Goal: Task Accomplishment & Management: Manage account settings

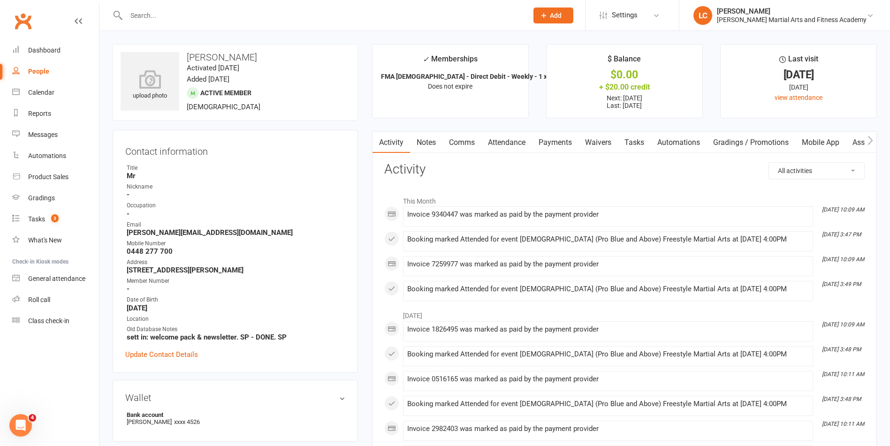
click at [170, 22] on input "text" at bounding box center [322, 15] width 398 height 13
paste input "Gemma Hohnen <gemmahohnen@gmail.com>"
drag, startPoint x: 177, startPoint y: 18, endPoint x: 62, endPoint y: 19, distance: 115.5
click at [63, 2] on header "Gemma Hohnen <gemmahohnen@gmail.com> Loading... Prospect Member Non-attending c…" at bounding box center [445, 2] width 890 height 0
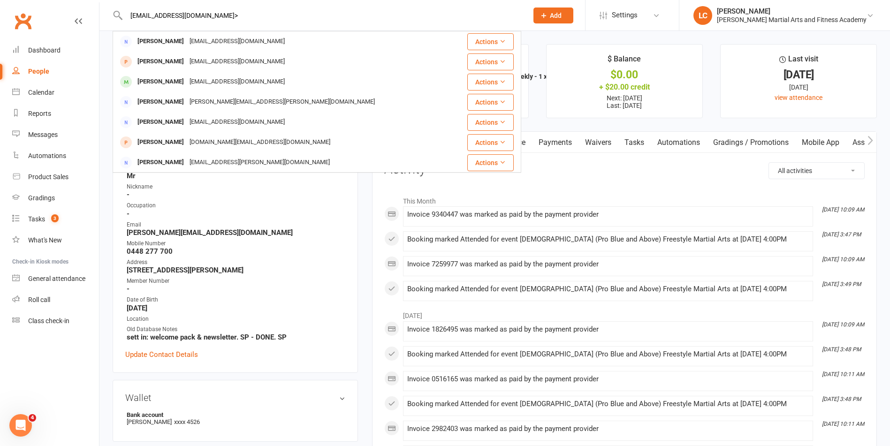
click at [288, 14] on input "gemmahohnen@gmail.com>" at bounding box center [322, 15] width 398 height 13
type input "gemmahohnen@gmail.com"
click at [264, 40] on div "Gemmahohnen@gmail.com" at bounding box center [237, 42] width 101 height 14
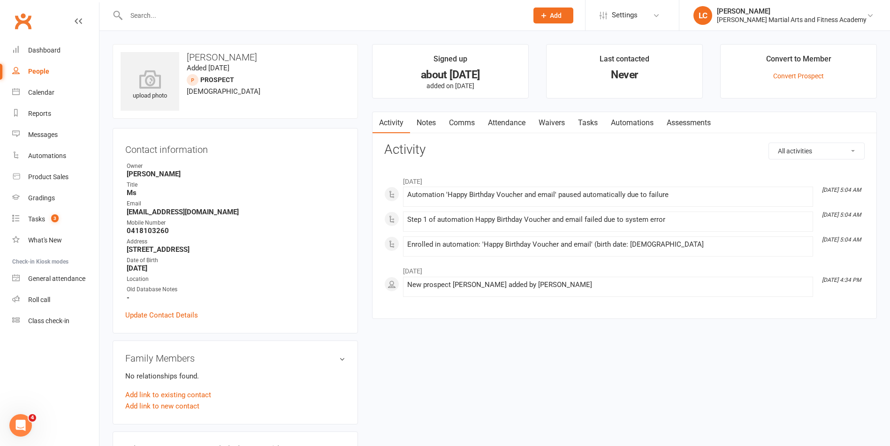
click at [209, 8] on div at bounding box center [317, 15] width 409 height 31
click at [203, 23] on div at bounding box center [317, 15] width 409 height 31
click at [199, 18] on input "text" at bounding box center [322, 15] width 398 height 13
paste input "Gemma Hohnen <gemmahohnen@gmail.com>"
drag, startPoint x: 177, startPoint y: 9, endPoint x: 123, endPoint y: 15, distance: 54.3
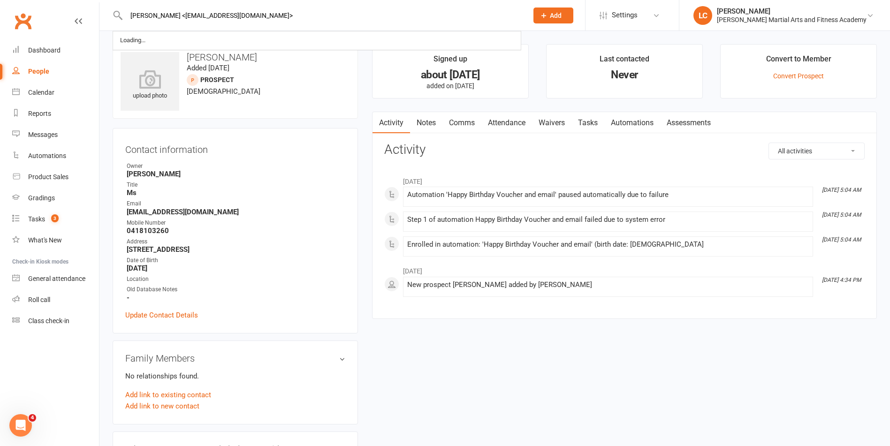
click at [126, 15] on input "Gemma Hohnen <gemmahohnen@gmail.com>" at bounding box center [322, 15] width 398 height 13
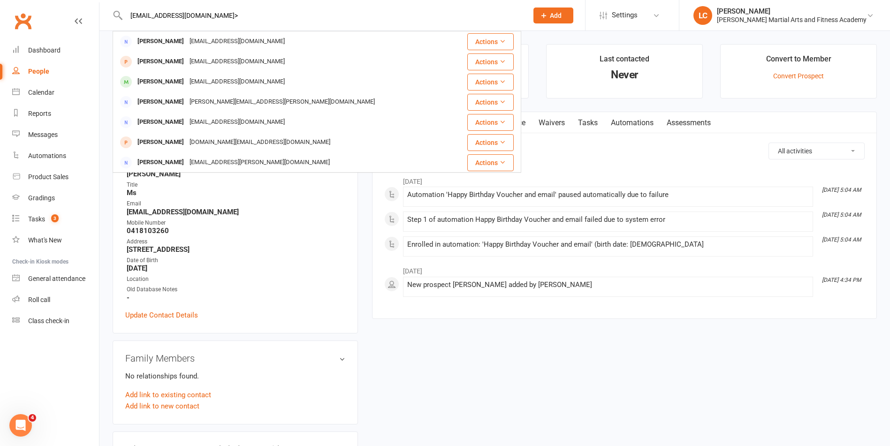
click at [226, 13] on input "gemmahohnen@gmail.com>" at bounding box center [322, 15] width 398 height 13
type input "gemmahohnen@gmail.com"
click at [239, 42] on div "gemmahohnen@gmail.com" at bounding box center [237, 42] width 101 height 14
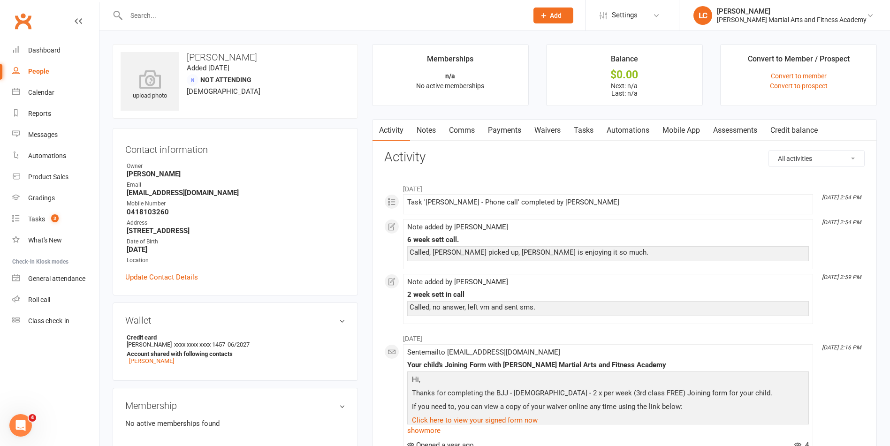
drag, startPoint x: 547, startPoint y: 413, endPoint x: 64, endPoint y: 63, distance: 596.9
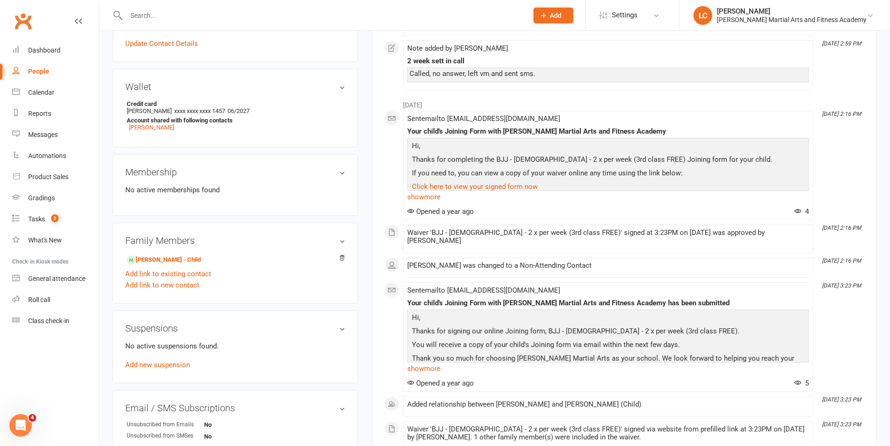
scroll to position [235, 0]
click at [170, 258] on link "Joseph Kotai - Child" at bounding box center [164, 259] width 74 height 10
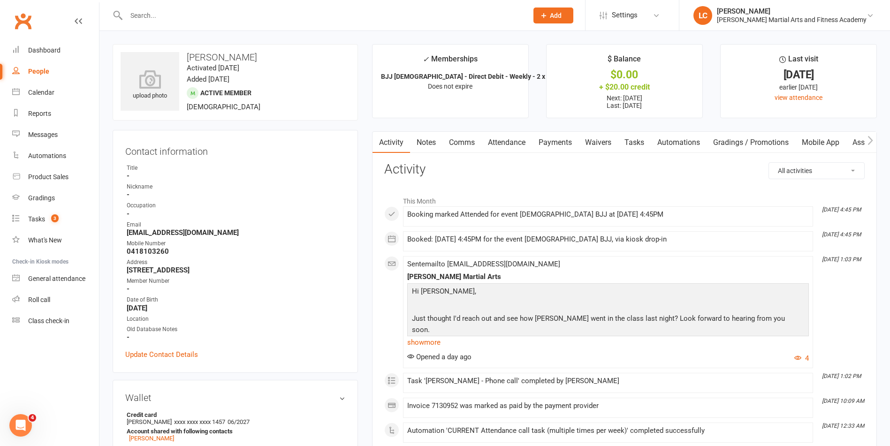
click at [431, 143] on link "Notes" at bounding box center [426, 143] width 32 height 22
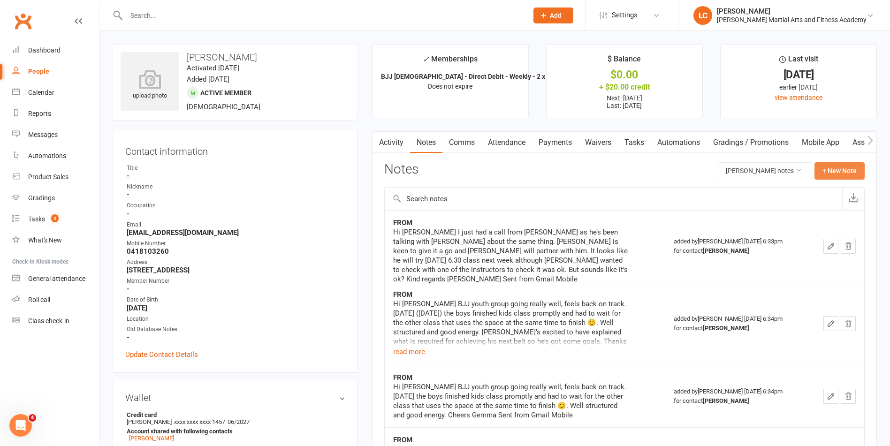
click at [834, 176] on button "+ New Note" at bounding box center [840, 170] width 50 height 17
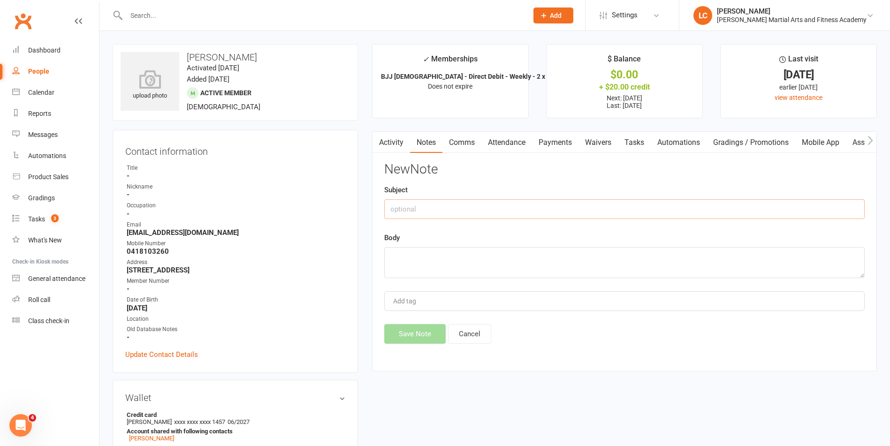
click at [515, 207] on input "text" at bounding box center [624, 209] width 481 height 20
type input "FROM"
click at [432, 258] on textarea at bounding box center [624, 262] width 481 height 31
paste textarea "Hi Jackson His uncle said he went well and Joe says he enjoyed it. Quite a diff…"
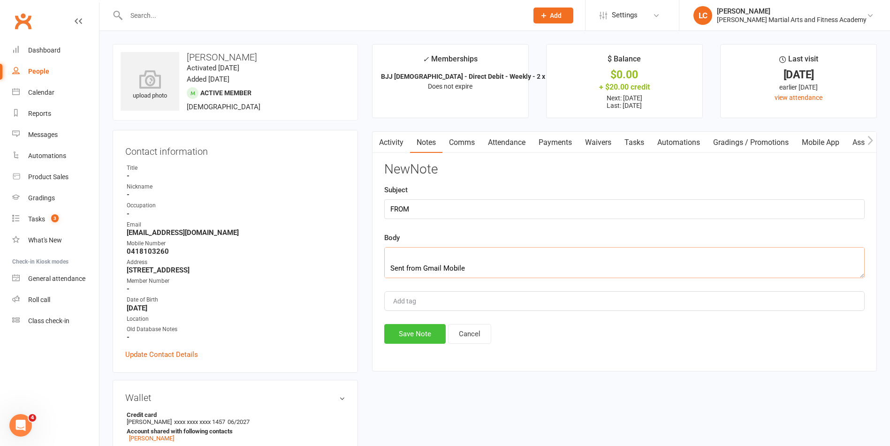
type textarea "Hi Jackson His uncle said he went well and Joe says he enjoyed it. Quite a diff…"
click at [414, 334] on button "Save Note" at bounding box center [414, 334] width 61 height 20
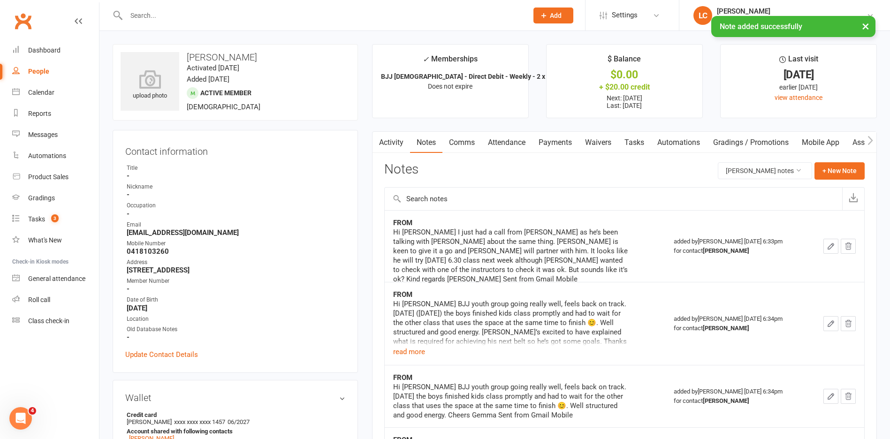
click at [635, 140] on link "Tasks" at bounding box center [634, 143] width 33 height 22
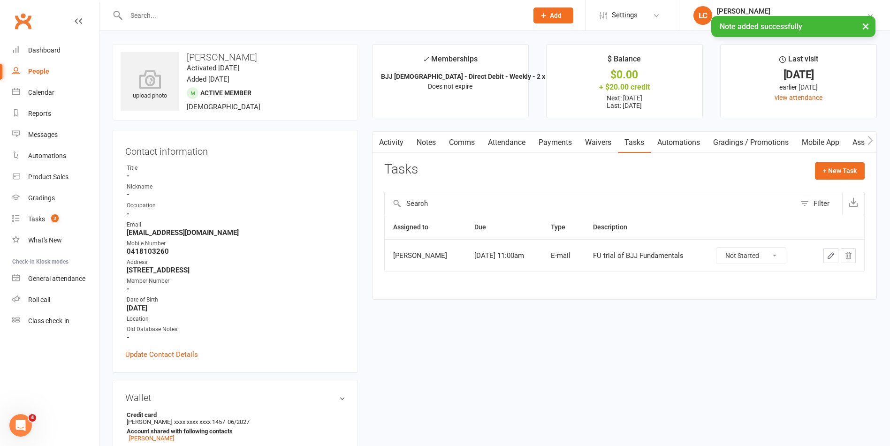
click at [810, 175] on div "Tasks + New Task" at bounding box center [624, 173] width 481 height 22
click at [837, 177] on button "+ New Task" at bounding box center [840, 170] width 50 height 17
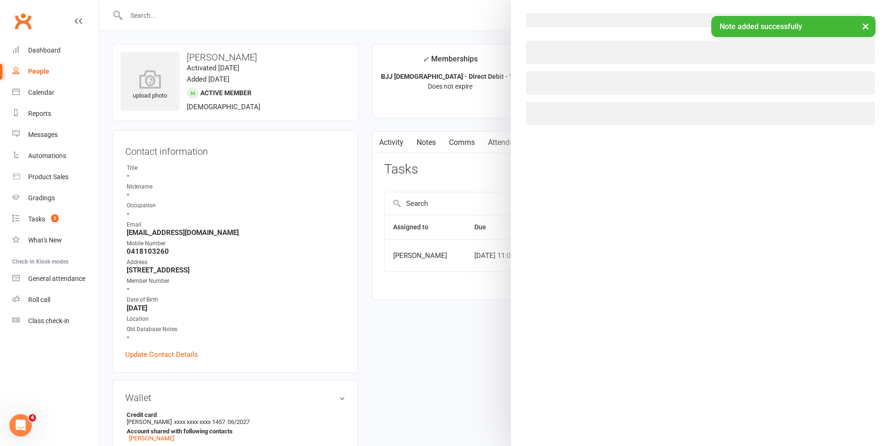
select select "47778"
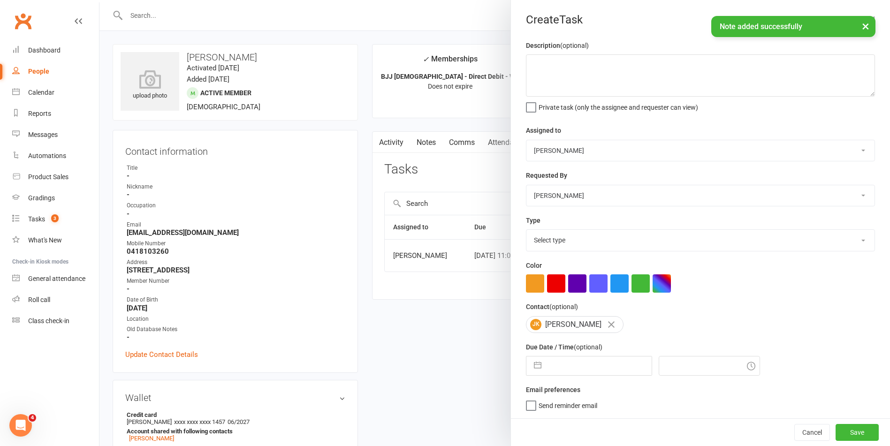
click at [596, 152] on select "Stephen Erceg Robert Wilsnach Kiam Padamsey Matthew Erceg Leo Gomes Jai Christo…" at bounding box center [701, 150] width 348 height 21
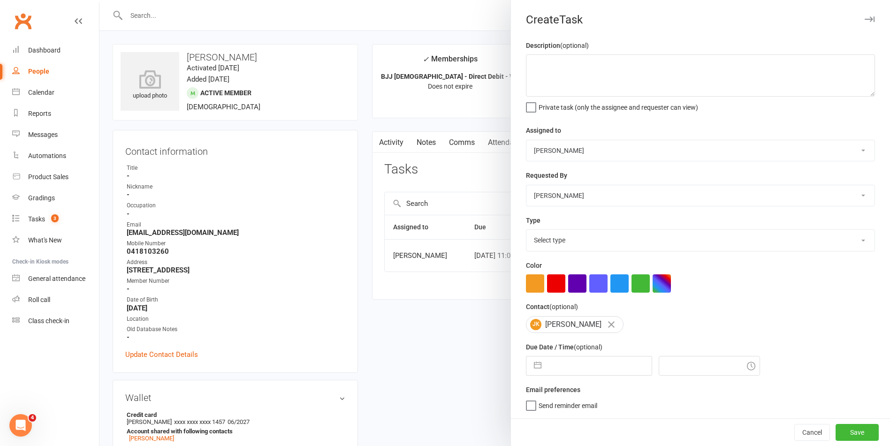
select select "47660"
click at [527, 141] on select "Stephen Erceg Robert Wilsnach Kiam Padamsey Matthew Erceg Leo Gomes Jai Christo…" at bounding box center [701, 150] width 348 height 21
click at [596, 69] on textarea at bounding box center [700, 75] width 349 height 42
type textarea "FU EMAIL - See Notes."
drag, startPoint x: 576, startPoint y: 254, endPoint x: 582, endPoint y: 250, distance: 6.7
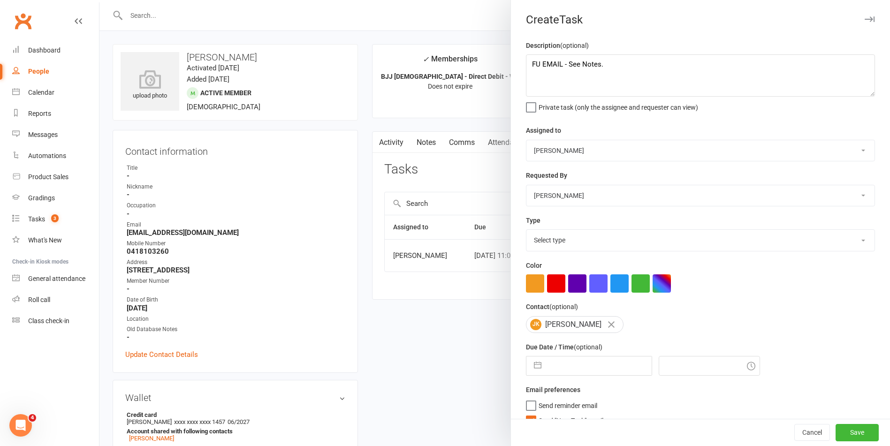
click at [580, 255] on div "Description (optional) FU EMAIL - See Notes. Private task (only the assignee an…" at bounding box center [700, 237] width 379 height 394
click at [582, 245] on select "Select type E-mail General task Meeting Phone call Sett in calls Add new task t…" at bounding box center [701, 240] width 348 height 21
select select "25276"
click at [527, 232] on select "Select type E-mail General task Meeting Phone call Sett in calls Add new task t…" at bounding box center [701, 240] width 348 height 21
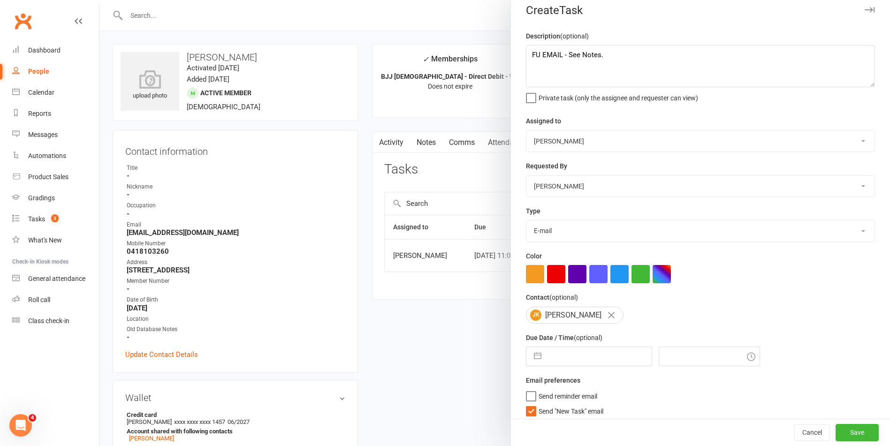
scroll to position [18, 0]
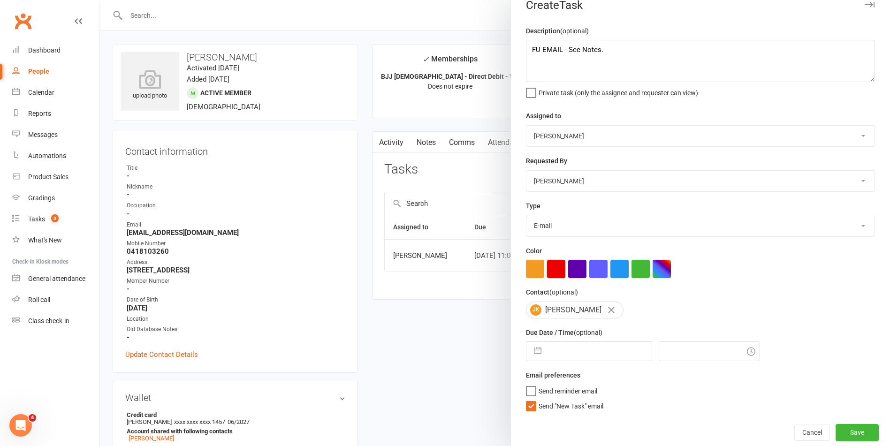
click at [528, 409] on label "Send "New Task" email" at bounding box center [564, 403] width 77 height 9
click at [528, 399] on input "Send "New Task" email" at bounding box center [564, 399] width 77 height 0
click at [567, 356] on input "text" at bounding box center [599, 351] width 106 height 19
select select "7"
select select "2025"
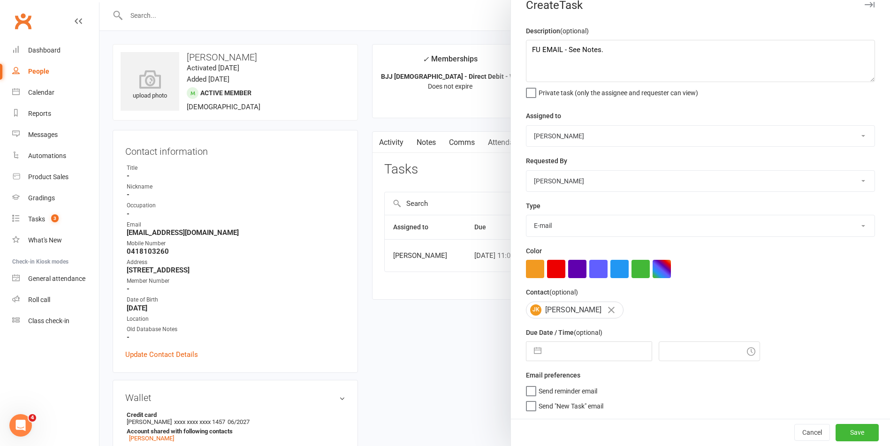
select select "8"
select select "2025"
select select "9"
select select "2025"
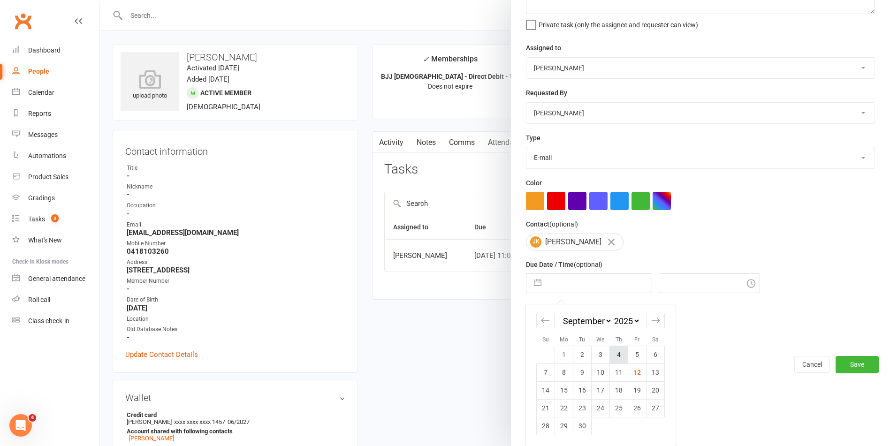
scroll to position [86, 0]
click at [559, 392] on td "15" at bounding box center [564, 391] width 18 height 18
type input "15 Sep 2025"
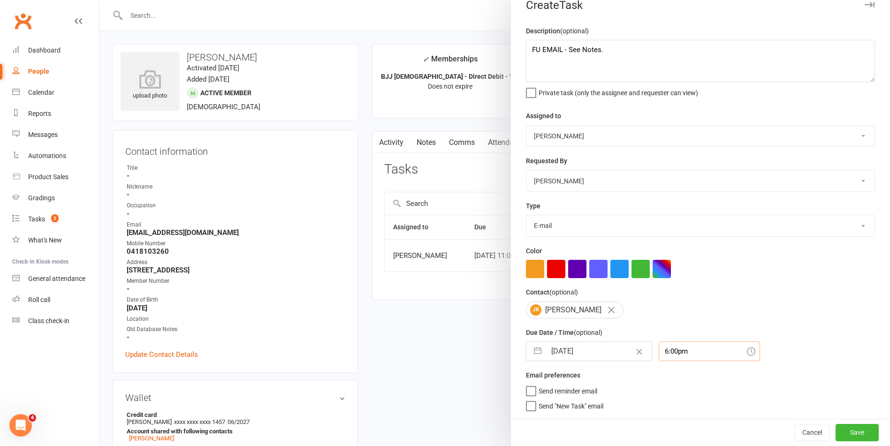
click at [694, 358] on div "6:00pm" at bounding box center [709, 352] width 101 height 20
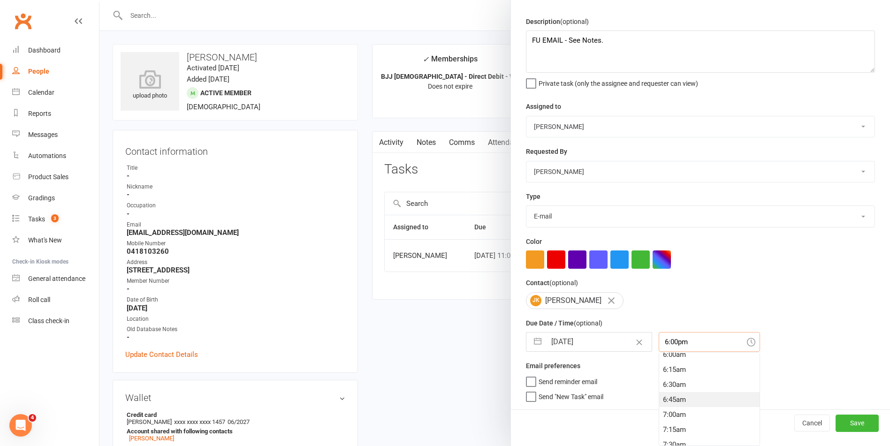
scroll to position [362, 0]
click at [665, 396] on div "6:45am" at bounding box center [709, 403] width 100 height 15
type input "6:45am"
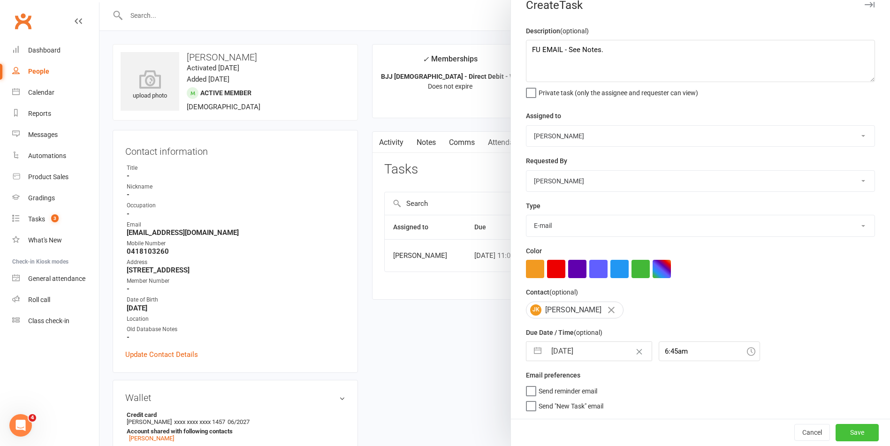
click at [851, 440] on button "Save" at bounding box center [857, 432] width 43 height 17
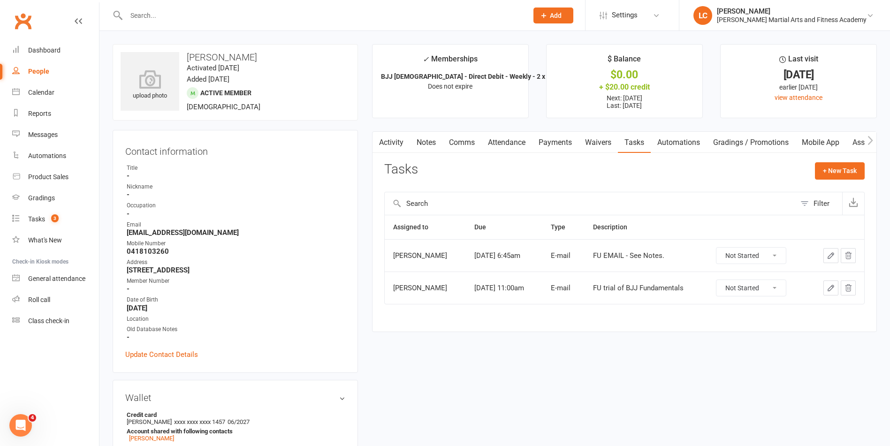
paste input "Crystal shi <crystal.fang.shi@gmail.com>"
click at [166, 10] on input "Crystal shi <crystal.fang.shi@gmail.com>" at bounding box center [322, 15] width 398 height 13
drag, startPoint x: 167, startPoint y: 13, endPoint x: 90, endPoint y: 18, distance: 77.1
click at [90, 2] on header "Crystal shi <crystal.fang.shi@gmail.com> Loading... Prospect Member Non-attendi…" at bounding box center [445, 2] width 890 height 0
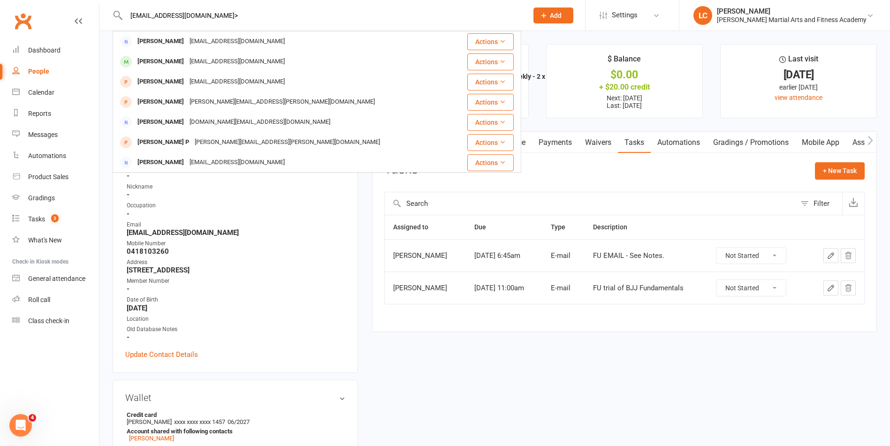
click at [268, 17] on input "crystal.fang.shi@gmail.com>" at bounding box center [322, 15] width 398 height 13
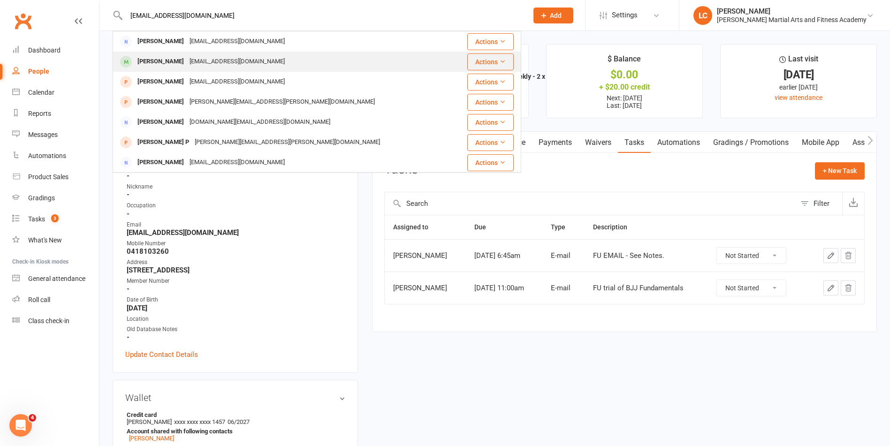
type input "crystal.fang.shi@gmail.com"
click at [256, 56] on div "James Guo crystal.fang.shi@gmail.com" at bounding box center [284, 61] width 340 height 19
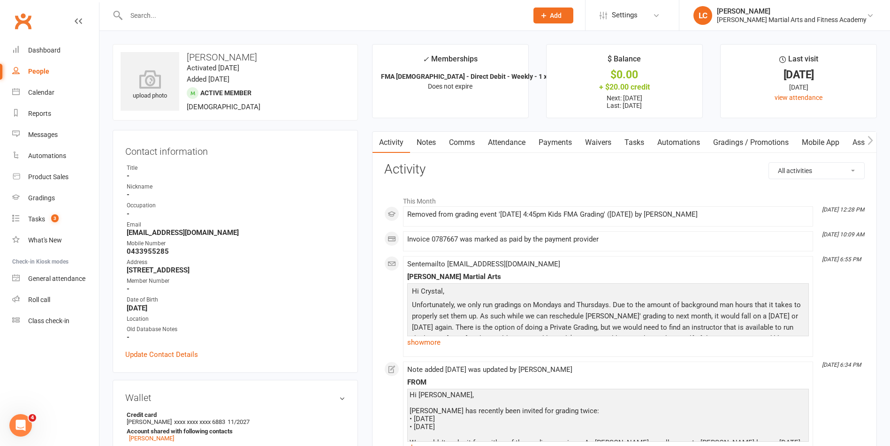
click at [439, 148] on link "Notes" at bounding box center [426, 143] width 32 height 22
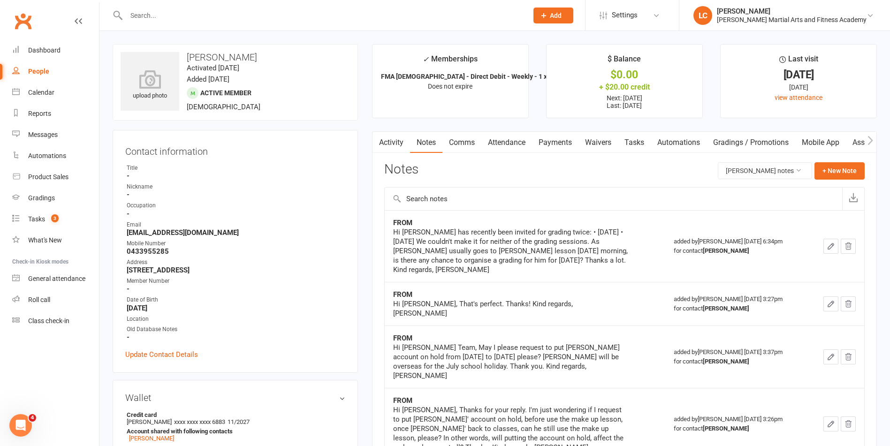
click at [391, 139] on link "Activity" at bounding box center [392, 143] width 38 height 22
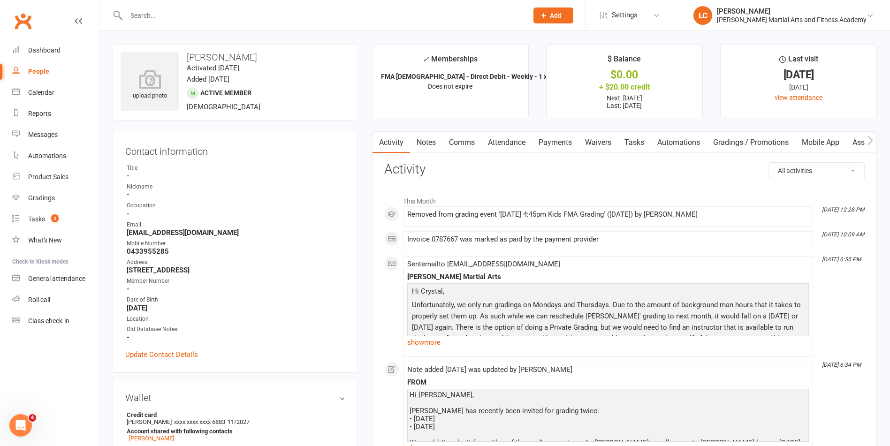
click at [423, 141] on link "Notes" at bounding box center [426, 143] width 32 height 22
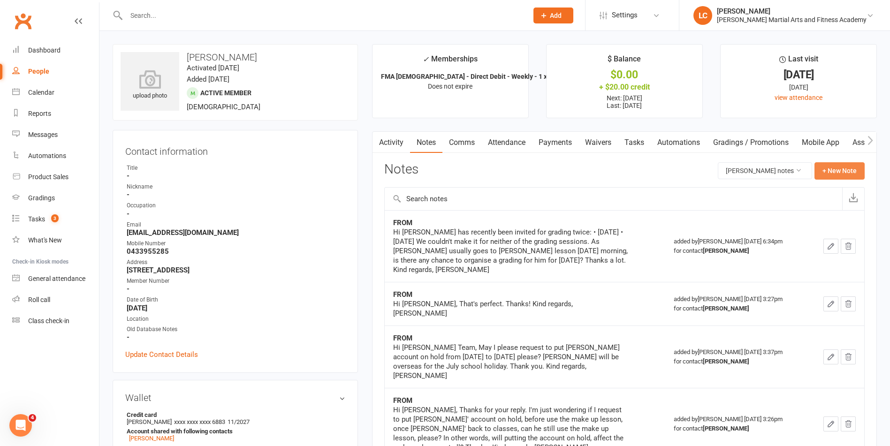
click at [835, 169] on button "+ New Note" at bounding box center [840, 170] width 50 height 17
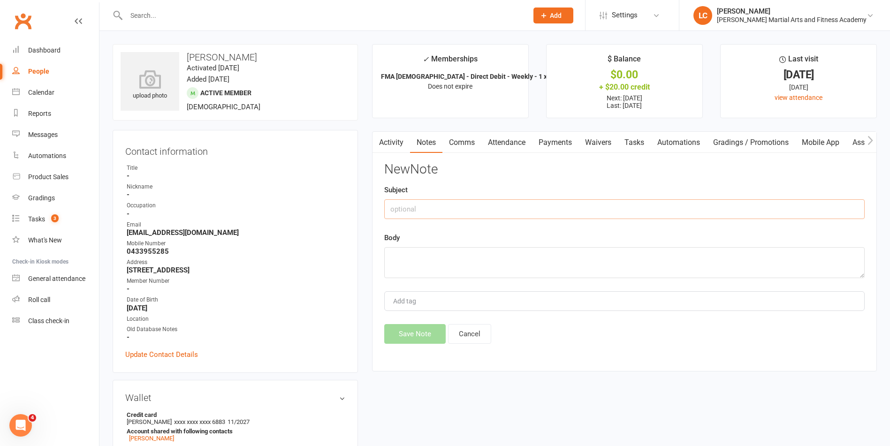
click at [455, 207] on input "text" at bounding box center [624, 209] width 481 height 20
type input "FROM"
click at [442, 276] on textarea at bounding box center [624, 262] width 481 height 31
paste textarea "Hi Team, Thanks for the information. We will just wait for the next grading ses…"
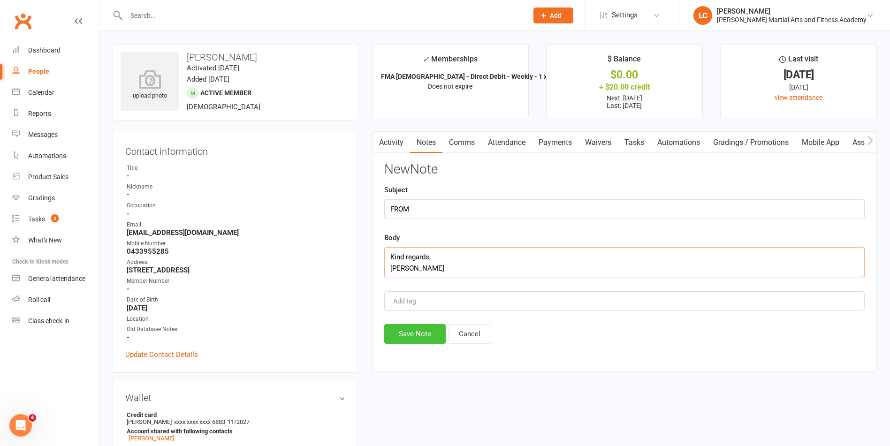
type textarea "Hi Team, Thanks for the information. We will just wait for the next grading ses…"
click at [421, 337] on button "Save Note" at bounding box center [414, 334] width 61 height 20
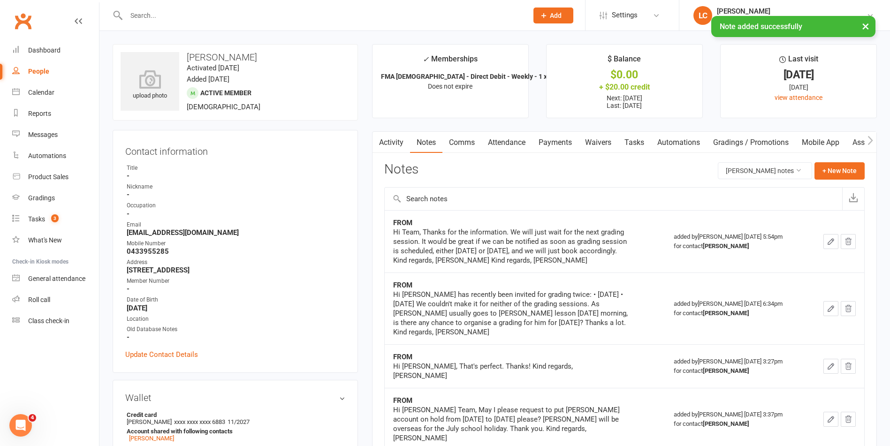
click at [476, 126] on main "✓ Memberships FMA 10-13yo - Direct Debit - Weekly - 1 x ... Does not expire $ B…" at bounding box center [624, 435] width 519 height 783
drag, startPoint x: 470, startPoint y: 127, endPoint x: 470, endPoint y: 133, distance: 6.1
click at [470, 128] on main "✓ Memberships FMA 10-13yo - Direct Debit - Weekly - 1 x ... Does not expire $ B…" at bounding box center [624, 435] width 519 height 783
click at [467, 146] on link "Comms" at bounding box center [462, 143] width 39 height 22
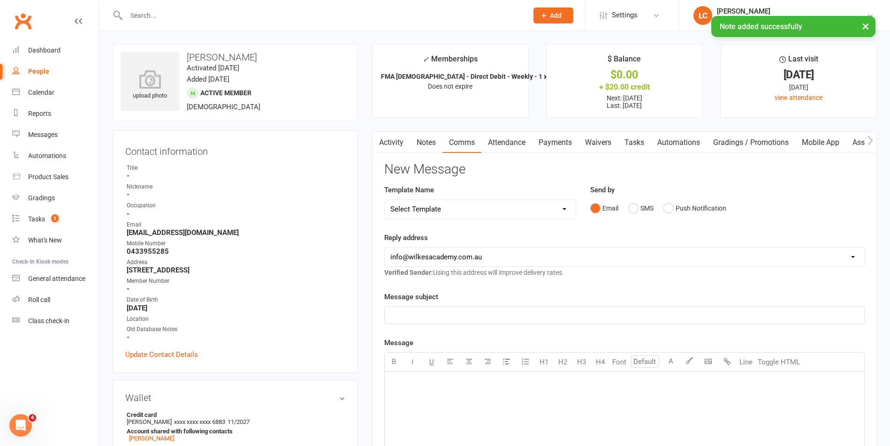
click at [448, 211] on select "Select Template [Email] Birthday Party Enquiry [Email] 2-5yo Grading Form [Emai…" at bounding box center [480, 209] width 191 height 19
select select "40"
click at [385, 200] on select "Select Template [Email] Birthday Party Enquiry [Email] 2-5yo Grading Form [Emai…" at bounding box center [480, 209] width 191 height 19
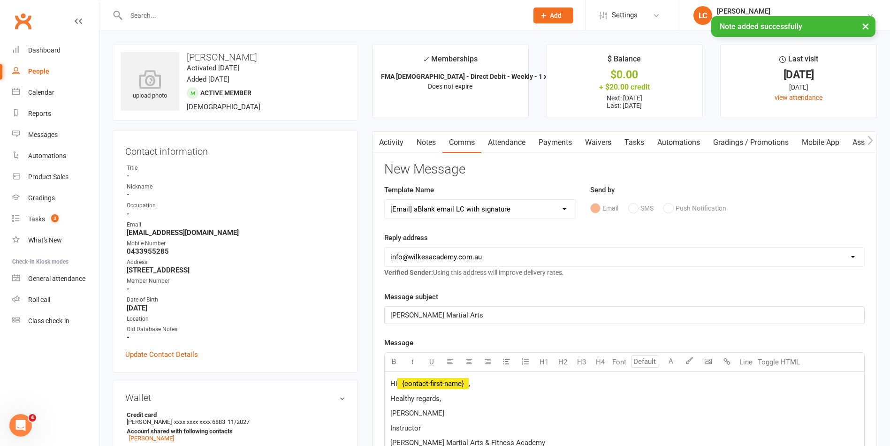
click at [484, 381] on p "Hi ﻿ {contact-first-name} ," at bounding box center [625, 383] width 468 height 11
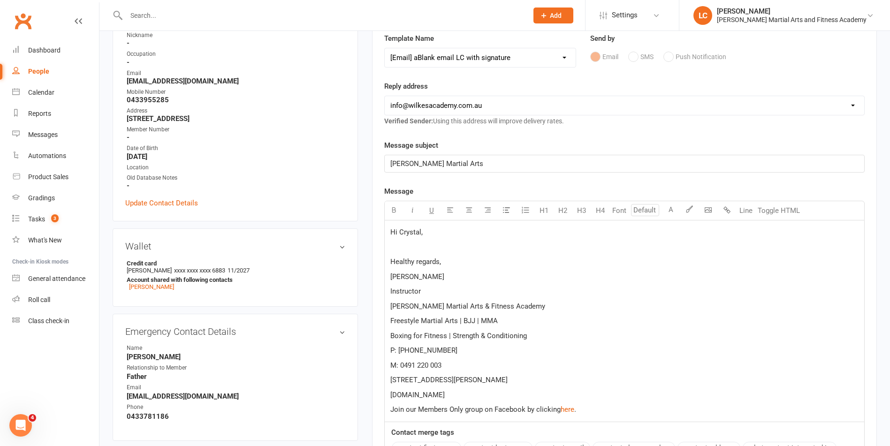
scroll to position [141, 0]
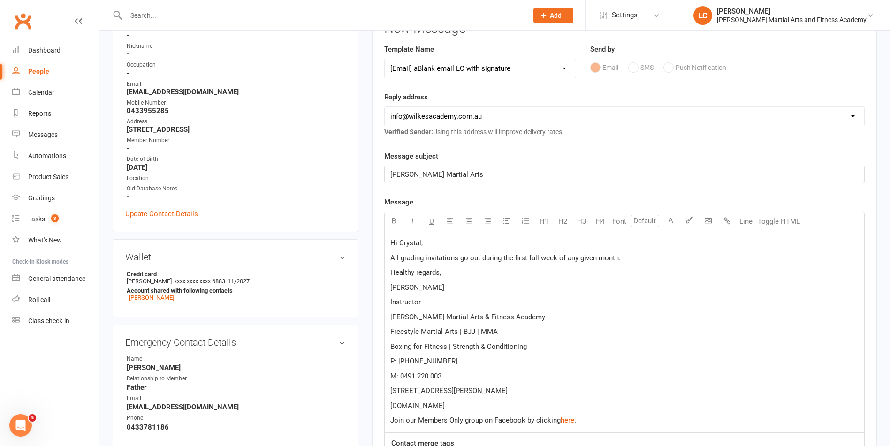
click at [542, 259] on span "All grading invitations go out during the first full week of any given month." at bounding box center [506, 258] width 230 height 8
click at [619, 260] on p "All grading invitations go out during the first week of any given month." at bounding box center [625, 258] width 468 height 11
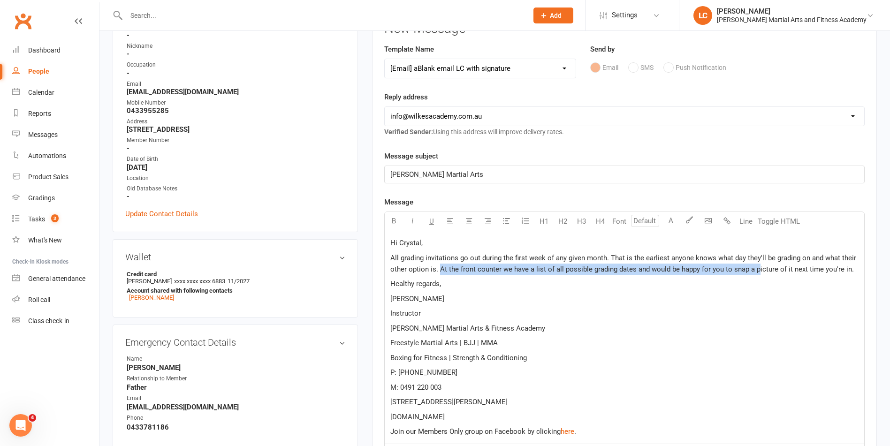
drag, startPoint x: 443, startPoint y: 273, endPoint x: 758, endPoint y: 274, distance: 314.5
click at [758, 274] on span "All grading invitations go out during the first week of any given month. That i…" at bounding box center [625, 264] width 468 height 20
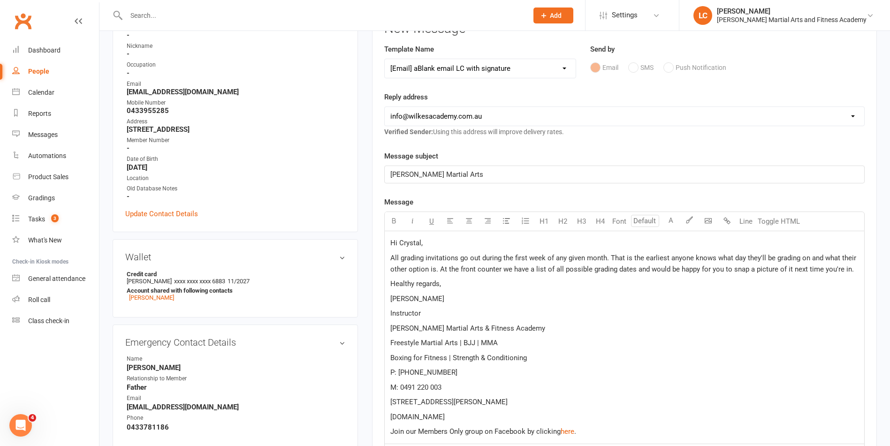
click at [848, 266] on span "All grading invitations go out during the first week of any given month. That i…" at bounding box center [625, 264] width 468 height 20
drag, startPoint x: 467, startPoint y: 273, endPoint x: 826, endPoint y: 302, distance: 360.3
click at [826, 302] on div "Hi Crystal, All grading invitations go out during the first week of any given m…" at bounding box center [625, 337] width 480 height 213
click at [793, 282] on p "Healthy regards," at bounding box center [625, 283] width 468 height 11
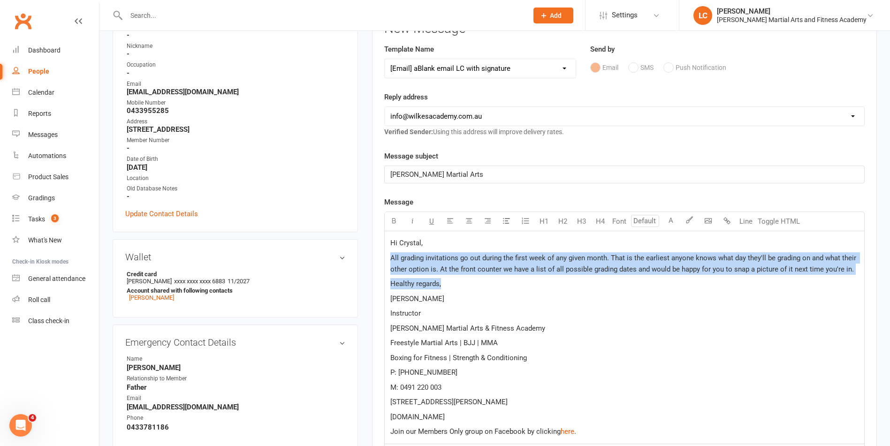
drag, startPoint x: 849, startPoint y: 286, endPoint x: 389, endPoint y: 260, distance: 460.7
click at [389, 260] on div "Hi Crystal, All grading invitations go out during the first week of any given m…" at bounding box center [625, 337] width 480 height 213
click at [531, 281] on p "Healthy regards," at bounding box center [625, 283] width 468 height 11
drag, startPoint x: 467, startPoint y: 257, endPoint x: 744, endPoint y: 309, distance: 281.9
click at [744, 309] on div "Hi Crystal, All grading invitations go out during the first week of any given m…" at bounding box center [625, 337] width 480 height 213
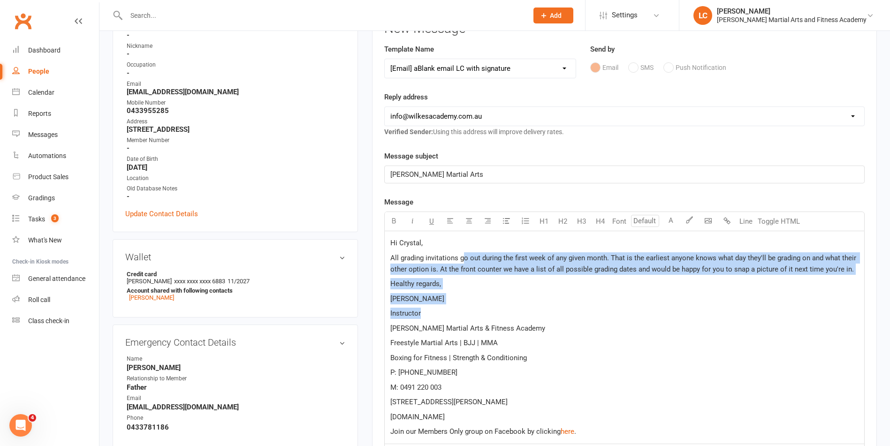
click at [778, 304] on p "[PERSON_NAME]" at bounding box center [625, 298] width 468 height 11
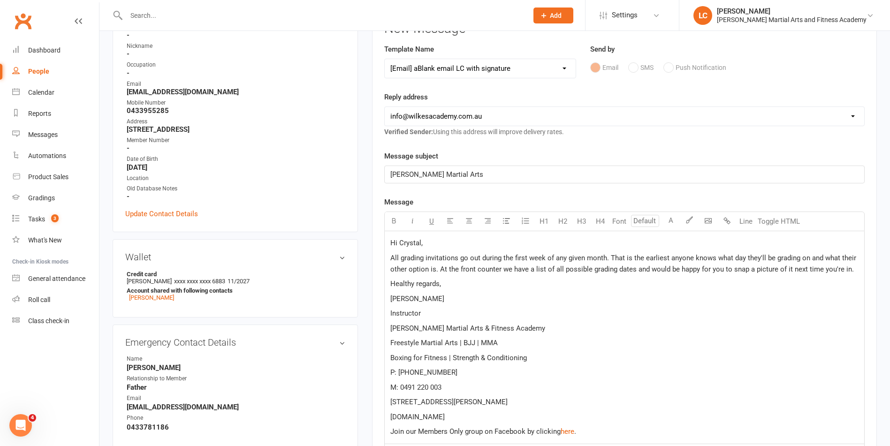
click at [856, 266] on p "All grading invitations go out during the first week of any given month. That i…" at bounding box center [625, 264] width 468 height 23
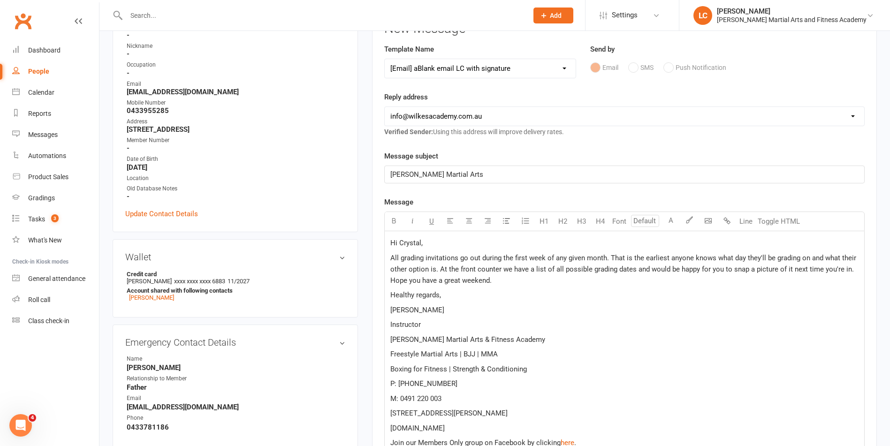
drag, startPoint x: 429, startPoint y: 271, endPoint x: 628, endPoint y: 275, distance: 199.0
click at [573, 276] on p "All grading invitations go out during the first week of any given month. That i…" at bounding box center [625, 270] width 468 height 34
click at [630, 274] on p "All grading invitations go out during the first week of any given month. That i…" at bounding box center [625, 270] width 468 height 34
drag, startPoint x: 474, startPoint y: 254, endPoint x: 376, endPoint y: 246, distance: 98.0
click at [376, 246] on div "Activity Notes Comms Attendance Payments Waivers Tasks Automations Gradings / P…" at bounding box center [624, 309] width 505 height 637
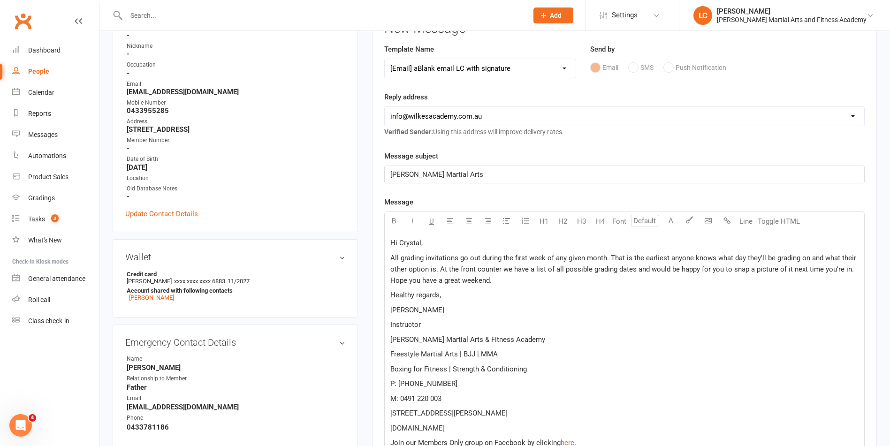
click at [623, 304] on div "Hi Crystal, All grading invitations go out during the first week of any given m…" at bounding box center [625, 343] width 480 height 224
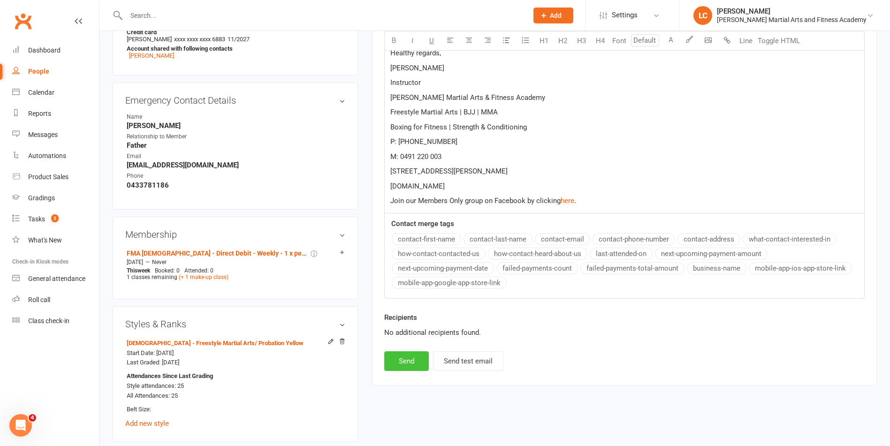
scroll to position [422, 0]
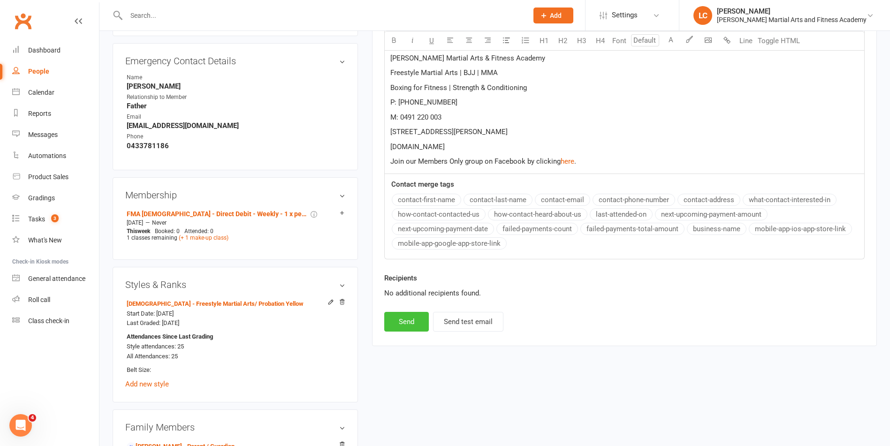
click at [405, 315] on button "Send" at bounding box center [406, 322] width 45 height 20
select select
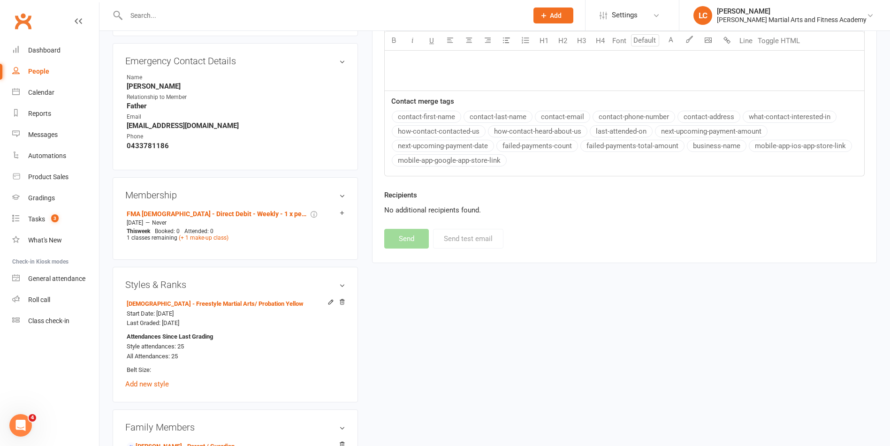
click at [172, 9] on input "text" at bounding box center [322, 15] width 398 height 13
paste input "Dana Gordon <dana@yardproperty.com>"
drag, startPoint x: 174, startPoint y: 14, endPoint x: 5, endPoint y: 10, distance: 169.0
click at [234, 13] on input "dana@yardproperty.com>" at bounding box center [322, 15] width 398 height 13
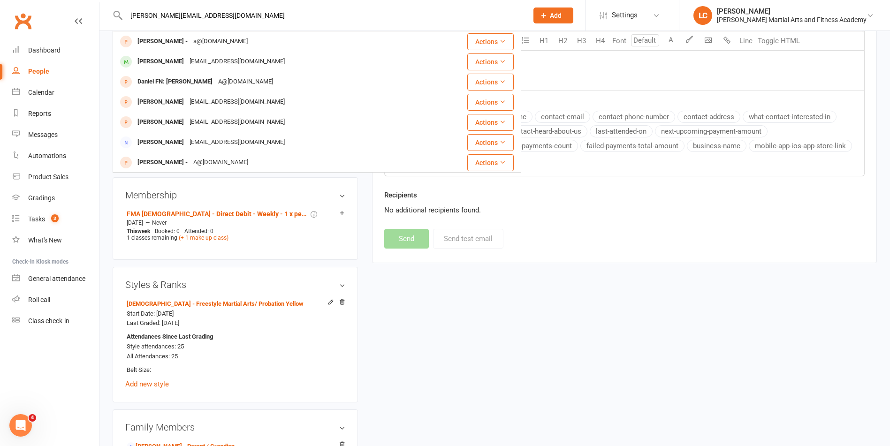
drag, startPoint x: 223, startPoint y: 10, endPoint x: 5, endPoint y: 21, distance: 218.5
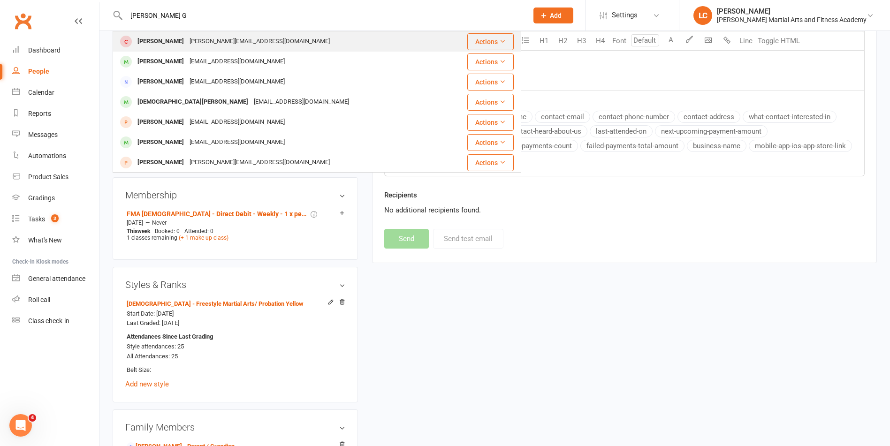
type input "Brogan G"
click at [227, 46] on div "brogan.gordon78@gmail.com" at bounding box center [260, 42] width 146 height 14
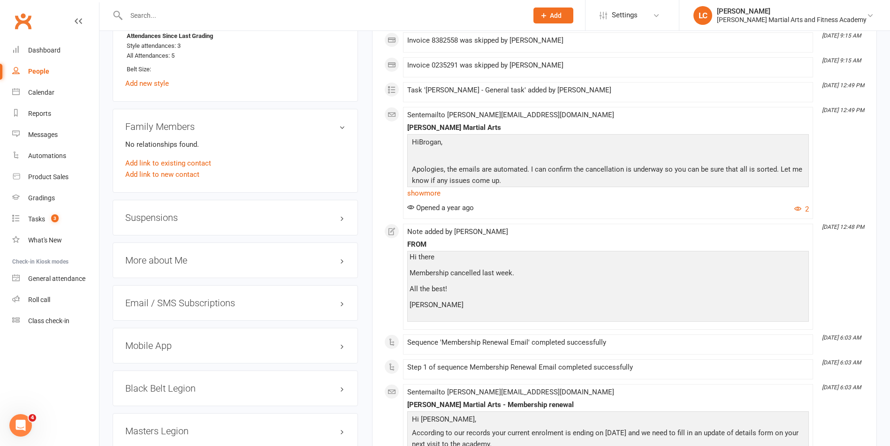
scroll to position [704, 0]
drag, startPoint x: 437, startPoint y: 176, endPoint x: 680, endPoint y: 184, distance: 243.7
click at [680, 184] on p "Apologies, the emails are automated. I can confirm the cancellation is underway…" at bounding box center [608, 174] width 397 height 25
drag, startPoint x: 680, startPoint y: 184, endPoint x: 569, endPoint y: 179, distance: 111.3
click at [576, 175] on p "Apologies, the emails are automated. I can confirm the cancellation is underway…" at bounding box center [608, 174] width 397 height 25
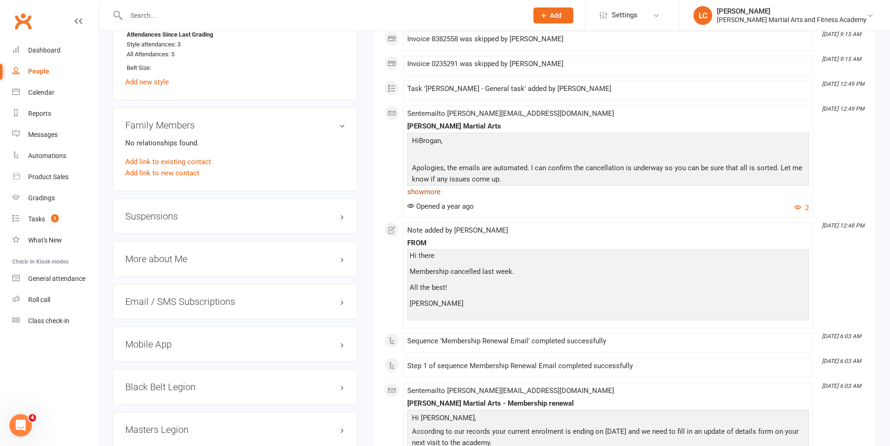
click at [440, 192] on link "show more" at bounding box center [608, 191] width 402 height 13
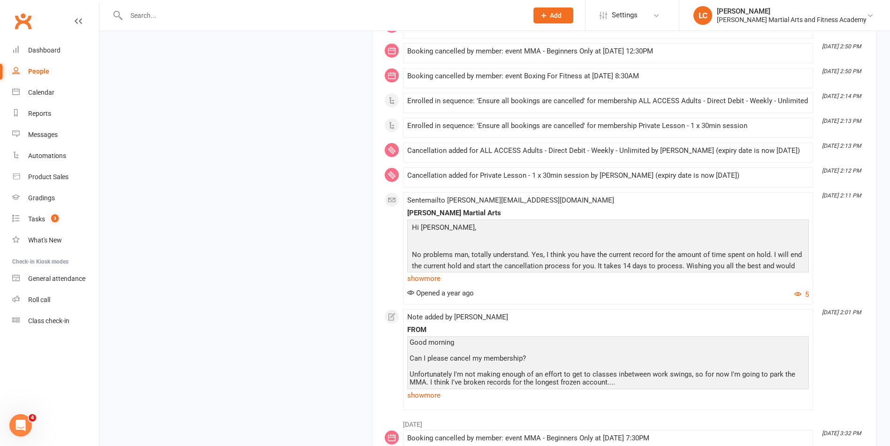
scroll to position [1831, 0]
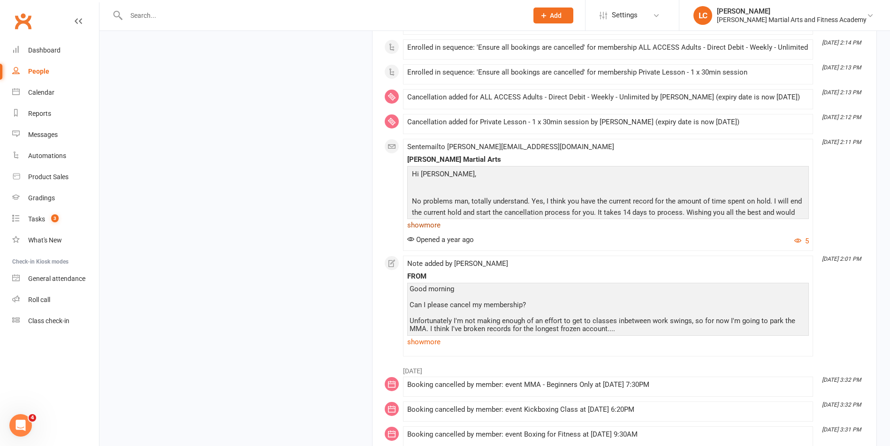
click at [440, 231] on link "show more" at bounding box center [608, 225] width 402 height 13
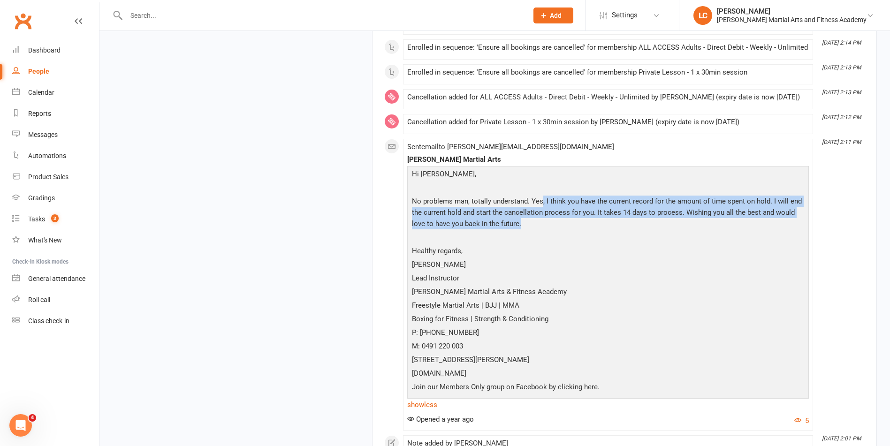
drag, startPoint x: 541, startPoint y: 207, endPoint x: 765, endPoint y: 237, distance: 226.3
click at [762, 232] on p "No problems man, totally understand. Yes, I think you have the current record f…" at bounding box center [608, 214] width 397 height 36
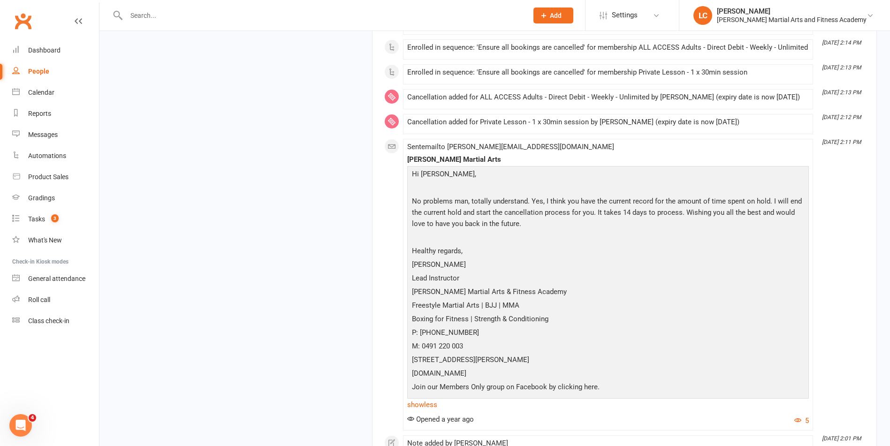
drag, startPoint x: 765, startPoint y: 237, endPoint x: 734, endPoint y: 253, distance: 35.3
click at [734, 245] on p at bounding box center [608, 239] width 397 height 14
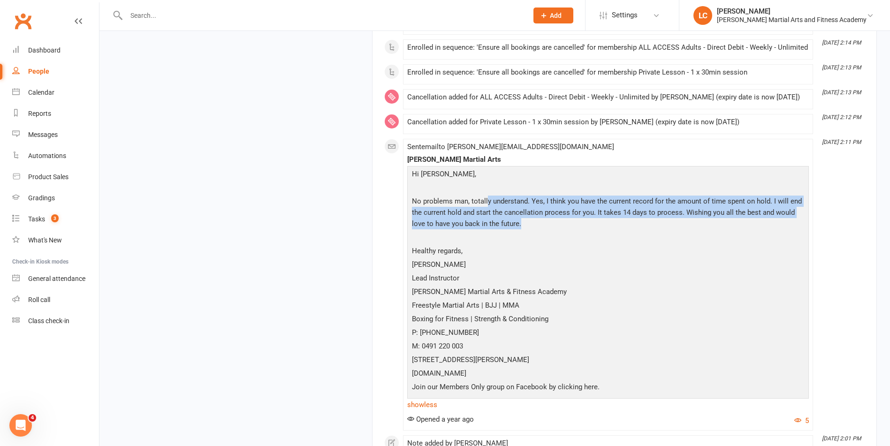
drag, startPoint x: 571, startPoint y: 224, endPoint x: 487, endPoint y: 209, distance: 85.3
click at [488, 209] on p "No problems man, totally understand. Yes, I think you have the current record f…" at bounding box center [608, 214] width 397 height 36
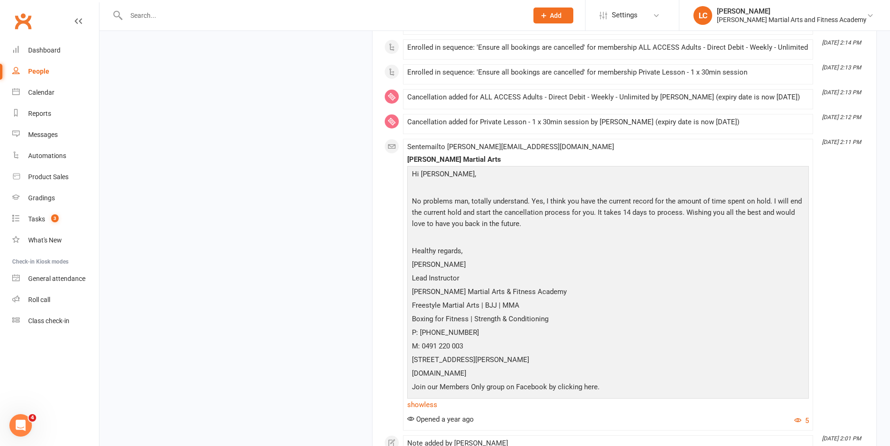
drag, startPoint x: 487, startPoint y: 209, endPoint x: 453, endPoint y: 194, distance: 37.0
click at [453, 194] on p at bounding box center [608, 189] width 397 height 14
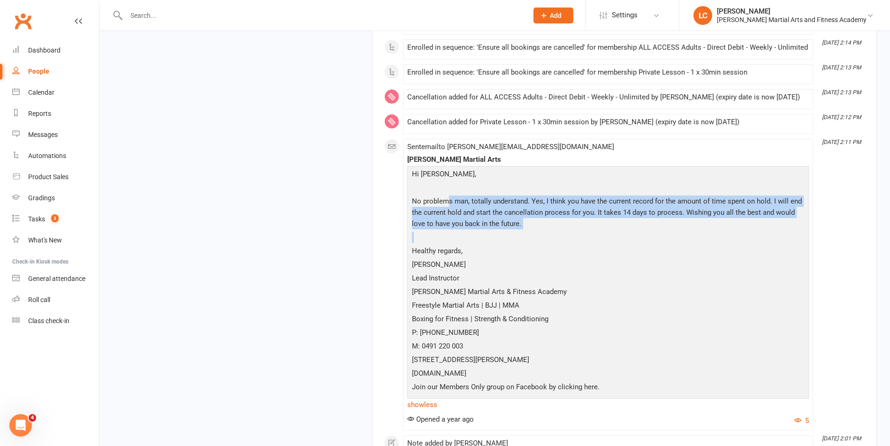
drag, startPoint x: 475, startPoint y: 226, endPoint x: 677, endPoint y: 252, distance: 203.5
click at [675, 252] on div "Hi Brogan, No problems man, totally understand. Yes, I think you have the curre…" at bounding box center [608, 282] width 397 height 227
drag, startPoint x: 677, startPoint y: 252, endPoint x: 715, endPoint y: 247, distance: 37.9
click at [715, 245] on p at bounding box center [608, 239] width 397 height 14
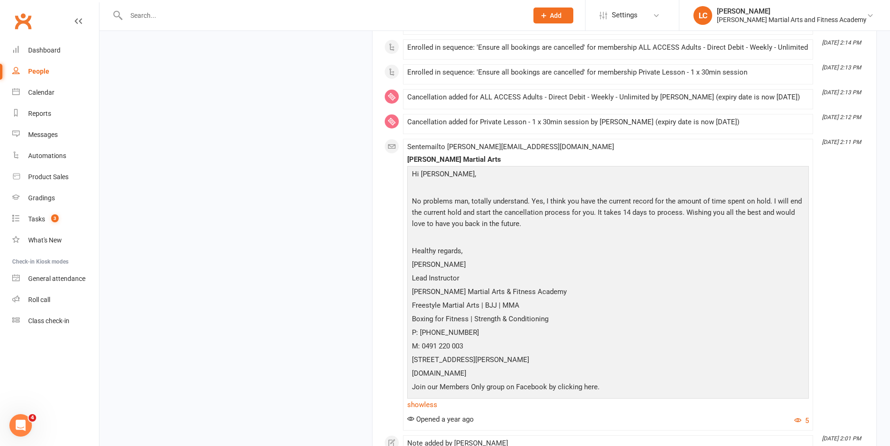
click at [662, 196] on p at bounding box center [608, 189] width 397 height 14
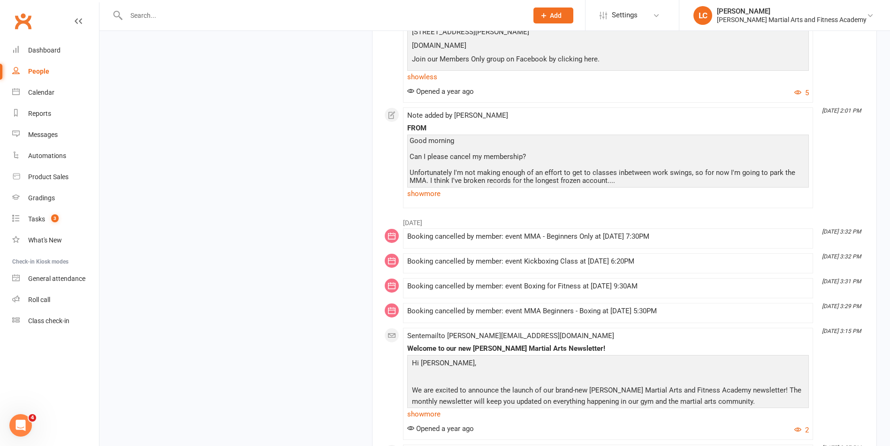
scroll to position [2159, 0]
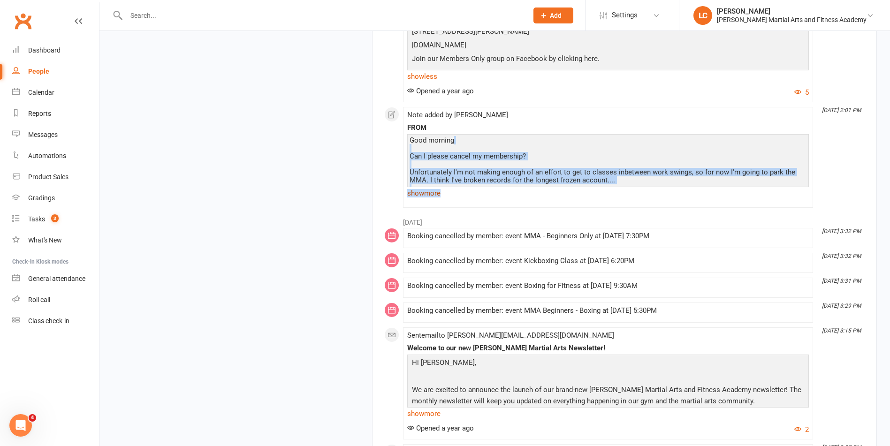
drag, startPoint x: 437, startPoint y: 153, endPoint x: 714, endPoint y: 196, distance: 280.3
click at [714, 196] on div "Good morning Can I please cancel my membership? Unfortunately I'm not making en…" at bounding box center [608, 167] width 402 height 66
click at [538, 200] on link "show more" at bounding box center [608, 193] width 402 height 13
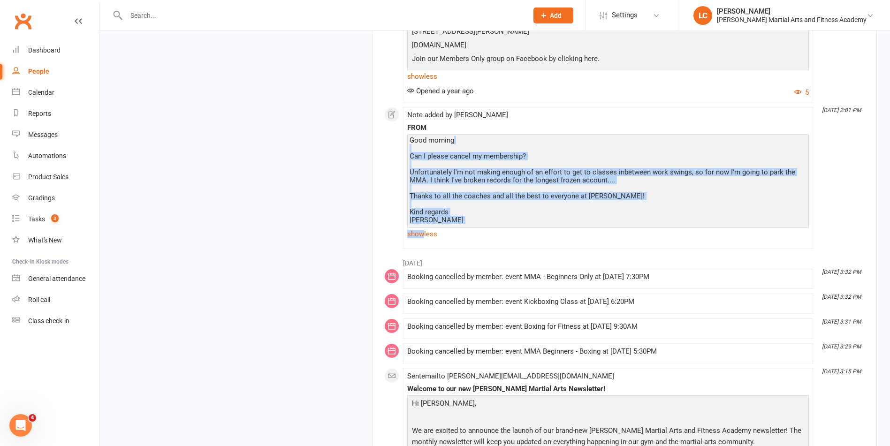
click at [713, 200] on div "Good morning Can I please cancel my membership? Unfortunately I'm not making en…" at bounding box center [608, 181] width 397 height 88
click at [715, 204] on div "Good morning Can I please cancel my membership? Unfortunately I'm not making en…" at bounding box center [608, 181] width 397 height 88
drag, startPoint x: 471, startPoint y: 178, endPoint x: 695, endPoint y: 243, distance: 233.4
click at [695, 241] on div "Good morning Can I please cancel my membership? Unfortunately I'm not making en…" at bounding box center [608, 187] width 402 height 107
drag, startPoint x: 695, startPoint y: 243, endPoint x: 371, endPoint y: 178, distance: 330.2
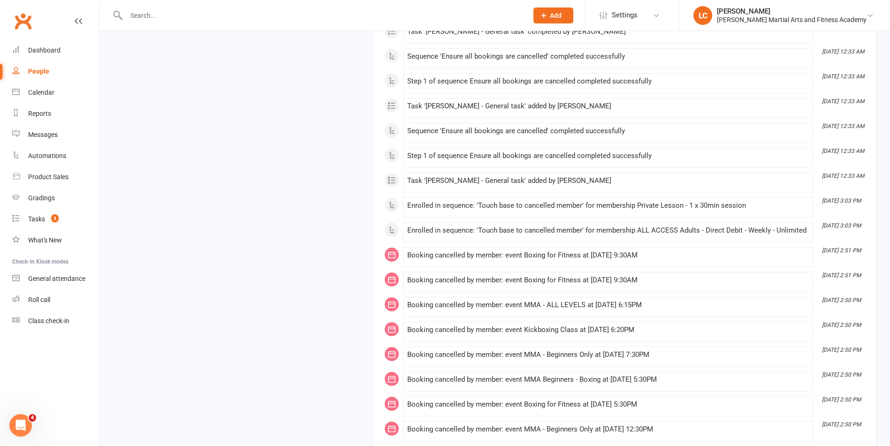
scroll to position [0, 0]
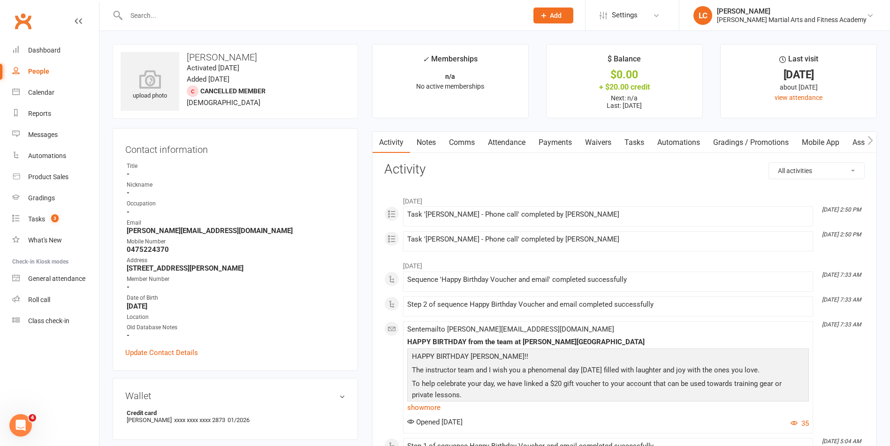
drag, startPoint x: 350, startPoint y: 400, endPoint x: 209, endPoint y: -43, distance: 464.9
click at [193, 17] on input "text" at bounding box center [322, 15] width 398 height 13
paste input "Pik Man leong <pikmanleong@gmail.com>"
drag, startPoint x: 179, startPoint y: 15, endPoint x: 6, endPoint y: 31, distance: 174.0
click at [5, 2] on header "Pik Man leong <pikmanleong@gmail.com> Loading... Prospect Member Non-attending …" at bounding box center [445, 2] width 890 height 0
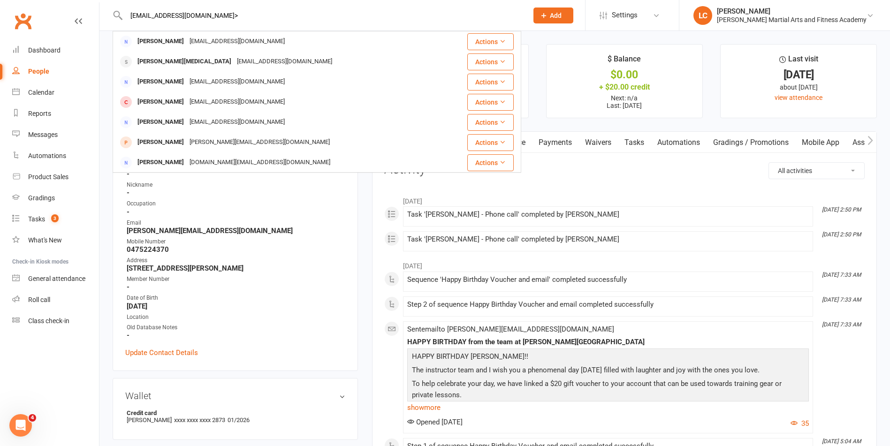
click at [270, 18] on input "pikmanleong@gmail.com>" at bounding box center [322, 15] width 398 height 13
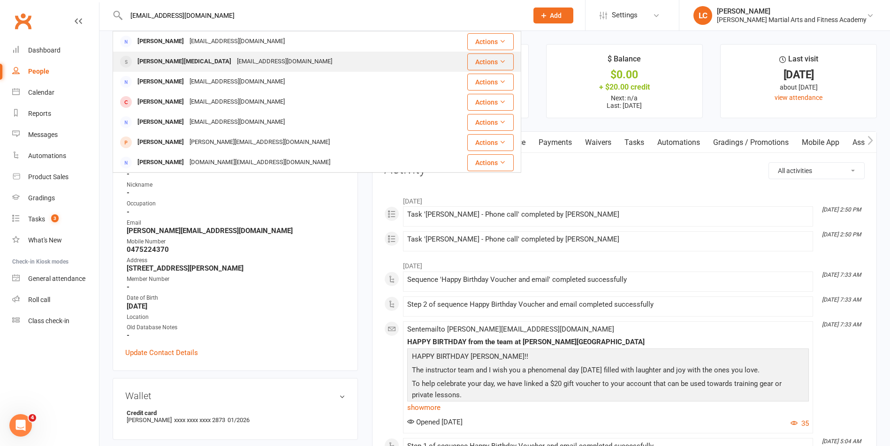
type input "pikmanleong@gmail.com"
click at [247, 57] on div "Pikmanleong@gmail.com" at bounding box center [284, 62] width 101 height 14
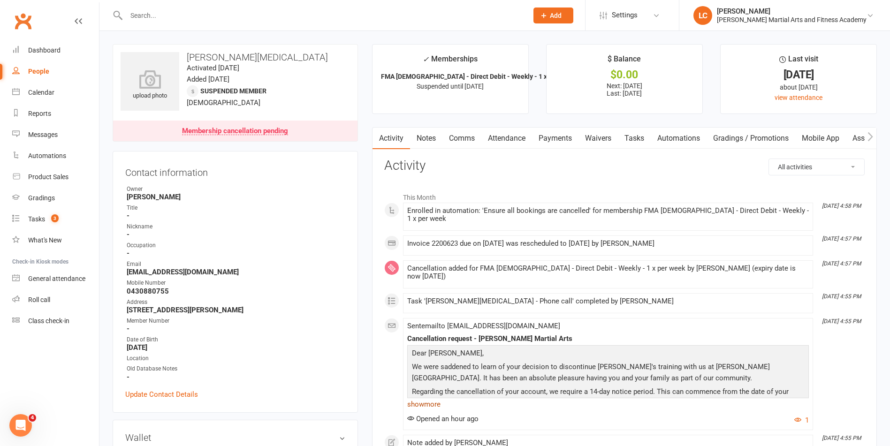
click at [439, 398] on link "show more" at bounding box center [608, 404] width 402 height 13
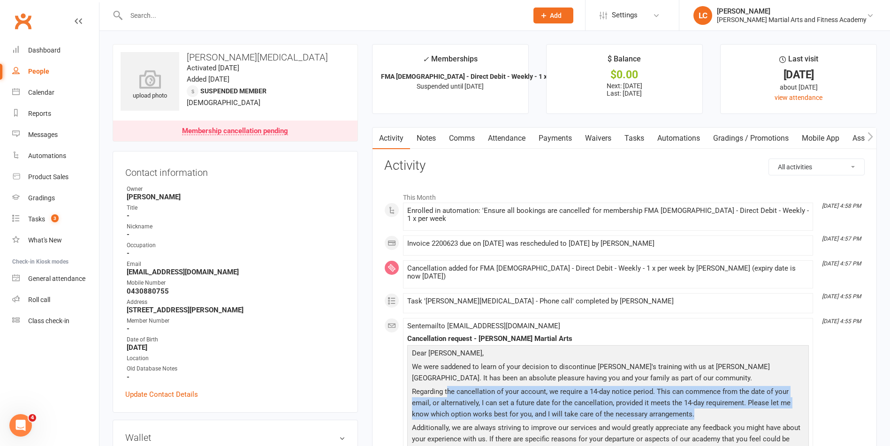
drag, startPoint x: 447, startPoint y: 381, endPoint x: 757, endPoint y: 399, distance: 310.8
click at [758, 399] on p "Regarding the cancellation of your account, we require a 14-day notice period. …" at bounding box center [608, 404] width 397 height 36
drag, startPoint x: 757, startPoint y: 399, endPoint x: 728, endPoint y: 392, distance: 29.4
click at [728, 392] on p "Regarding the cancellation of your account, we require a 14-day notice period. …" at bounding box center [608, 404] width 397 height 36
drag, startPoint x: 726, startPoint y: 402, endPoint x: 438, endPoint y: 362, distance: 290.4
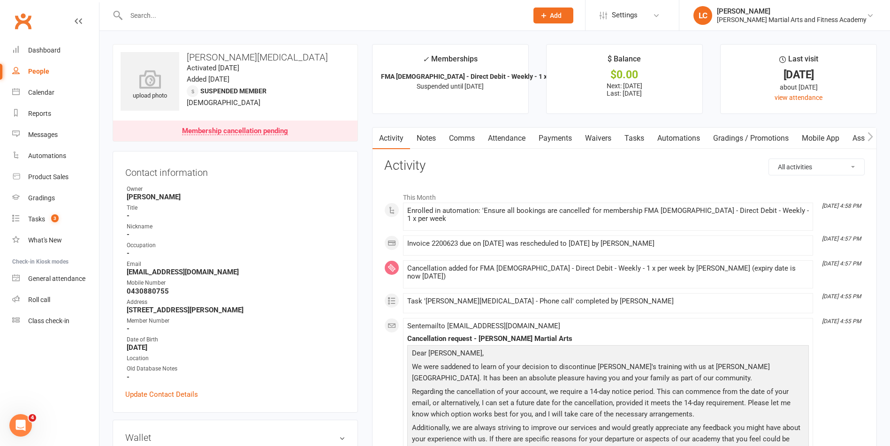
drag, startPoint x: 438, startPoint y: 362, endPoint x: 545, endPoint y: 349, distance: 107.9
click at [545, 361] on p "We were saddened to learn of your decision to discontinue Matthew's training wi…" at bounding box center [608, 373] width 397 height 25
click at [235, 131] on div "Membership cancellation pending" at bounding box center [235, 132] width 106 height 8
click at [170, 22] on div at bounding box center [317, 15] width 409 height 31
click at [169, 19] on input "text" at bounding box center [322, 15] width 398 height 13
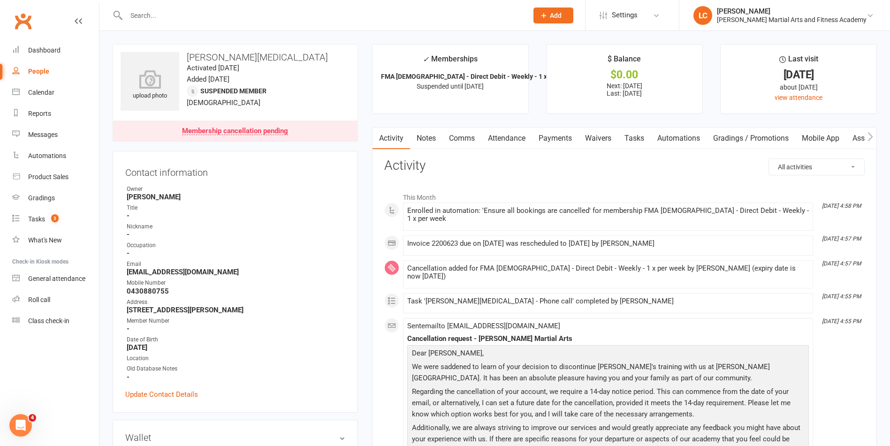
paste input "Henry L <pharmacia88@hotmail.com>"
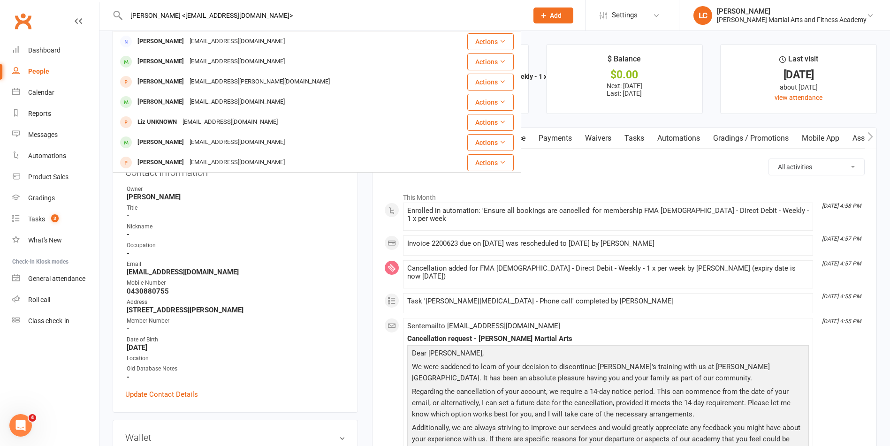
drag, startPoint x: 158, startPoint y: 19, endPoint x: 34, endPoint y: 16, distance: 123.9
click at [34, 2] on header "Henry L <pharmacia88@hotmail.com> Henry Lie pharmacia88@hotmail.com Actions Dou…" at bounding box center [445, 2] width 890 height 0
click at [242, 8] on div "pharmacia88@hotmail.com> Henry Lie pharmacia88@hotmail.com Actions Doug Darmarg…" at bounding box center [317, 15] width 409 height 31
click at [241, 16] on input "pharmacia88@hotmail.com>" at bounding box center [322, 15] width 398 height 13
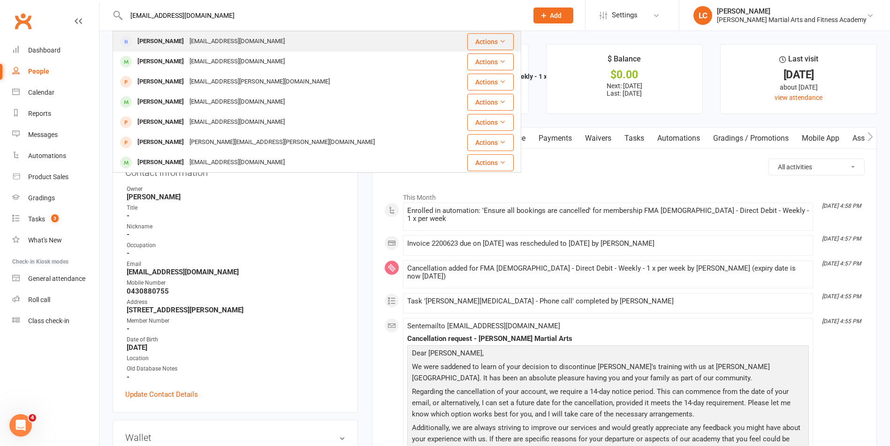
type input "pharmacia88@hotmail.com"
click at [214, 43] on div "pharmacia88@hotmail.com" at bounding box center [237, 42] width 101 height 14
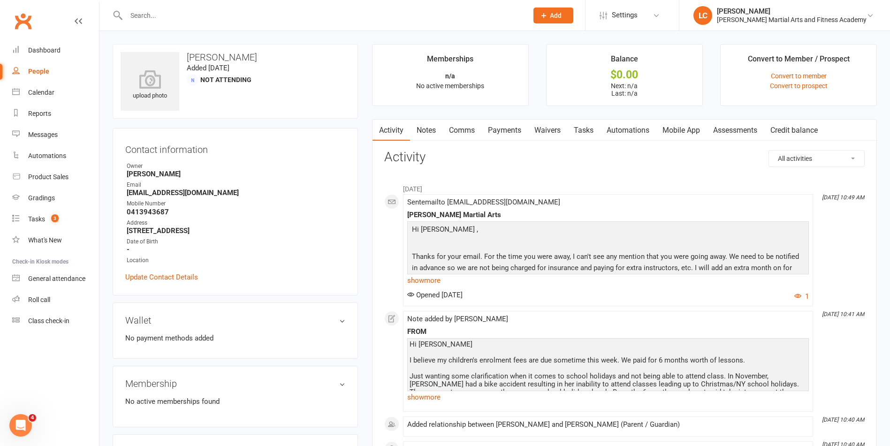
click at [430, 283] on link "show more" at bounding box center [608, 280] width 402 height 13
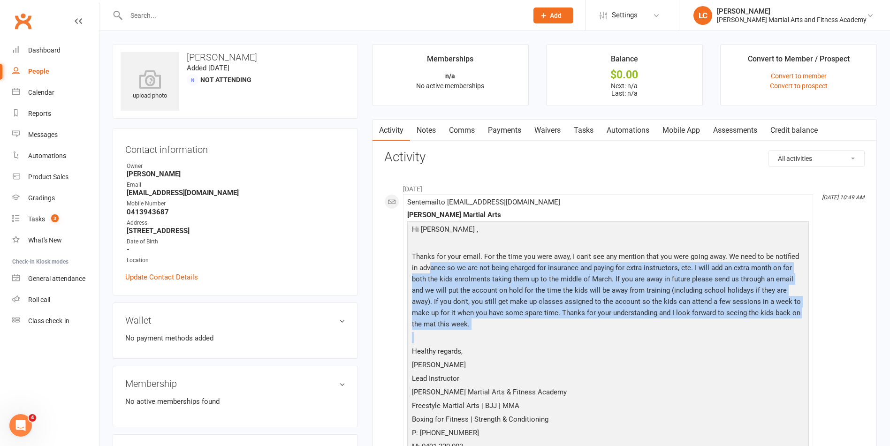
drag, startPoint x: 423, startPoint y: 263, endPoint x: 690, endPoint y: 333, distance: 276.5
click at [690, 333] on div "Hi Henry , Thanks for your email. For the time you were away, I can't see any m…" at bounding box center [608, 360] width 397 height 272
drag, startPoint x: 690, startPoint y: 333, endPoint x: 735, endPoint y: 340, distance: 44.6
click at [735, 340] on p at bounding box center [608, 339] width 397 height 14
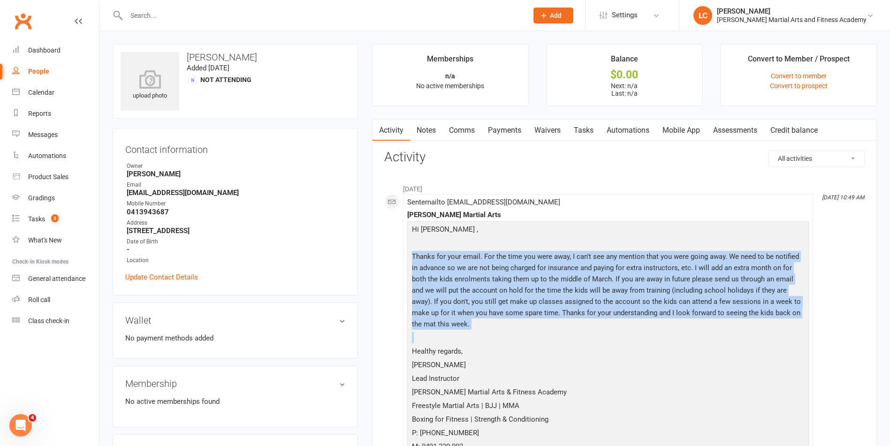
drag, startPoint x: 684, startPoint y: 331, endPoint x: 427, endPoint y: 244, distance: 271.3
click at [427, 244] on div "Hi Henry , Thanks for your email. For the time you were away, I can't see any m…" at bounding box center [608, 360] width 397 height 272
drag, startPoint x: 427, startPoint y: 244, endPoint x: 614, endPoint y: 284, distance: 191.0
click at [623, 291] on p "Thanks for your email. For the time you were away, I can't see any mention that…" at bounding box center [608, 291] width 397 height 81
drag, startPoint x: 615, startPoint y: 299, endPoint x: 656, endPoint y: 348, distance: 63.6
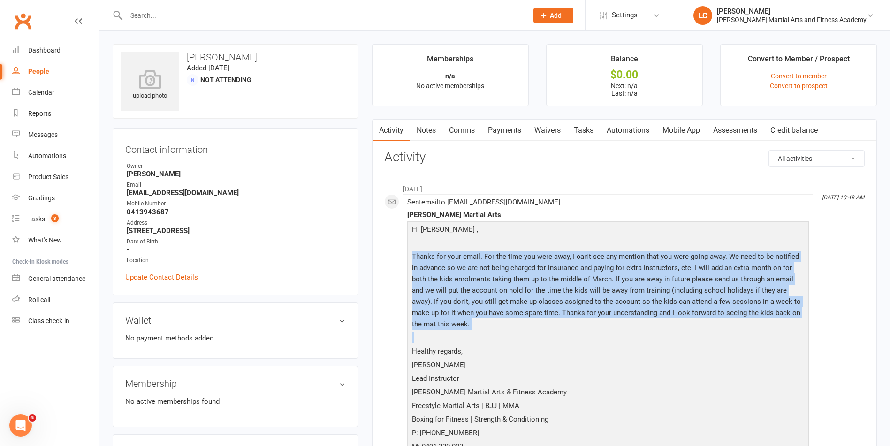
click at [657, 349] on div "Hi Henry , Thanks for your email. For the time you were away, I can't see any m…" at bounding box center [608, 360] width 397 height 272
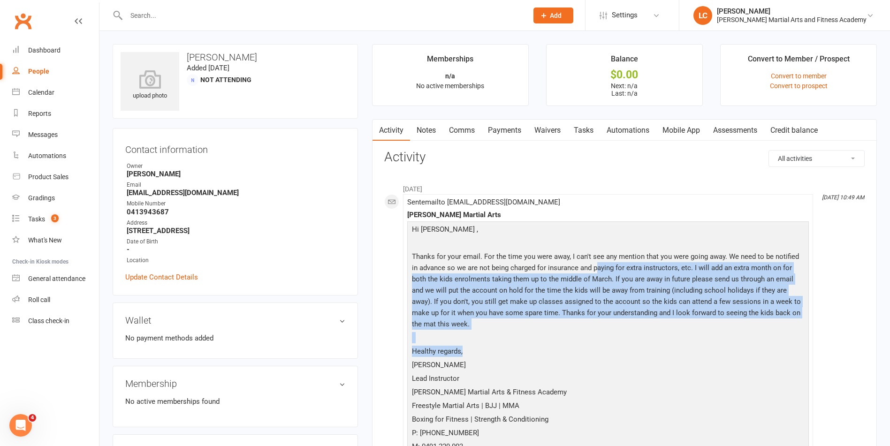
drag, startPoint x: 656, startPoint y: 348, endPoint x: 525, endPoint y: 337, distance: 131.9
click at [525, 337] on p at bounding box center [608, 339] width 397 height 14
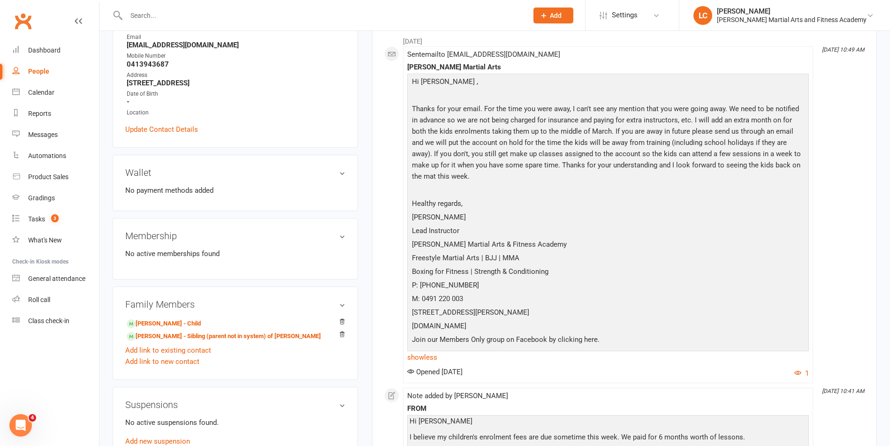
scroll to position [94, 0]
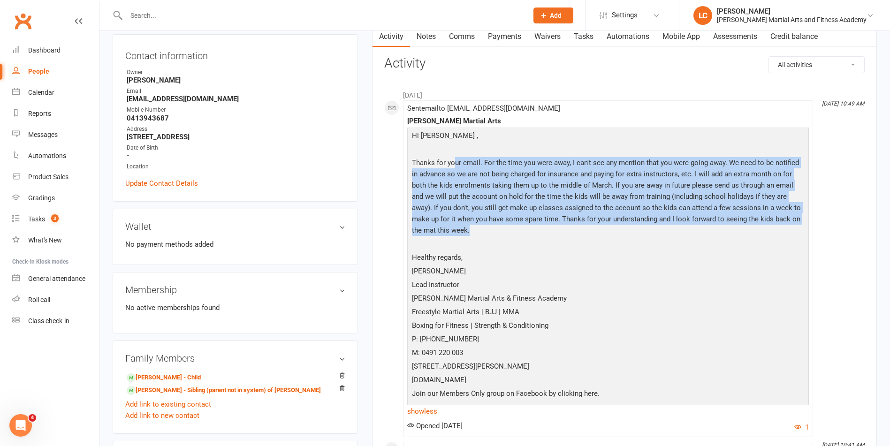
drag, startPoint x: 456, startPoint y: 161, endPoint x: 641, endPoint y: 237, distance: 199.8
click at [641, 237] on p "Thanks for your email. For the time you were away, I can't see any mention that…" at bounding box center [608, 197] width 397 height 81
drag, startPoint x: 641, startPoint y: 237, endPoint x: 783, endPoint y: 237, distance: 142.2
click at [783, 237] on p "Thanks for your email. For the time you were away, I can't see any mention that…" at bounding box center [608, 197] width 397 height 81
drag, startPoint x: 743, startPoint y: 233, endPoint x: 396, endPoint y: 142, distance: 358.6
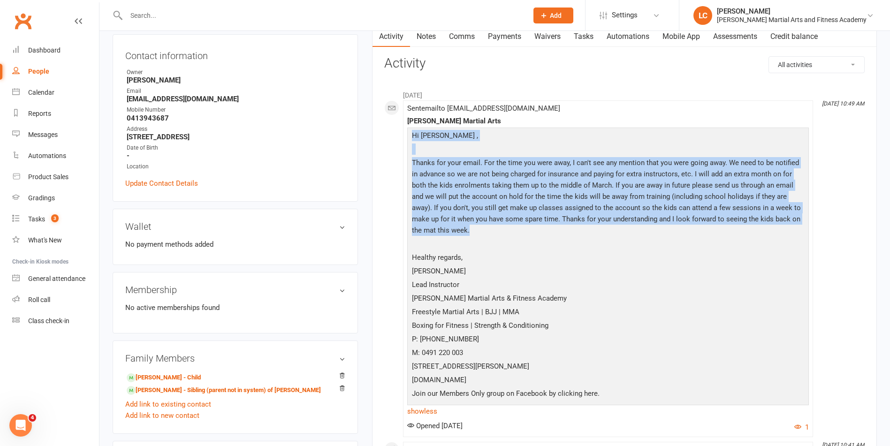
click at [396, 142] on div "February 2025 Feb 10, 10:49 AM Sent email to pharmacia88@hotmail.com Wilkes Mar…" at bounding box center [624, 338] width 481 height 507
click at [701, 211] on p "Thanks for your email. For the time you were away, I can't see any mention that…" at bounding box center [608, 197] width 397 height 81
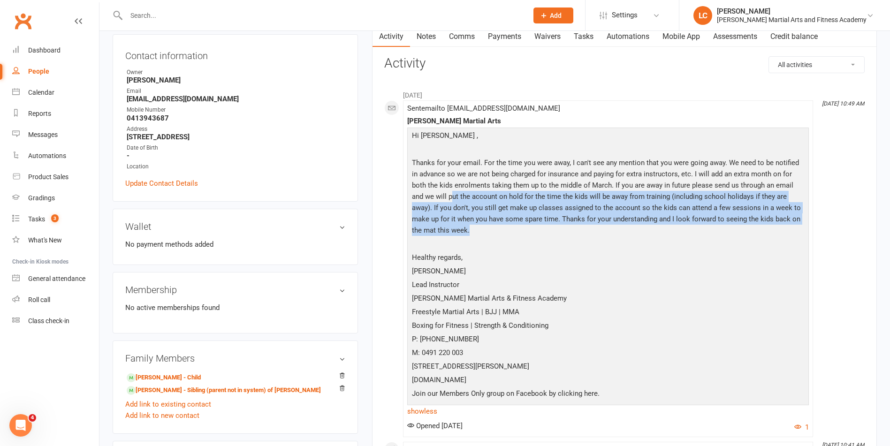
drag, startPoint x: 450, startPoint y: 204, endPoint x: 754, endPoint y: 230, distance: 305.2
click at [753, 230] on p "Thanks for your email. For the time you were away, I can't see any mention that…" at bounding box center [608, 197] width 397 height 81
drag, startPoint x: 754, startPoint y: 230, endPoint x: 795, endPoint y: 231, distance: 40.9
click at [795, 231] on p "Thanks for your email. For the time you were away, I can't see any mention that…" at bounding box center [608, 197] width 397 height 81
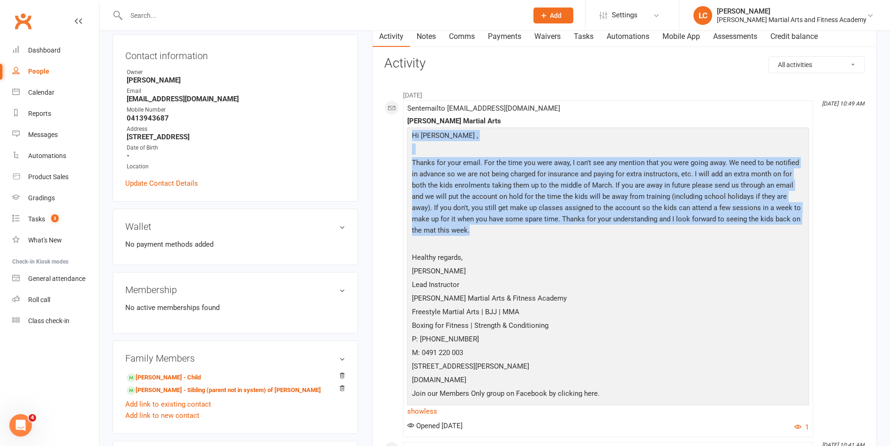
drag, startPoint x: 783, startPoint y: 237, endPoint x: 393, endPoint y: 143, distance: 401.2
click at [394, 143] on div "February 2025 Feb 10, 10:49 AM Sent email to pharmacia88@hotmail.com Wilkes Mar…" at bounding box center [624, 338] width 481 height 507
drag, startPoint x: 393, startPoint y: 143, endPoint x: 608, endPoint y: 232, distance: 232.1
click at [608, 232] on p "Thanks for your email. For the time you were away, I can't see any mention that…" at bounding box center [608, 197] width 397 height 81
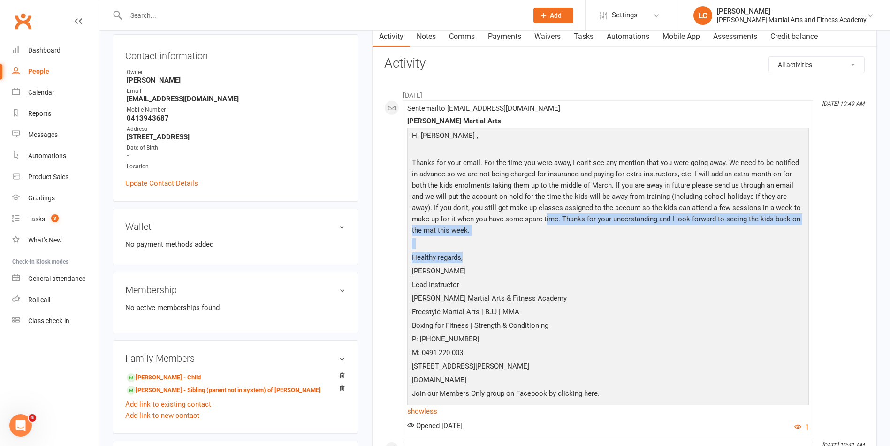
drag, startPoint x: 501, startPoint y: 223, endPoint x: 566, endPoint y: 253, distance: 71.6
click at [566, 253] on div "Hi Henry , Thanks for your email. For the time you were away, I can't see any m…" at bounding box center [608, 266] width 397 height 272
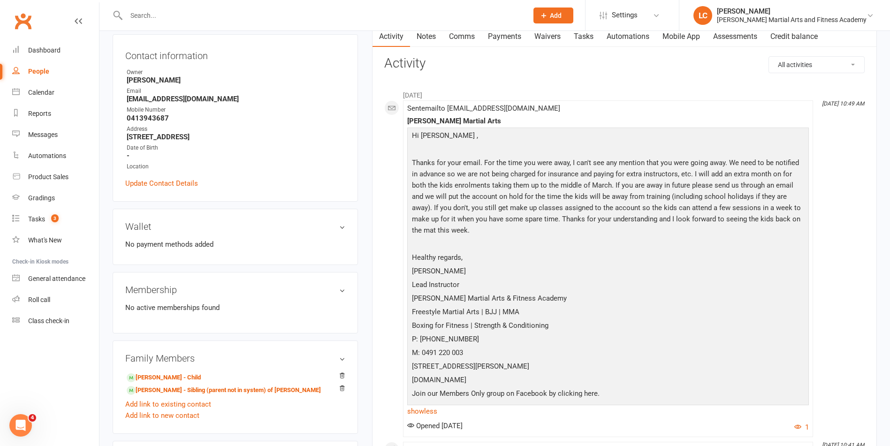
drag, startPoint x: 566, startPoint y: 253, endPoint x: 635, endPoint y: 273, distance: 71.8
click at [635, 273] on p "[PERSON_NAME]" at bounding box center [608, 273] width 397 height 14
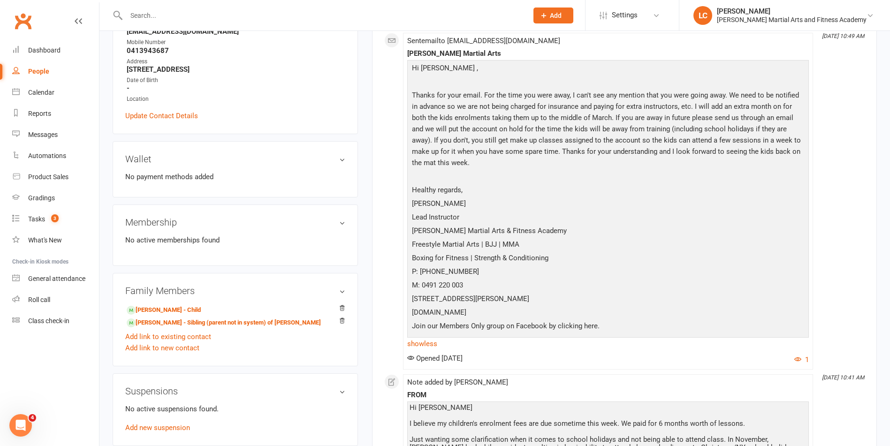
scroll to position [282, 0]
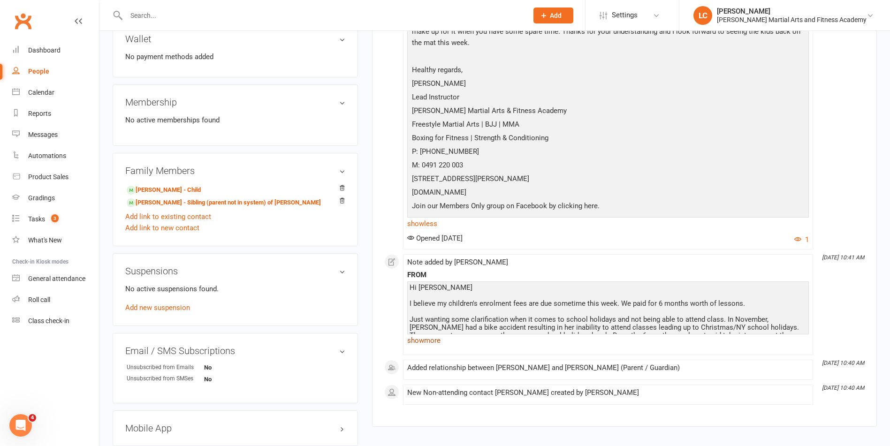
click at [420, 345] on link "show more" at bounding box center [608, 340] width 402 height 13
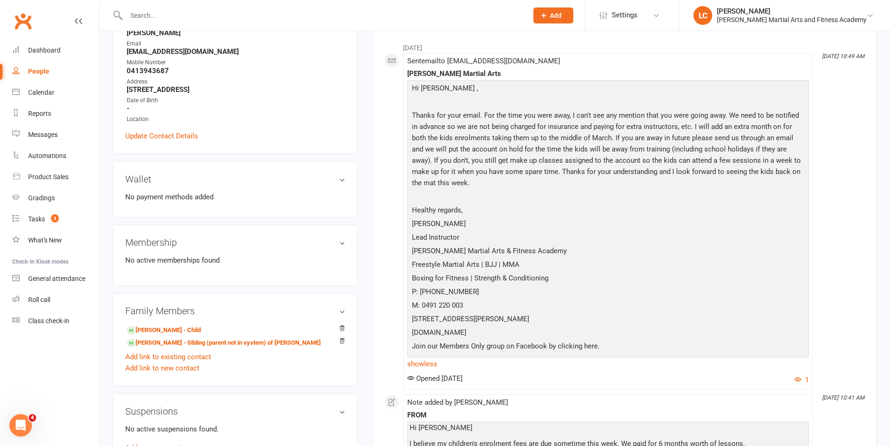
scroll to position [141, 0]
drag, startPoint x: 192, startPoint y: 335, endPoint x: 161, endPoint y: 332, distance: 31.1
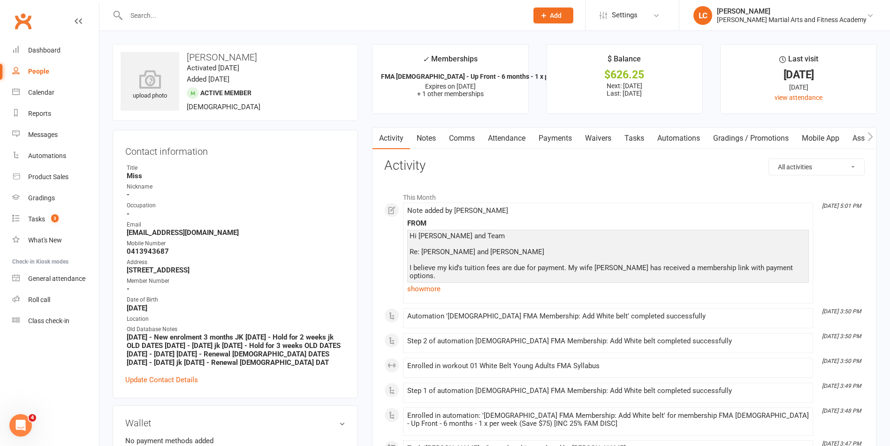
click at [626, 141] on link "Tasks" at bounding box center [634, 139] width 33 height 22
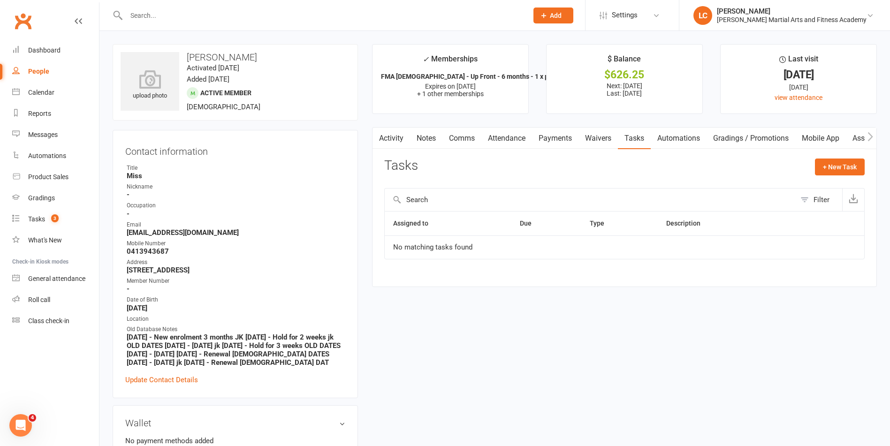
click at [393, 138] on link "Activity" at bounding box center [392, 139] width 38 height 22
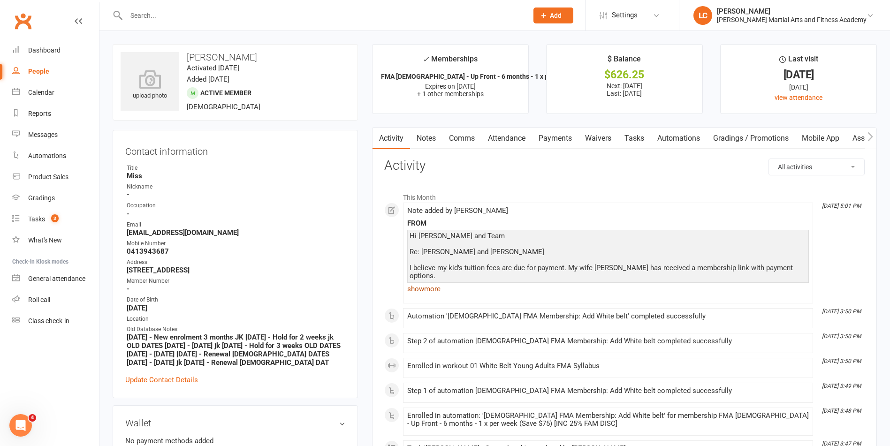
click at [433, 292] on link "show more" at bounding box center [608, 289] width 402 height 13
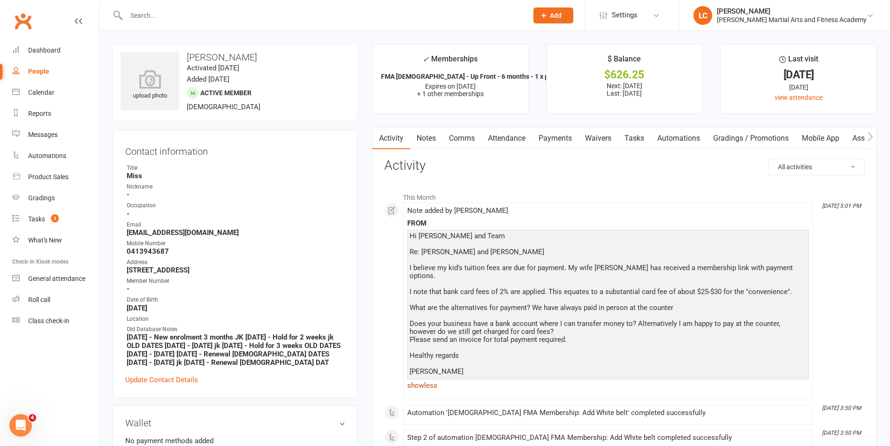
click at [427, 386] on link "show less" at bounding box center [608, 385] width 402 height 13
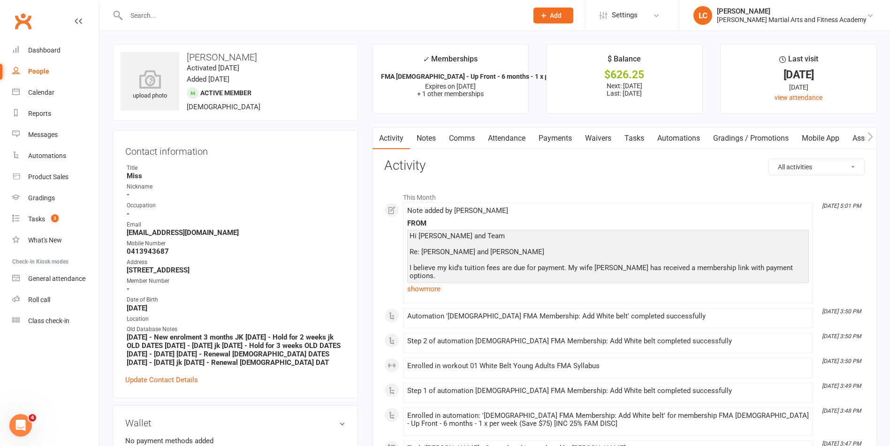
click at [177, 24] on div at bounding box center [317, 15] width 409 height 31
click at [178, 20] on input "text" at bounding box center [322, 15] width 398 height 13
paste input "Sam Lymbery <samuellym@outlook.com>"
drag, startPoint x: 175, startPoint y: 16, endPoint x: 66, endPoint y: 11, distance: 109.0
click at [66, 2] on header "Sam Lymbery <samuellym@outlook.com> Loading... Prospect Member Non-attending co…" at bounding box center [445, 2] width 890 height 0
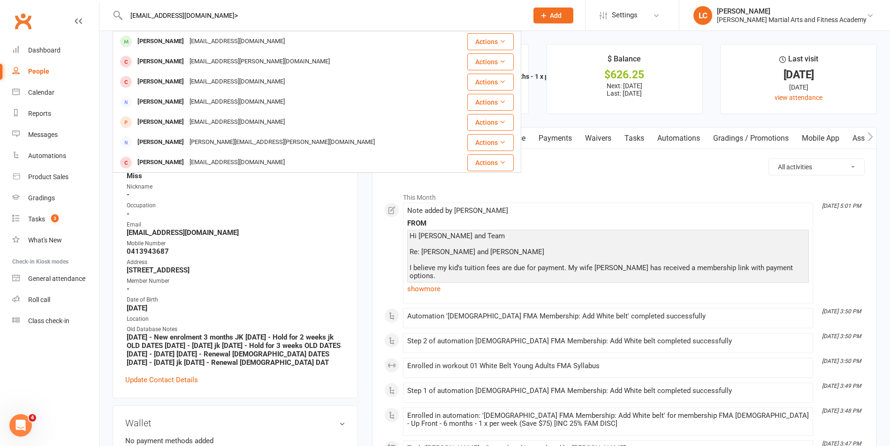
click at [228, 13] on input "amuellym@outlook.com>" at bounding box center [322, 15] width 398 height 13
type input "amuellym@outlook.com"
click at [235, 41] on div "samuellym@outlook.com" at bounding box center [237, 42] width 101 height 14
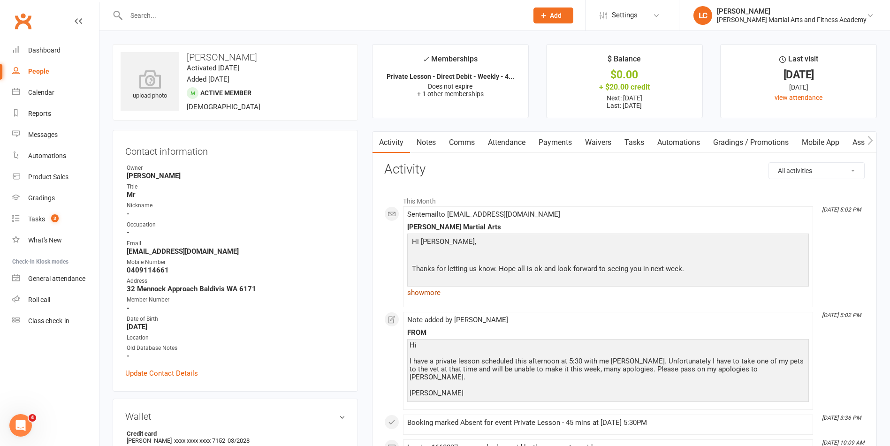
click at [433, 295] on link "show more" at bounding box center [608, 292] width 402 height 13
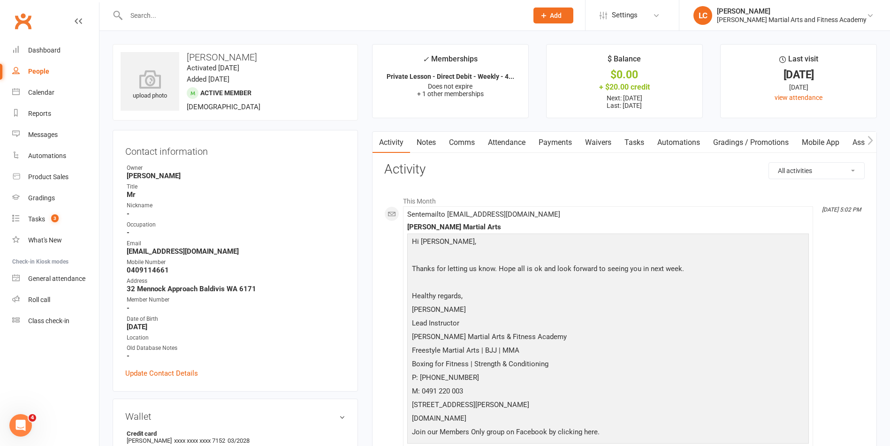
click at [227, 9] on input "text" at bounding box center [322, 15] width 398 height 13
paste input "Hi there, We are looking for a business in Fremantle or surrounding areas that …"
type input "Hi there, We are looking for a business in Fremantle or surrounding areas that …"
click at [221, 16] on input "text" at bounding box center [322, 15] width 398 height 13
paste input "Dana Gordon <dana@yardproperty.com>"
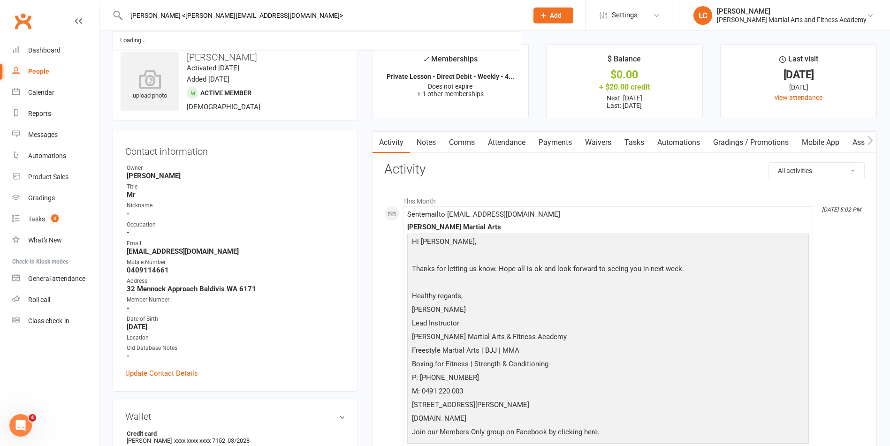
drag, startPoint x: 172, startPoint y: 19, endPoint x: 5, endPoint y: 17, distance: 166.6
click at [5, 2] on header "Dana Gordon <dana@yardproperty.com> Loading... Prospect Member Non-attending co…" at bounding box center [445, 2] width 890 height 0
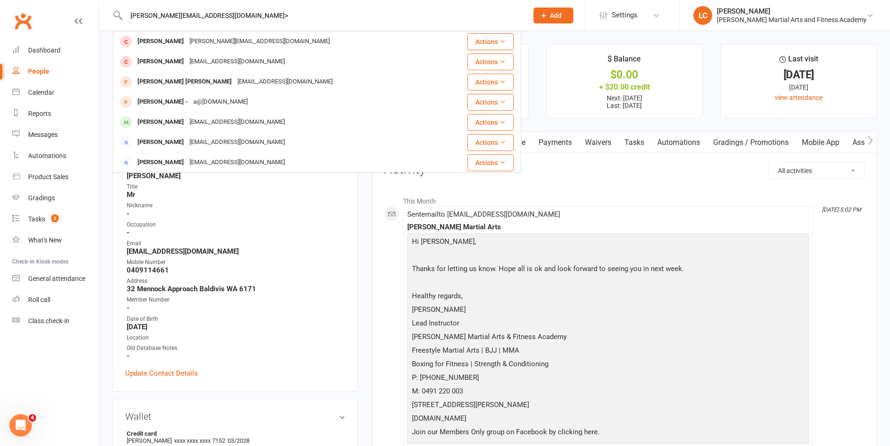
click at [244, 17] on input "dana@yardproperty.com>" at bounding box center [322, 15] width 398 height 13
type input "dana@yardproperty.co"
drag, startPoint x: 230, startPoint y: 20, endPoint x: 5, endPoint y: 24, distance: 225.3
click at [5, 2] on header "dana@yardproperty.co Brogan Gordon brogan.gordon78@gmail.com Actions Tim Gordon…" at bounding box center [445, 2] width 890 height 0
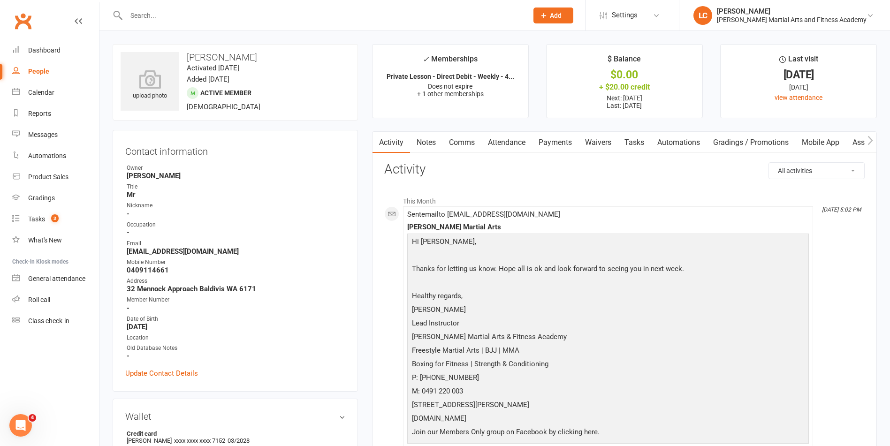
click at [562, 15] on button "Add" at bounding box center [554, 16] width 40 height 16
click at [552, 47] on link "Prospect" at bounding box center [544, 42] width 84 height 22
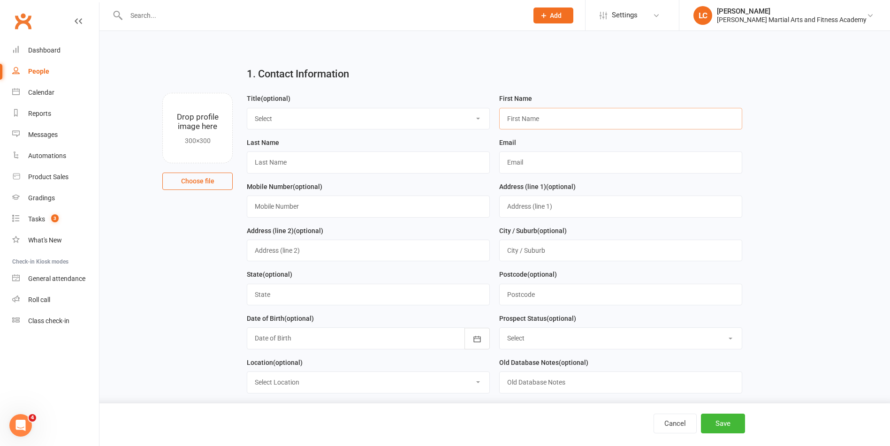
click at [551, 115] on input "text" at bounding box center [620, 119] width 243 height 22
paste input "Dana Gordon <dana@yardproperty.com>"
drag, startPoint x: 654, startPoint y: 119, endPoint x: 523, endPoint y: 128, distance: 130.8
click at [523, 128] on input "Dana Gordon <dana@yardproperty.com>" at bounding box center [620, 119] width 243 height 22
type input "Dana"
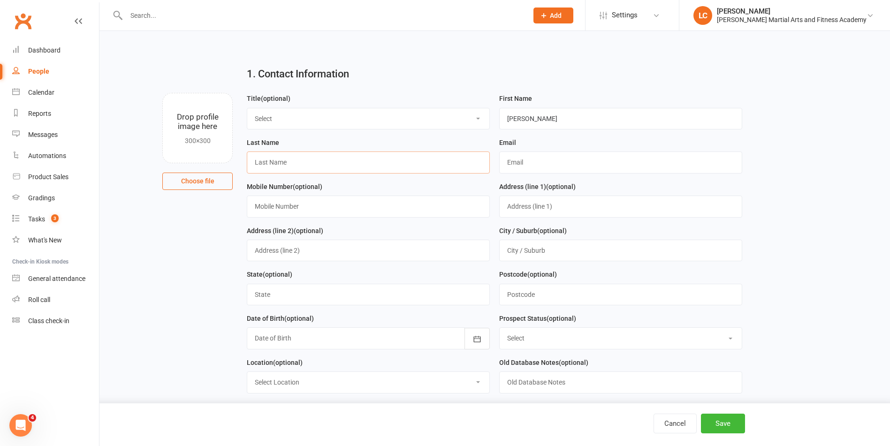
click at [404, 169] on input "text" at bounding box center [368, 163] width 243 height 22
paste input "Dana Gordon <dana@yardproperty.com>"
drag, startPoint x: 272, startPoint y: 162, endPoint x: 34, endPoint y: 165, distance: 237.5
click at [9, 160] on ui-view "Prospect Member Non-attending contact Grading event Task Bulk message Add Setti…" at bounding box center [445, 419] width 890 height 835
drag, startPoint x: 279, startPoint y: 161, endPoint x: 498, endPoint y: 169, distance: 219.3
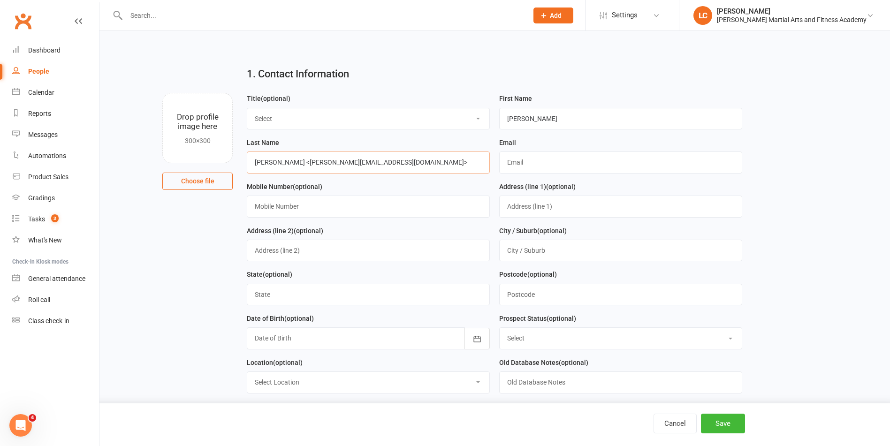
click at [498, 169] on form "Title (optional) Select Mr Mrs Miss Ms Dr First Name Dana Last Name Gordon <dan…" at bounding box center [494, 247] width 505 height 308
type input "Gordon"
drag, startPoint x: 554, startPoint y: 162, endPoint x: 546, endPoint y: 171, distance: 11.3
click at [553, 162] on input "text" at bounding box center [620, 163] width 243 height 22
paste input "Dana Gordon <dana@yardproperty.com>"
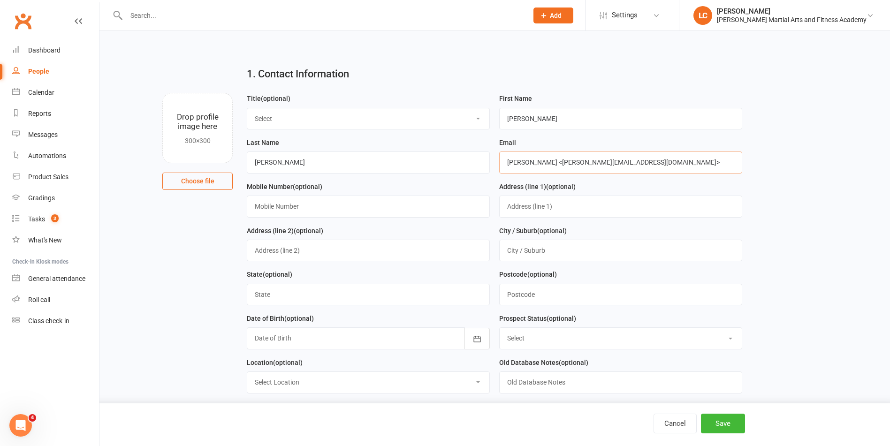
drag, startPoint x: 545, startPoint y: 167, endPoint x: 286, endPoint y: 169, distance: 259.1
click at [286, 169] on form "Title (optional) Select Mr Mrs Miss Ms Dr First Name Dana Last Name Gordon Emai…" at bounding box center [494, 247] width 505 height 308
click at [641, 164] on input "dana@yardproperty.com>" at bounding box center [620, 163] width 243 height 22
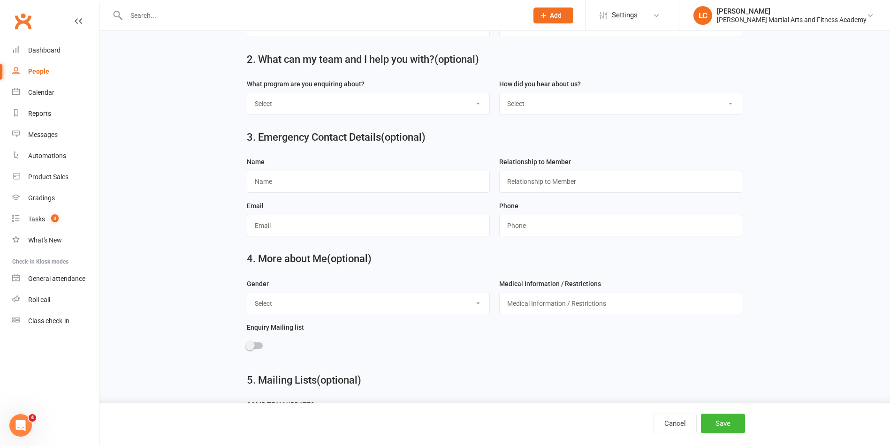
scroll to position [270, 0]
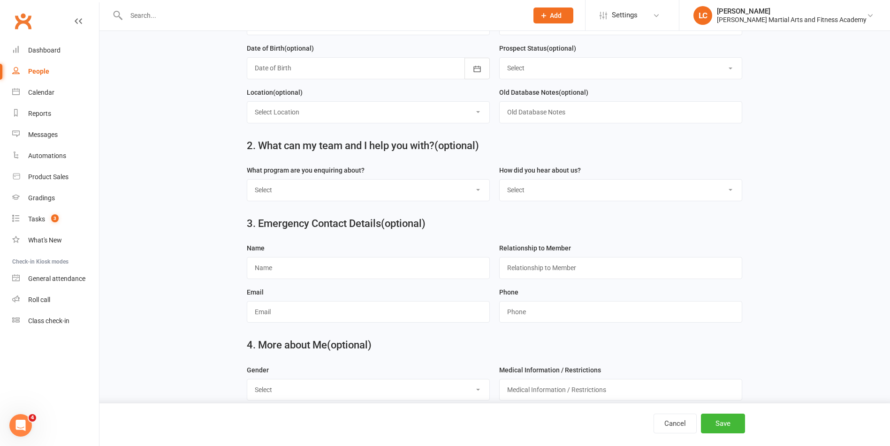
type input "dana@yardproperty.com"
click at [361, 196] on select "Select Kids Martial Arts Kids BJJ Adults BJJ Adults Martial Arts Adults MMA Adu…" at bounding box center [368, 190] width 242 height 21
drag, startPoint x: 852, startPoint y: 207, endPoint x: 803, endPoint y: 202, distance: 49.0
click at [852, 207] on main "1. Contact Information Drop profile image here 300×300 Choose file Title (optio…" at bounding box center [495, 137] width 765 height 697
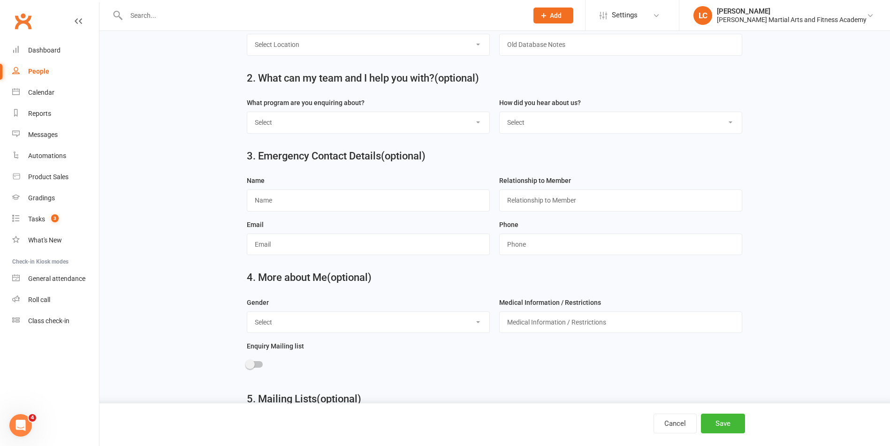
scroll to position [411, 0]
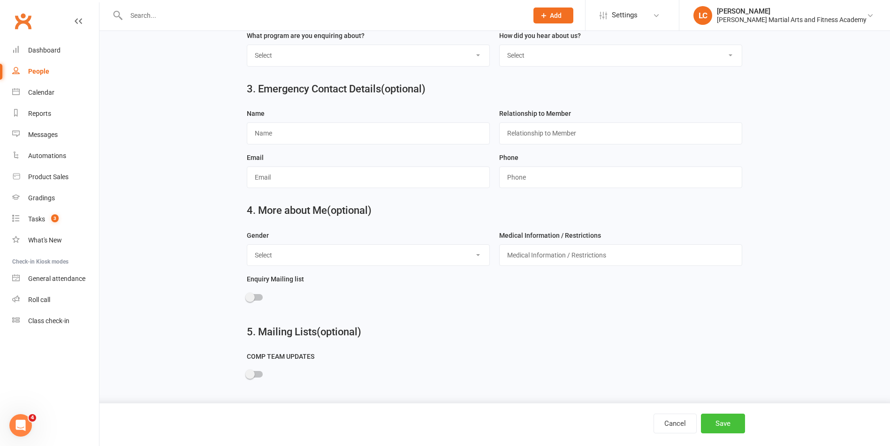
click at [717, 420] on button "Save" at bounding box center [723, 424] width 44 height 20
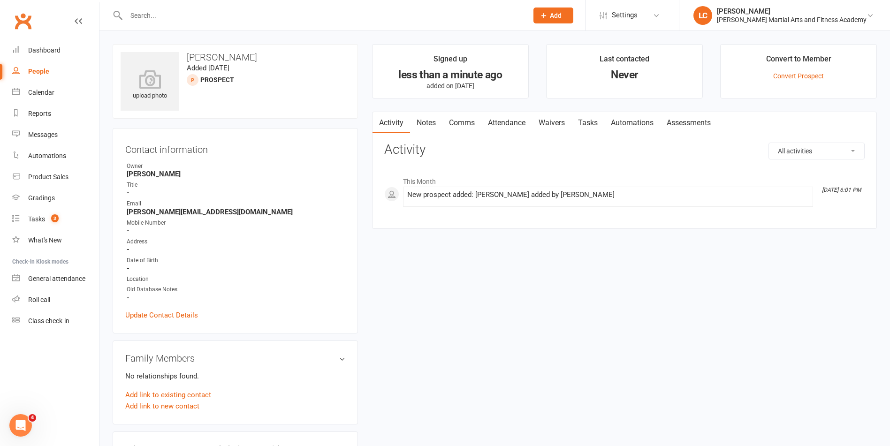
click at [441, 130] on link "Notes" at bounding box center [426, 123] width 32 height 22
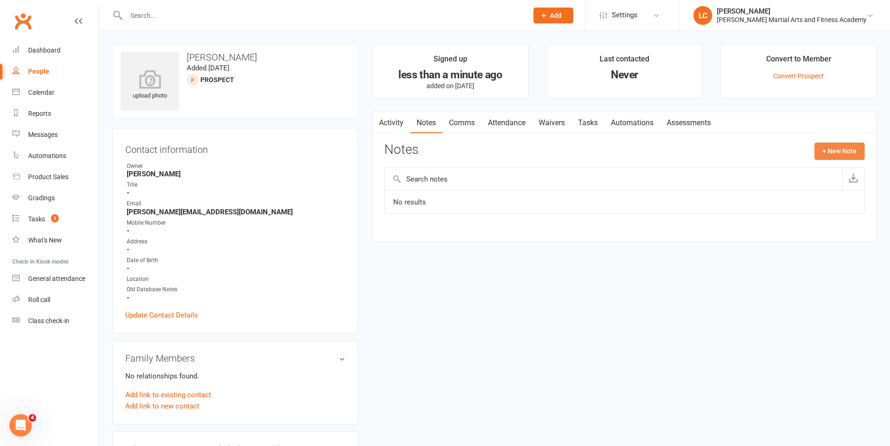
click at [839, 154] on button "+ New Note" at bounding box center [840, 151] width 50 height 17
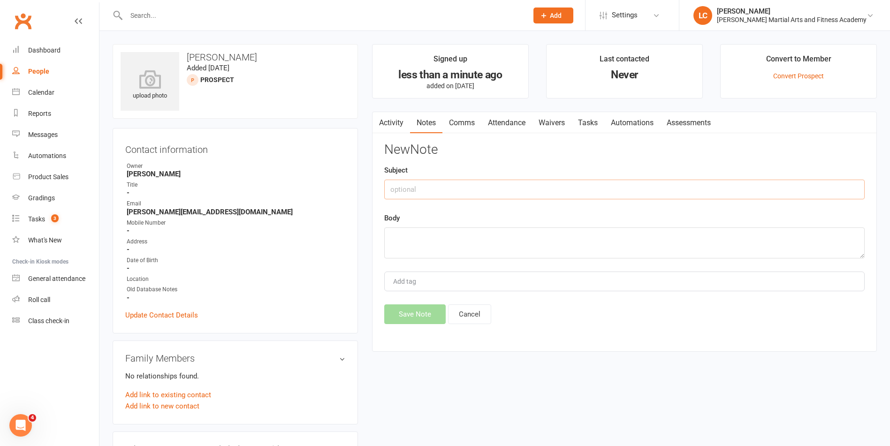
click at [468, 193] on input "text" at bounding box center [624, 190] width 481 height 20
type input "FROM"
click at [444, 252] on textarea at bounding box center [624, 243] width 481 height 31
paste textarea "Hi there, We are looking for a business in Fremantle or surrounding areas that …"
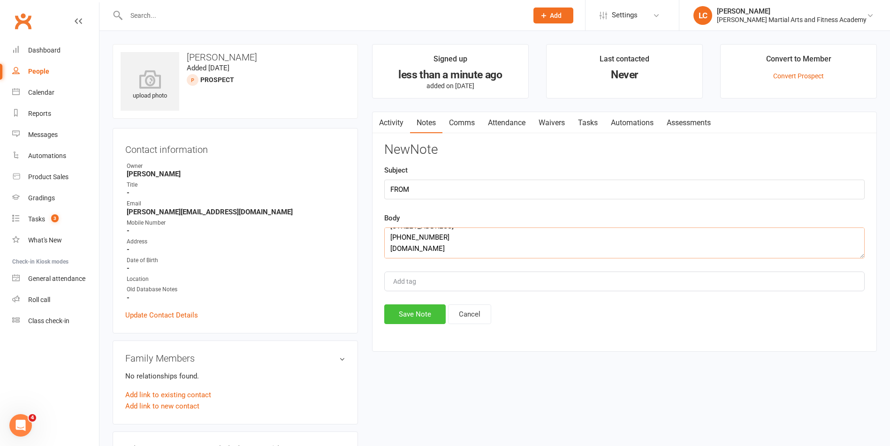
type textarea "Hi there, We are looking for a business in Fremantle or surrounding areas that …"
click at [413, 321] on button "Save Note" at bounding box center [414, 315] width 61 height 20
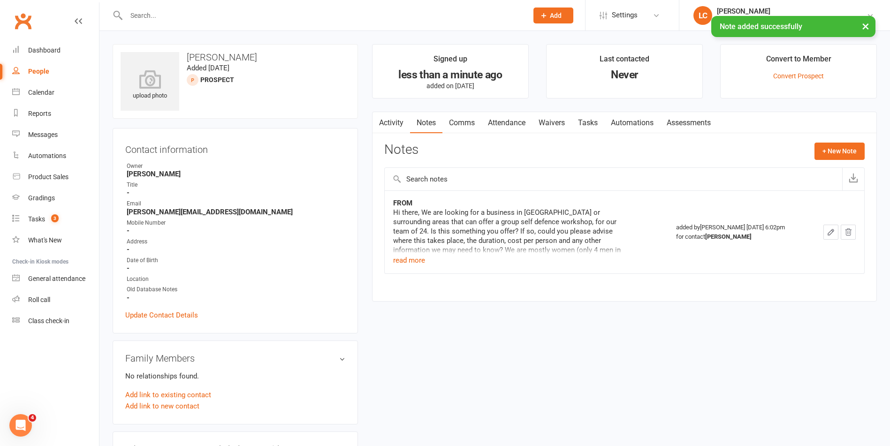
click at [464, 128] on link "Comms" at bounding box center [462, 123] width 39 height 22
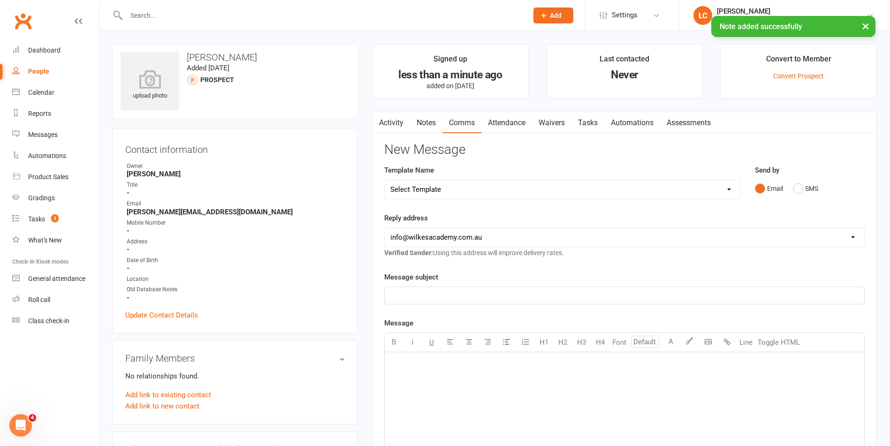
click at [448, 187] on select "Select Template [Email] Birthday Party Enquiry [Email] 2-5yo Grading Form [Emai…" at bounding box center [563, 189] width 356 height 19
select select "40"
click at [385, 180] on select "Select Template [Email] Birthday Party Enquiry [Email] 2-5yo Grading Form [Emai…" at bounding box center [563, 189] width 356 height 19
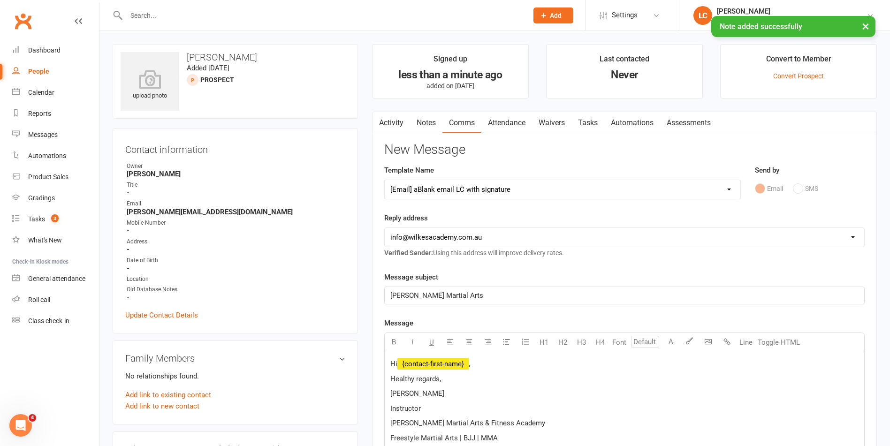
click at [493, 355] on div "Hi ﻿ {contact-first-name} , Healthy regards, Leonard Cranny Instructor Wilkes M…" at bounding box center [625, 446] width 480 height 187
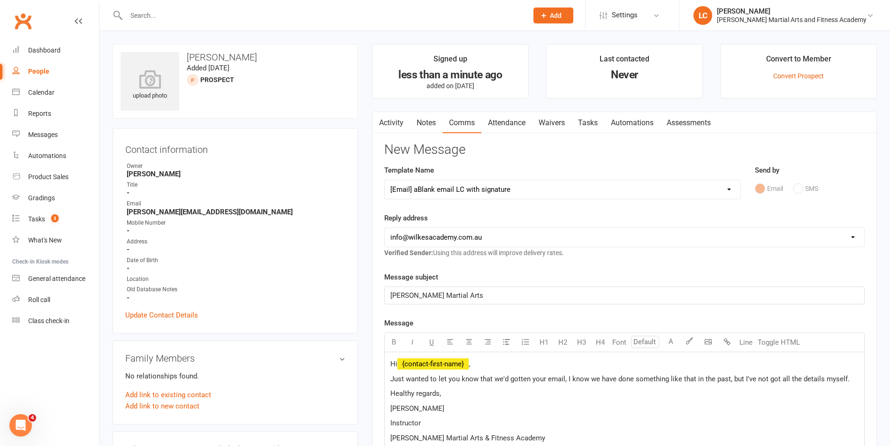
click at [853, 383] on p "Just wanted to let you know that we'd gotten your email, I know we have done so…" at bounding box center [625, 379] width 468 height 11
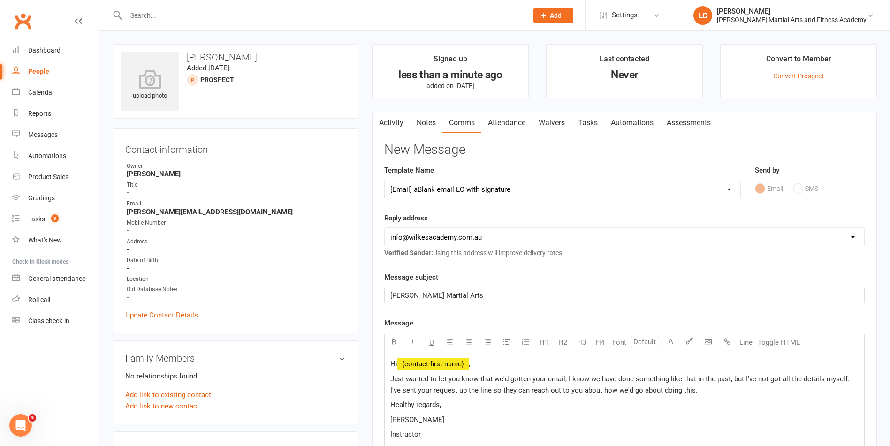
click at [566, 377] on span "Just wanted to let you know that we'd gotten your email, I know we have done so…" at bounding box center [621, 385] width 461 height 20
click at [569, 375] on span "Just wanted to let you know that we'd gotten your email and it didn't just disa…" at bounding box center [618, 385] width 454 height 20
click at [693, 392] on span "Just wanted to let you know that we'd gotten your email and it didn't just disa…" at bounding box center [618, 385] width 454 height 20
click at [830, 388] on p "Just wanted to let you know that we'd gotten your email and it didn't just disa…" at bounding box center [625, 385] width 468 height 23
click at [823, 394] on p "Just wanted to let you know that we'd gotten your email and it didn't just disa…" at bounding box center [625, 385] width 468 height 23
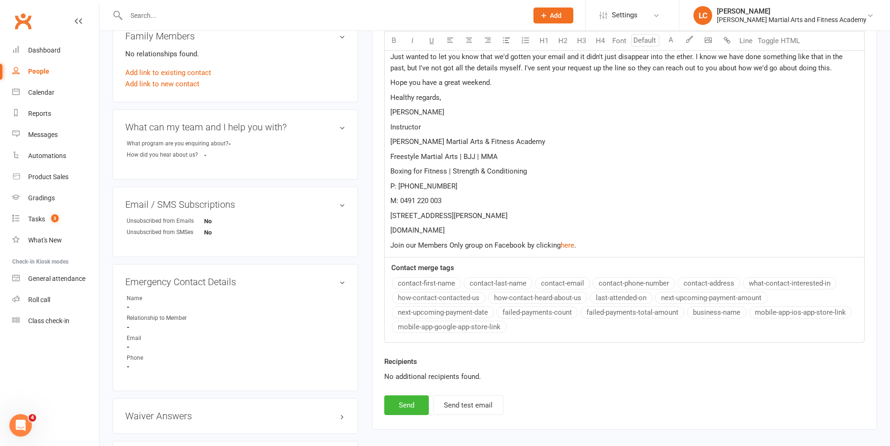
scroll to position [329, 0]
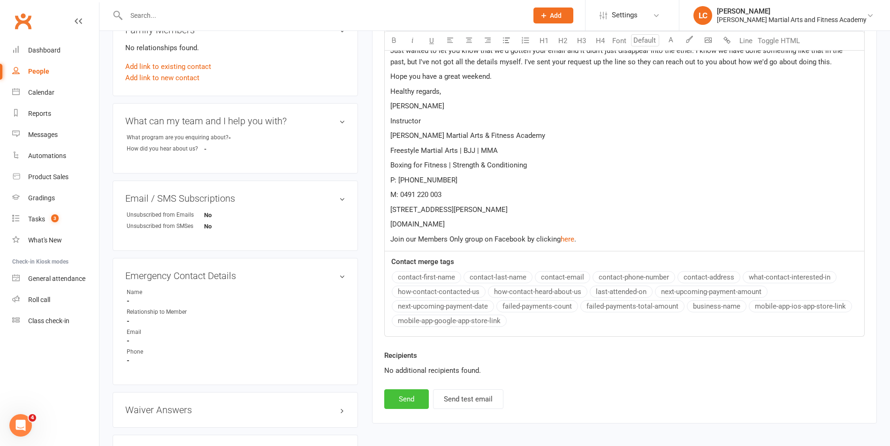
click at [408, 399] on button "Send" at bounding box center [406, 400] width 45 height 20
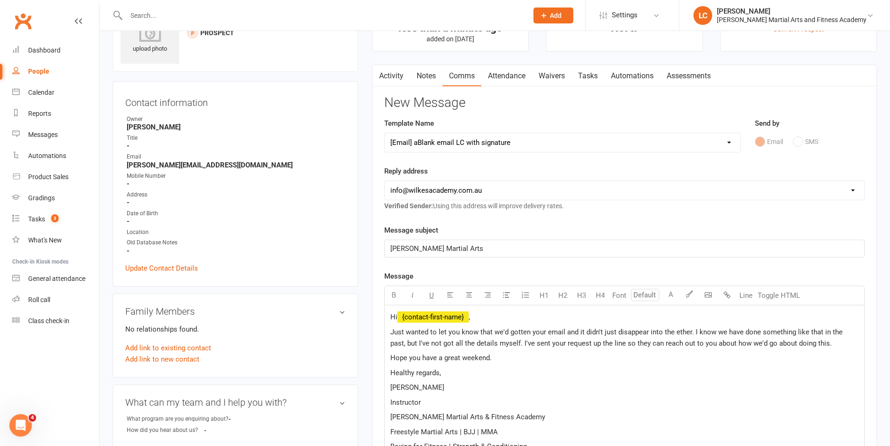
select select
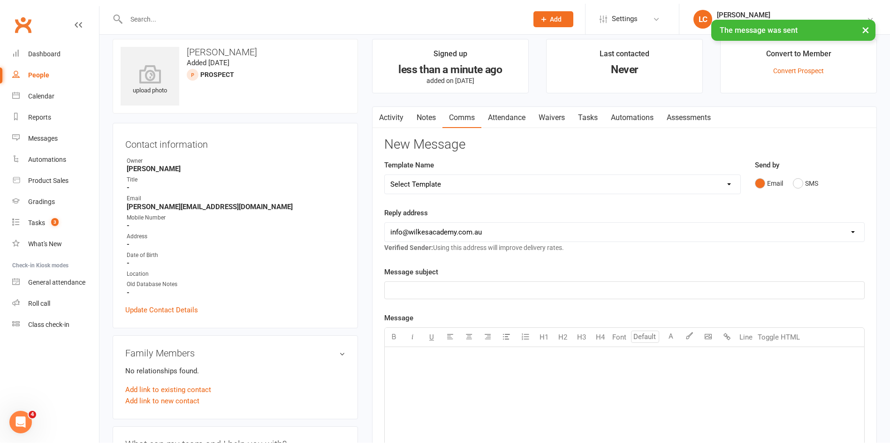
scroll to position [0, 0]
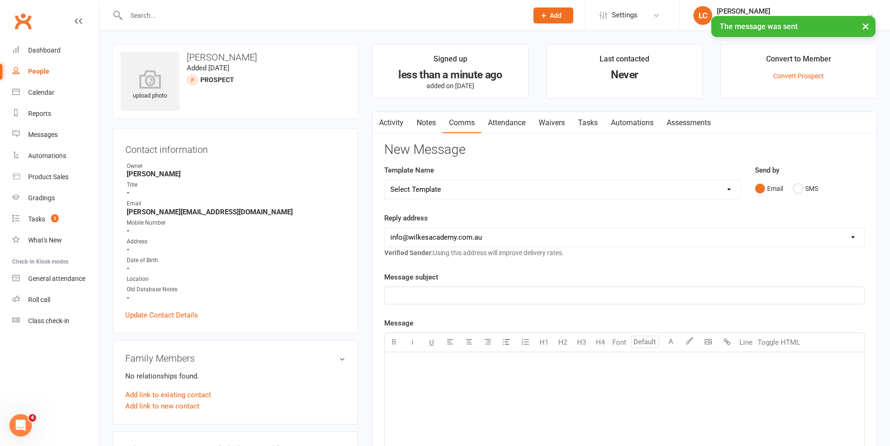
click at [586, 120] on link "Tasks" at bounding box center [588, 123] width 33 height 22
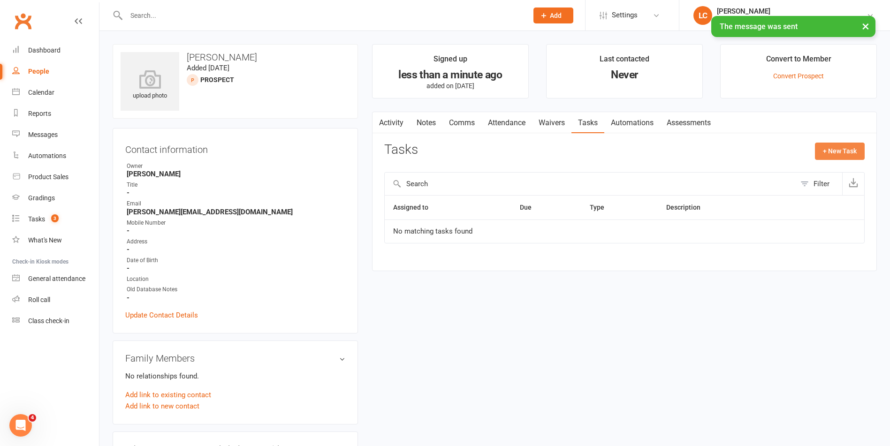
click at [854, 146] on button "+ New Task" at bounding box center [840, 151] width 50 height 17
select select "47778"
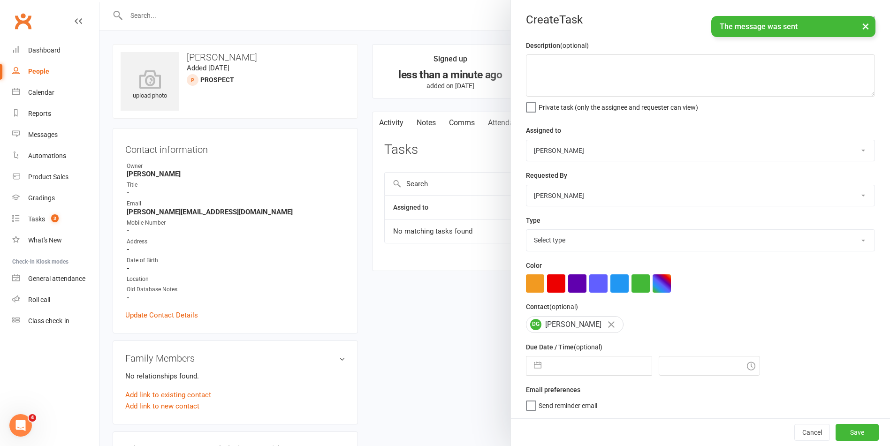
click at [583, 146] on select "Stephen Erceg Robert Wilsnach Kiam Padamsey Matthew Erceg Leo Gomes Jai Christo…" at bounding box center [701, 150] width 348 height 21
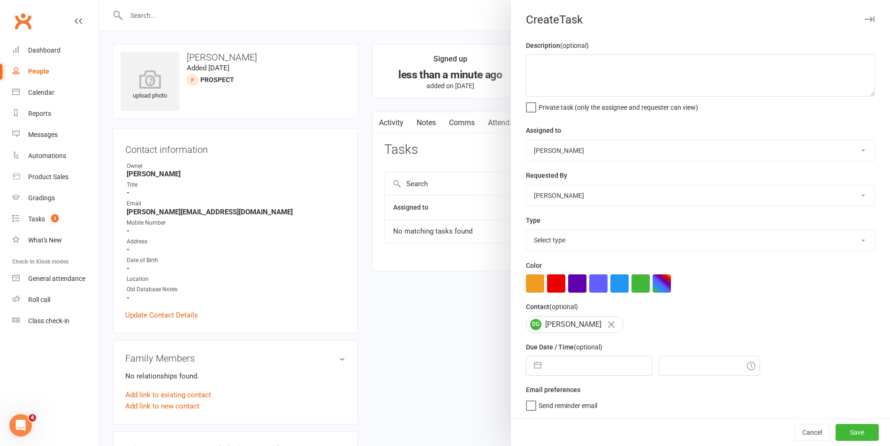
select select "47660"
click at [527, 141] on select "Stephen Erceg Robert Wilsnach Kiam Padamsey Matthew Erceg Leo Gomes Jai Christo…" at bounding box center [701, 150] width 348 height 21
click at [576, 64] on textarea at bounding box center [700, 75] width 349 height 42
click at [588, 86] on textarea "Wants to set up a Group Self Defence Workshop for 24 People. Wants to know- Loc…" at bounding box center [700, 75] width 349 height 42
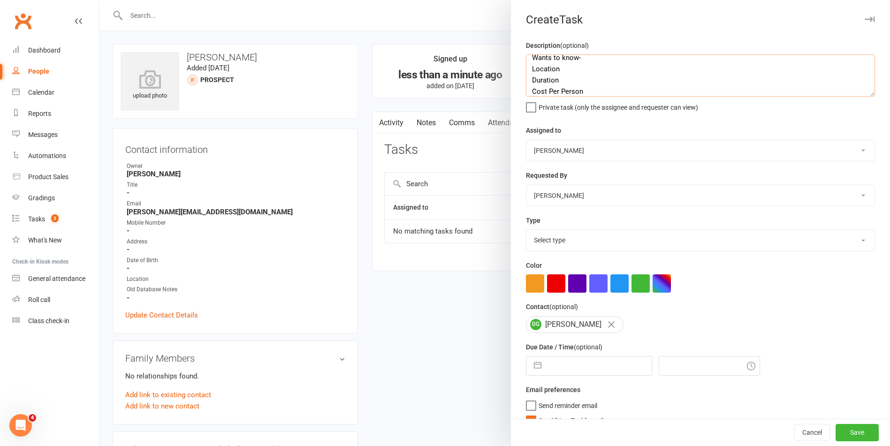
click at [617, 95] on textarea "Wants to set up a Group Self Defence Workshop for 24 People. Wants to know- Loc…" at bounding box center [700, 75] width 349 height 42
type textarea "Wants to set up a Group Self Defence Workshop for 24 People. Wants to know- Loc…"
click at [605, 225] on div "Type Select type E-mail General task Meeting Phone call Sett in calls Add new t…" at bounding box center [700, 233] width 349 height 37
drag, startPoint x: 605, startPoint y: 229, endPoint x: 605, endPoint y: 234, distance: 5.2
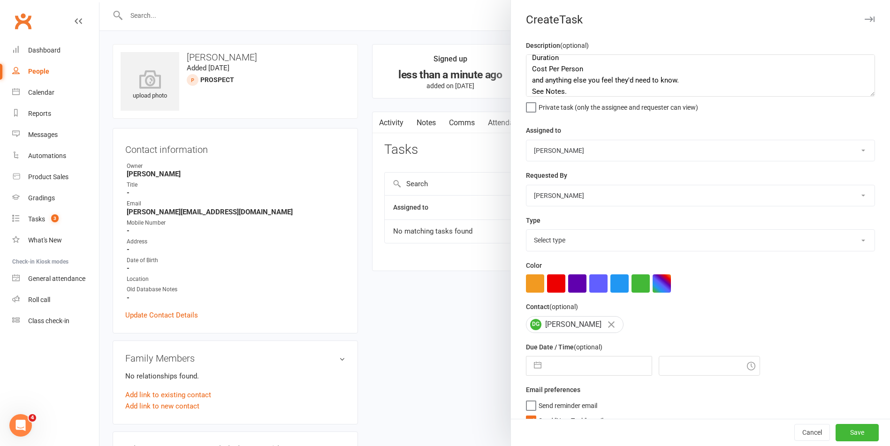
click at [605, 234] on div "Type Select type E-mail General task Meeting Phone call Sett in calls Add new t…" at bounding box center [700, 233] width 349 height 37
click at [605, 234] on select "Select type E-mail General task Meeting Phone call Sett in calls Add new task t…" at bounding box center [701, 240] width 348 height 21
select select "25276"
click at [527, 232] on select "Select type E-mail General task Meeting Phone call Sett in calls Add new task t…" at bounding box center [701, 240] width 348 height 21
click at [551, 370] on input "text" at bounding box center [599, 366] width 106 height 19
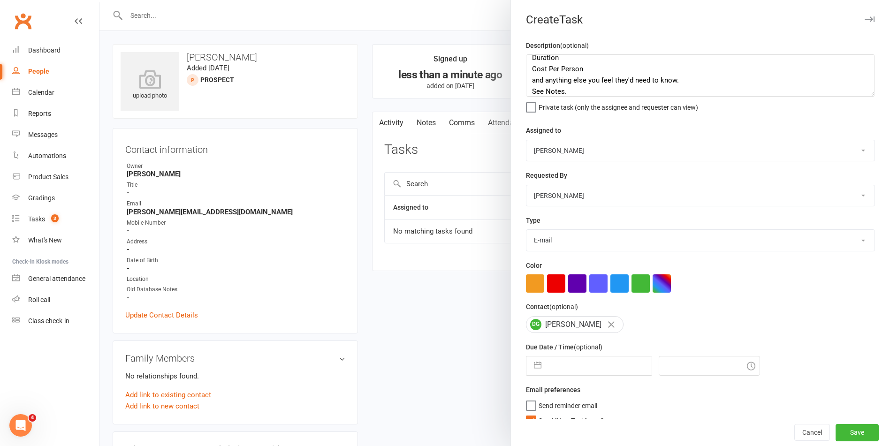
select select "7"
select select "2025"
select select "8"
select select "2025"
select select "9"
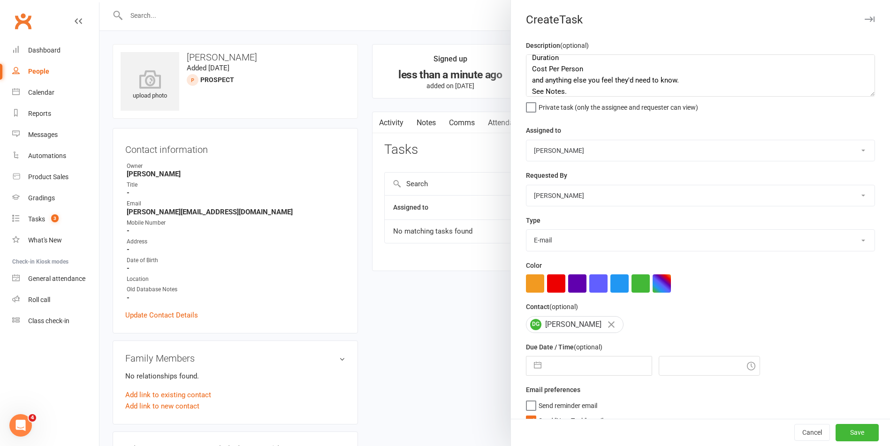
select select "2025"
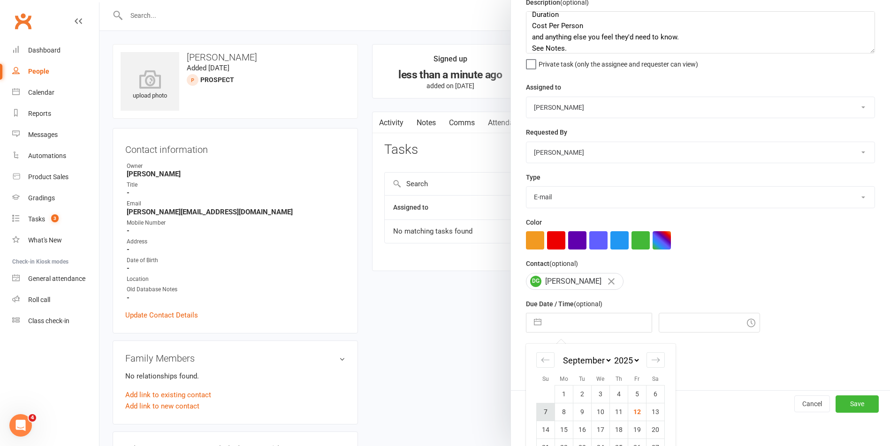
scroll to position [86, 0]
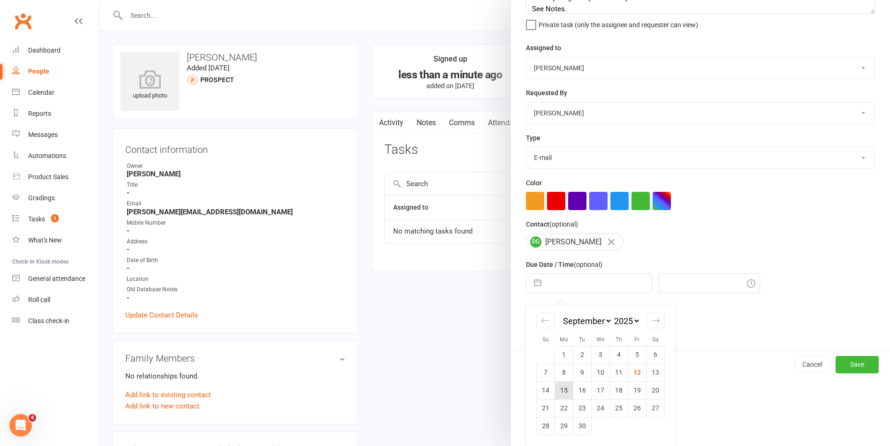
click at [563, 392] on td "15" at bounding box center [564, 391] width 18 height 18
type input "15 Sep 2025"
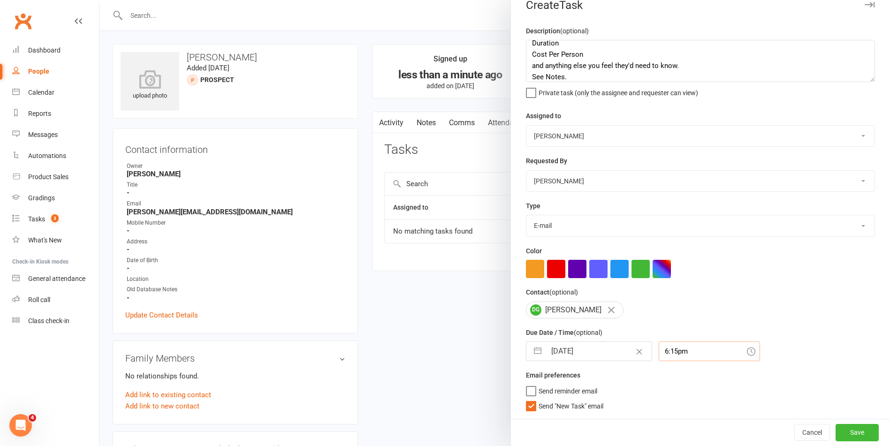
click at [664, 353] on div "6:15pm" at bounding box center [709, 352] width 101 height 20
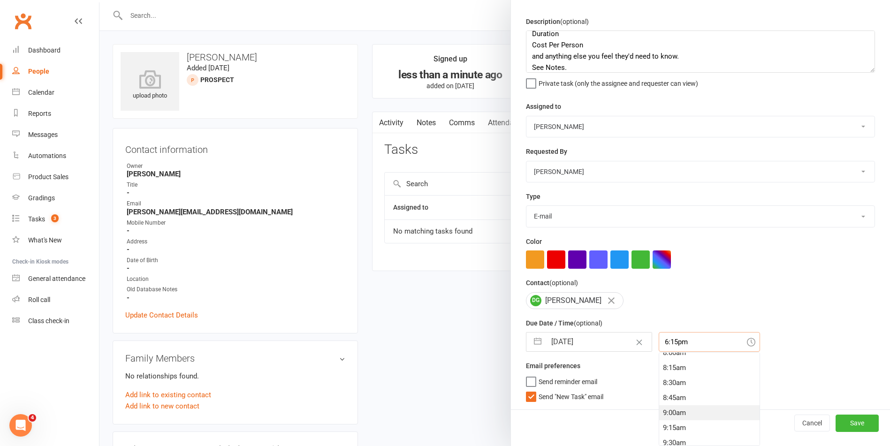
scroll to position [471, 0]
click at [671, 425] on div "9:00am" at bounding box center [709, 429] width 100 height 15
type input "9:00am"
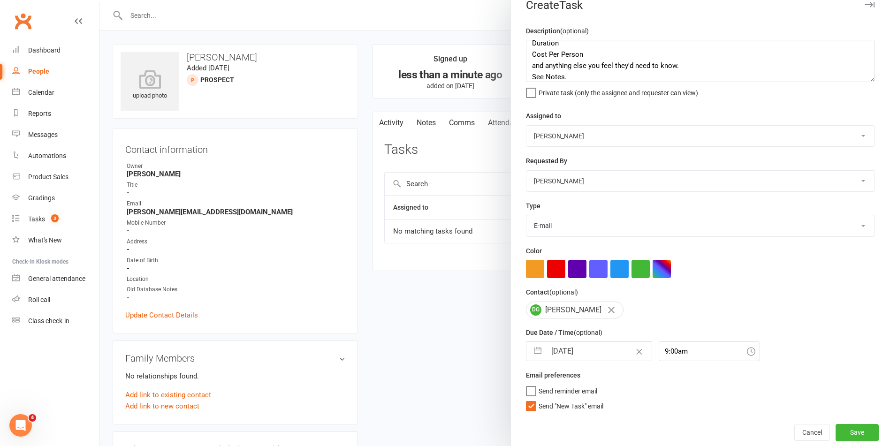
click at [527, 413] on div "Description (optional) Wants to set up a Group Self Defence Workshop for 24 Peo…" at bounding box center [700, 222] width 379 height 394
click at [530, 406] on label "Send "New Task" email" at bounding box center [564, 403] width 77 height 9
click at [530, 399] on input "Send "New Task" email" at bounding box center [564, 399] width 77 height 0
click at [842, 433] on button "Save" at bounding box center [857, 432] width 43 height 17
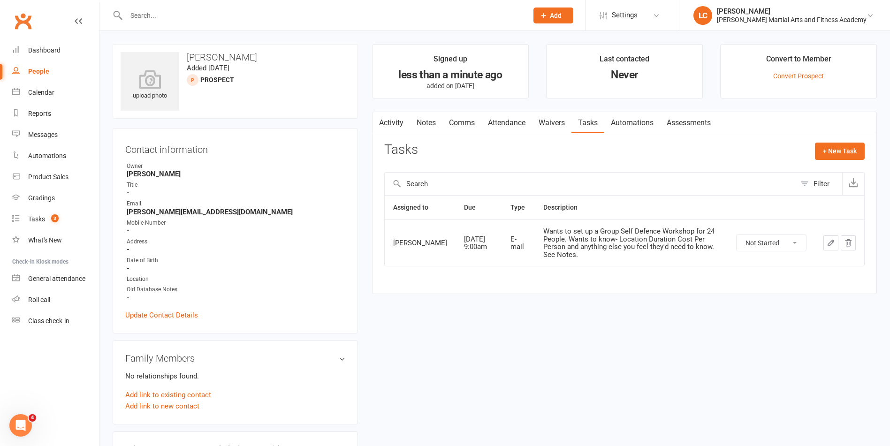
click at [211, 11] on input "text" at bounding box center [322, 15] width 398 height 13
paste input "Natalie Walter <nataliejcwalter@gmail.com>"
drag, startPoint x: 176, startPoint y: 16, endPoint x: 5, endPoint y: 7, distance: 171.6
click at [5, 2] on header "Natalie Walter <nataliejcwalter@gmail.com> Loading... Prospect Member Non-atten…" at bounding box center [445, 2] width 890 height 0
click at [271, 7] on div "nataliejcwalter@gmail.com> Loading..." at bounding box center [317, 15] width 409 height 31
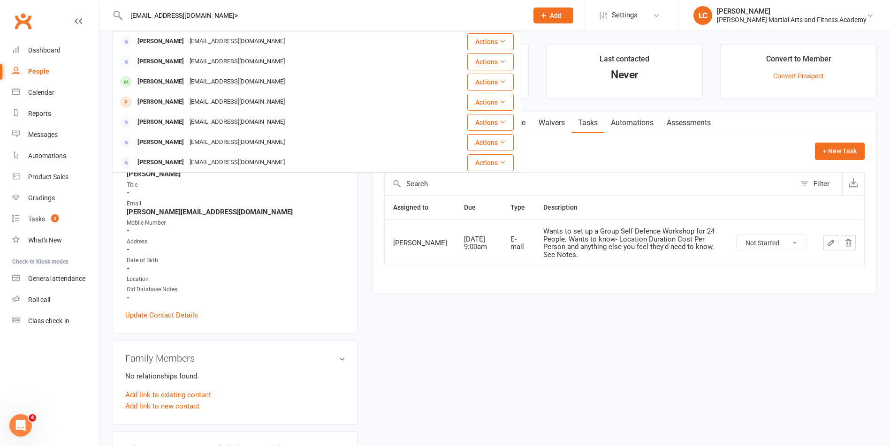
click at [269, 11] on input "nataliejcwalter@gmail.com>" at bounding box center [322, 15] width 398 height 13
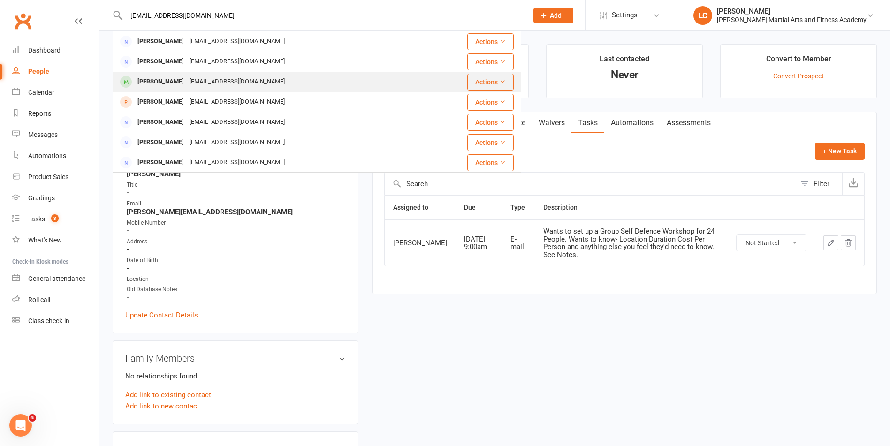
type input "nataliejcwalter@gmail.com"
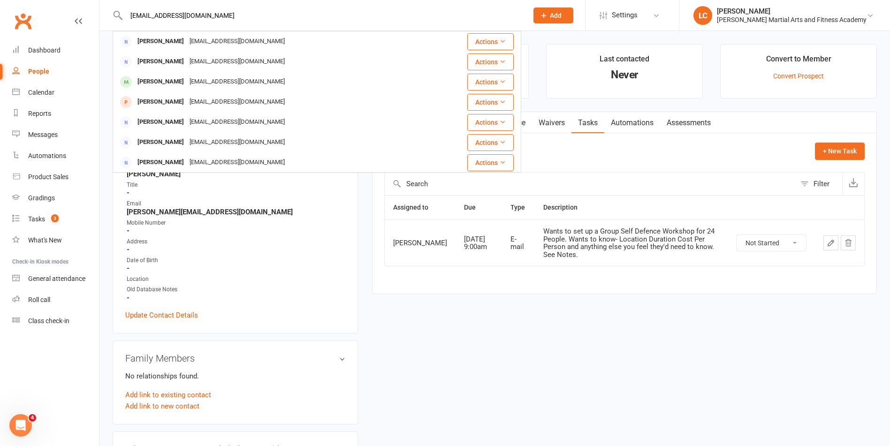
click at [200, 85] on div "nataliejcwalter@gmail.com" at bounding box center [237, 82] width 101 height 14
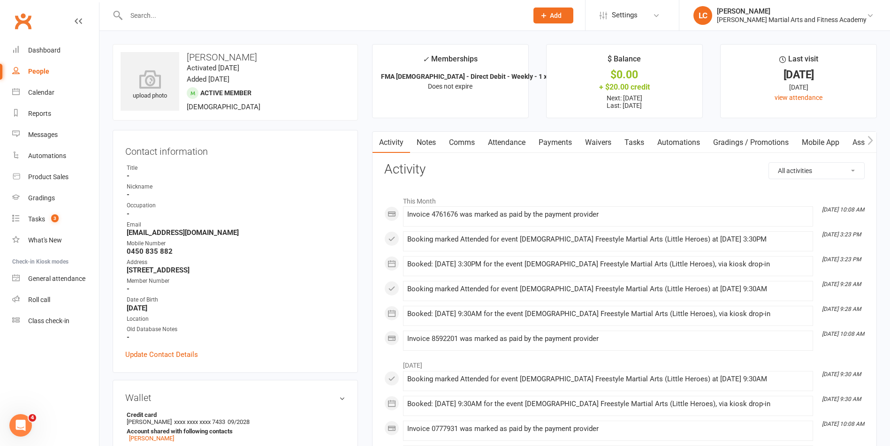
click at [500, 136] on link "Attendance" at bounding box center [507, 143] width 51 height 22
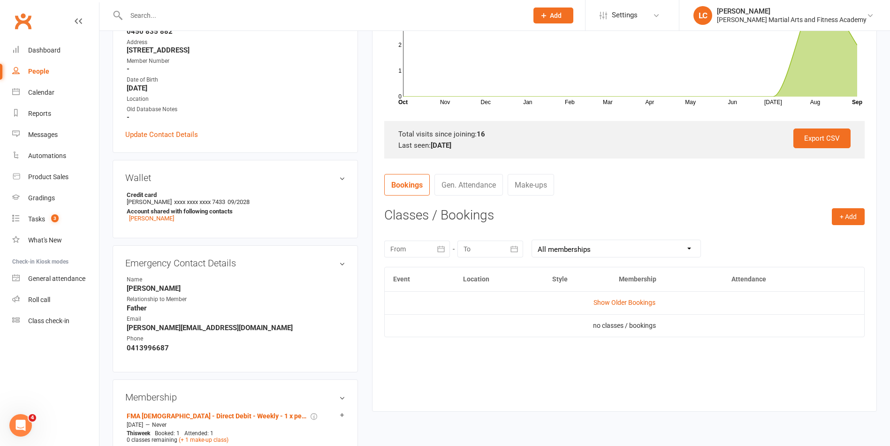
scroll to position [235, 0]
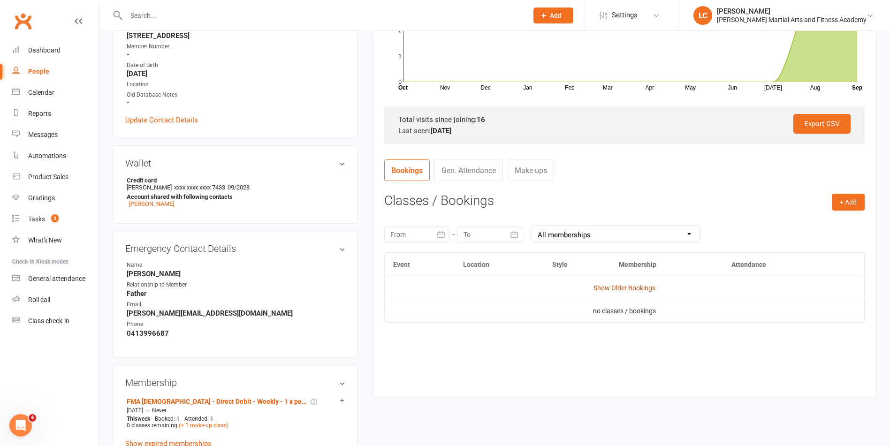
click at [641, 289] on link "Show Older Bookings" at bounding box center [625, 288] width 62 height 8
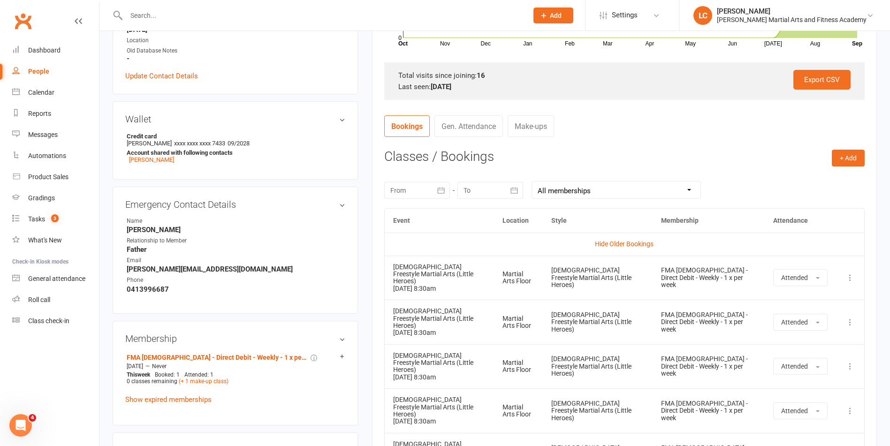
scroll to position [0, 0]
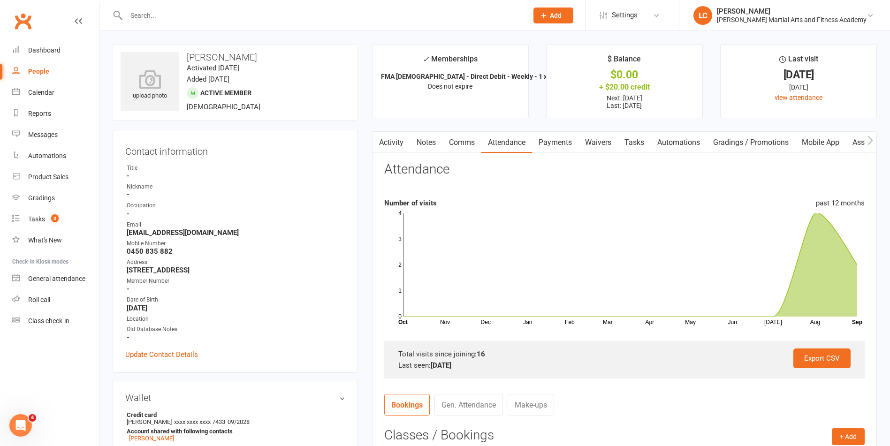
click at [420, 139] on link "Notes" at bounding box center [426, 143] width 32 height 22
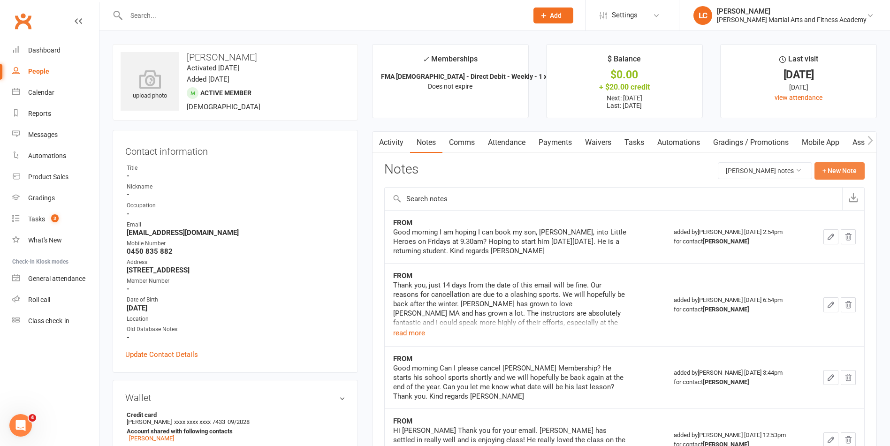
click at [834, 169] on button "+ New Note" at bounding box center [840, 170] width 50 height 17
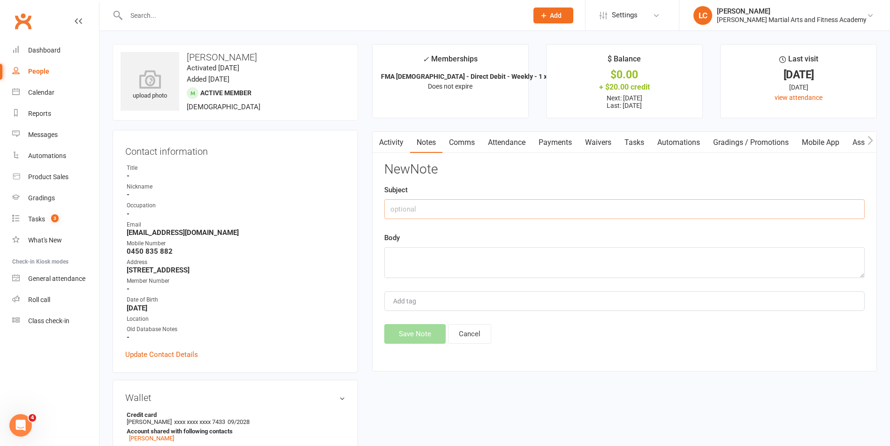
click at [447, 206] on input "text" at bounding box center [624, 209] width 481 height 20
type input "FROM"
click at [427, 272] on textarea at bounding box center [624, 262] width 481 height 31
paste textarea "Good morning Unfortunately Joey wont be at Little Hero's today because he is un…"
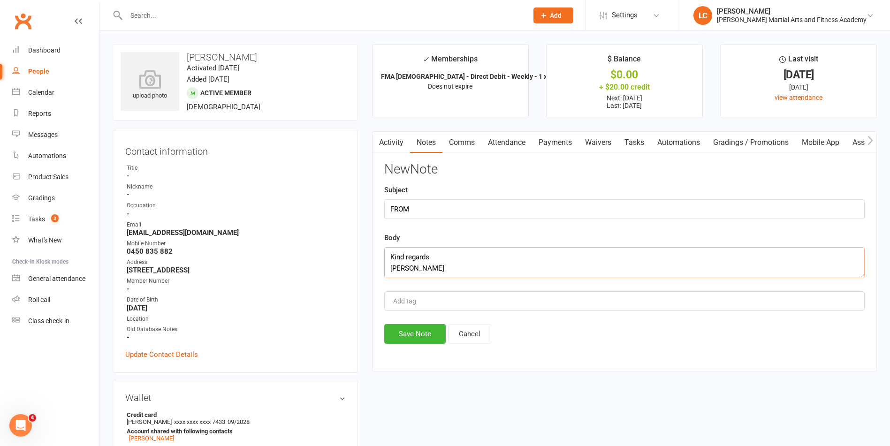
type textarea "Good morning Unfortunately Joey wont be at Little Hero's today because he is un…"
click at [421, 319] on div "New Note Subject FROM Body Good morning Unfortunately Joey wont be at Little He…" at bounding box center [624, 253] width 481 height 182
click at [428, 336] on button "Save Note" at bounding box center [414, 334] width 61 height 20
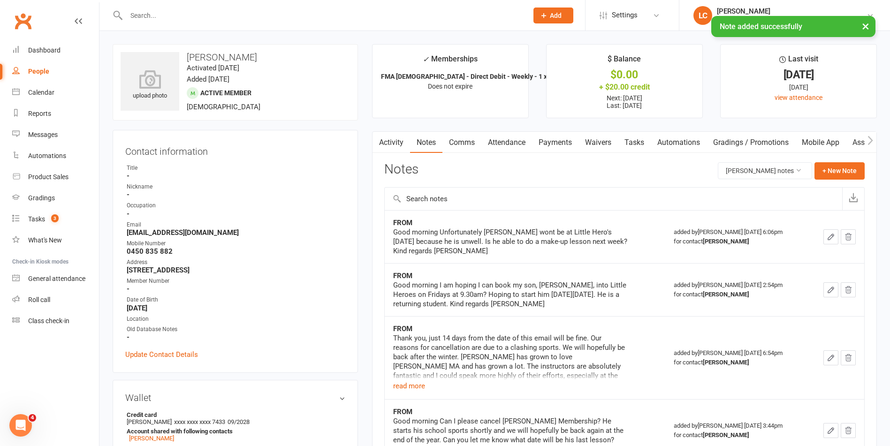
click at [466, 144] on link "Comms" at bounding box center [462, 143] width 39 height 22
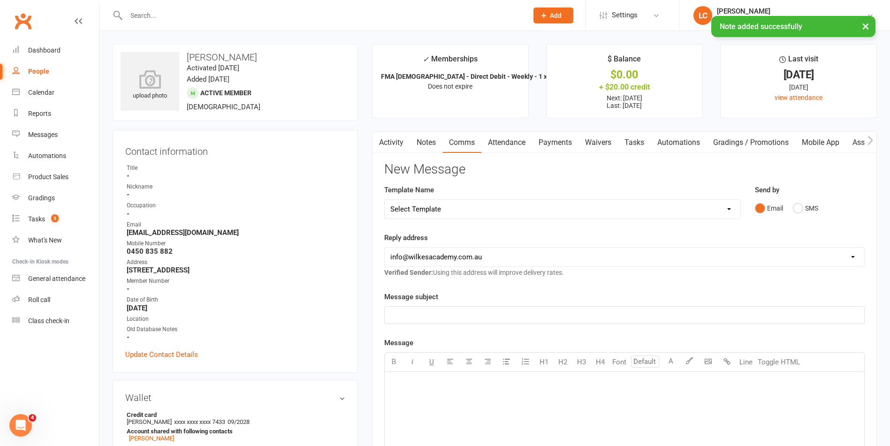
click at [448, 209] on select "Select Template [Email] Birthday Party Enquiry [Email] [DEMOGRAPHIC_DATA] Gradi…" at bounding box center [563, 209] width 356 height 19
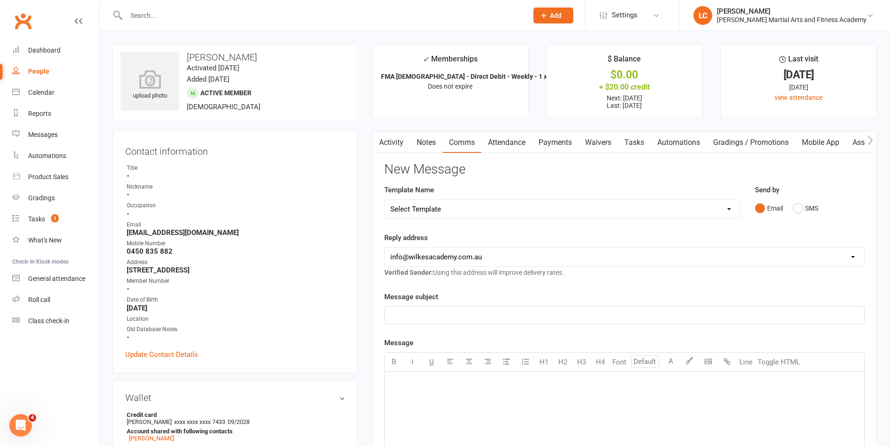
select select "40"
click at [385, 200] on select "Select Template [Email] Birthday Party Enquiry [Email] [DEMOGRAPHIC_DATA] Gradi…" at bounding box center [563, 209] width 356 height 19
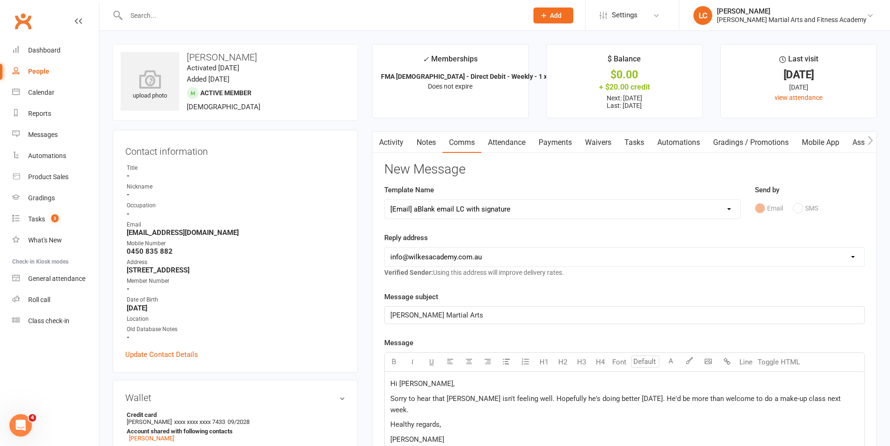
click at [844, 397] on p "Sorry to hear that Joseph isn't feeling well. Hopefully he's doing better tomor…" at bounding box center [625, 404] width 468 height 23
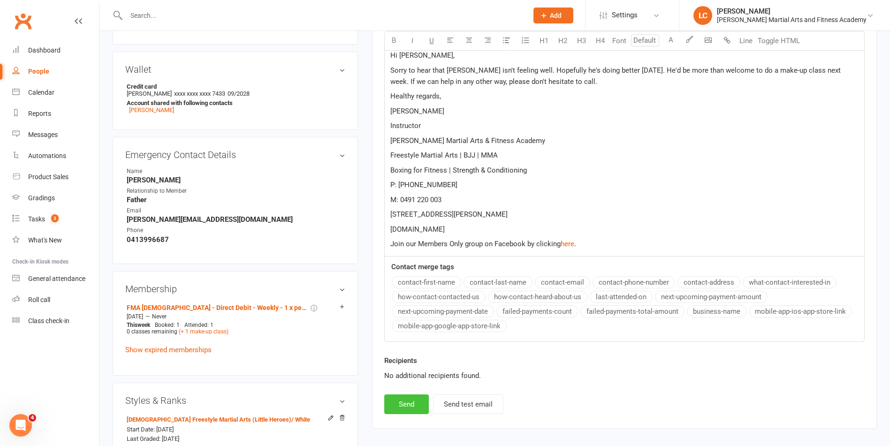
click at [412, 403] on button "Send" at bounding box center [406, 405] width 45 height 20
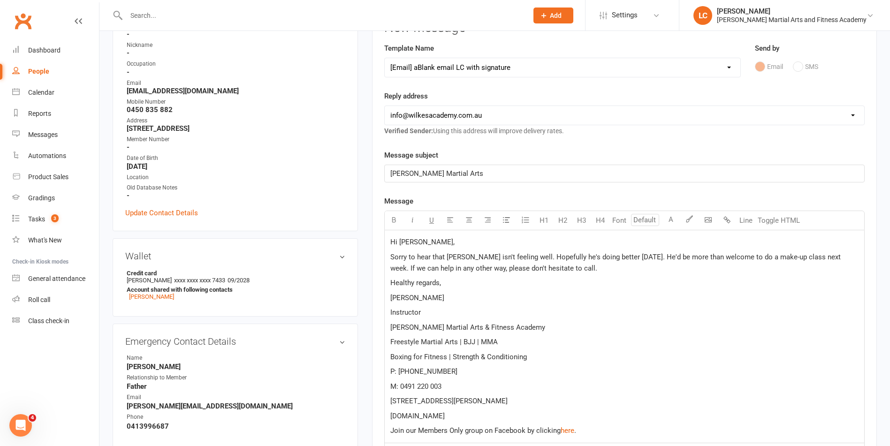
scroll to position [141, 0]
select select
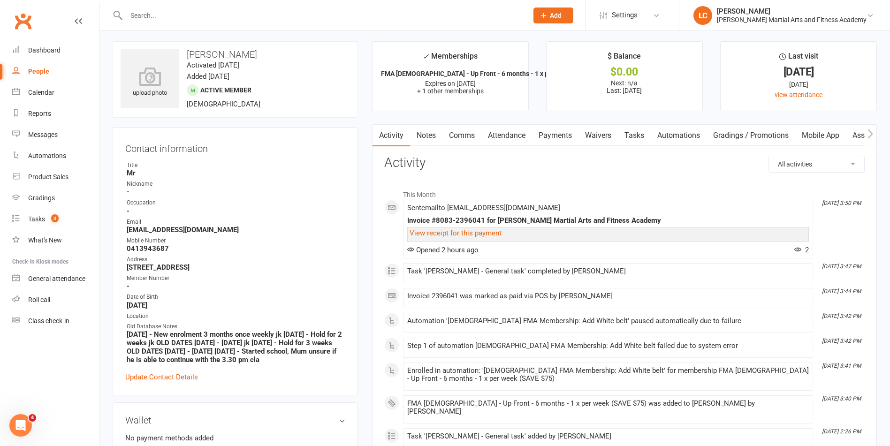
scroll to position [282, 0]
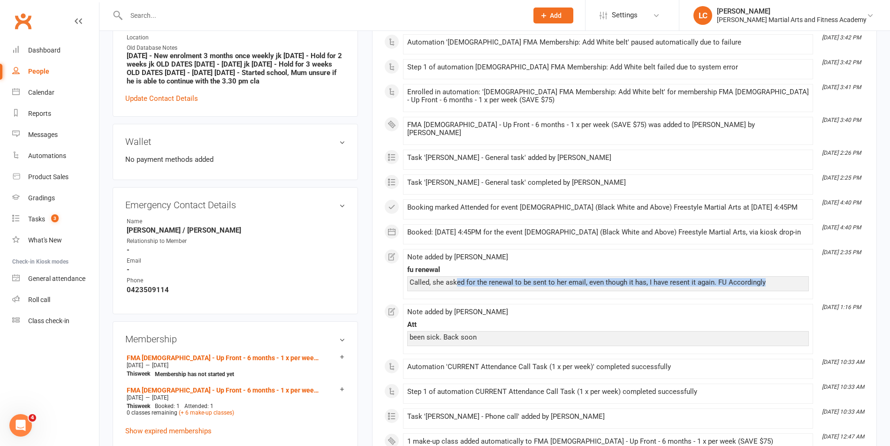
drag, startPoint x: 495, startPoint y: 278, endPoint x: 790, endPoint y: 278, distance: 295.7
click at [791, 279] on div "Called, she asked for the renewal to be sent to her email, even though it has, …" at bounding box center [608, 283] width 402 height 15
click at [624, 253] on div "Note added by Aria Foomani" at bounding box center [608, 257] width 402 height 8
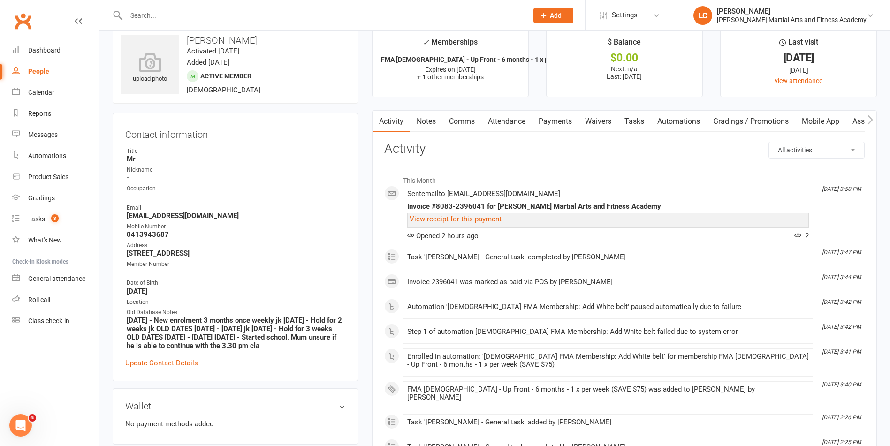
scroll to position [0, 0]
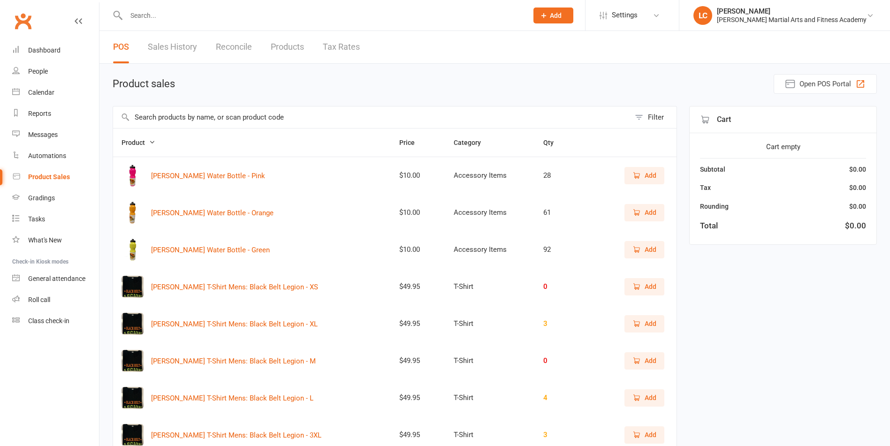
click at [338, 117] on input "text" at bounding box center [371, 118] width 517 height 22
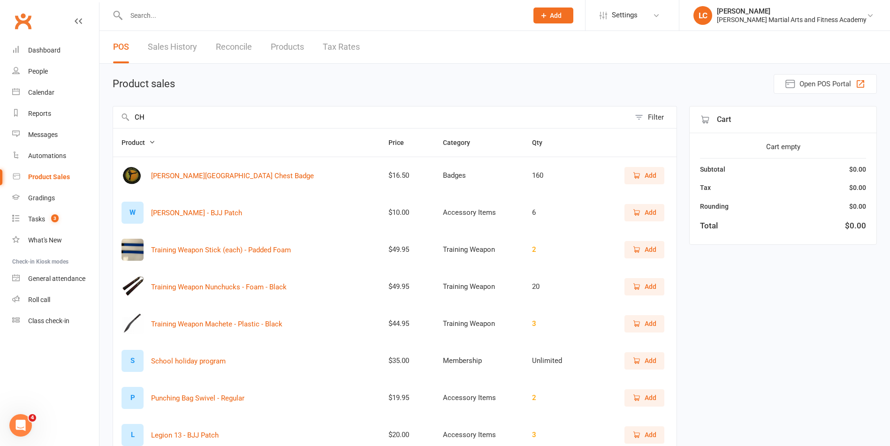
type input "C"
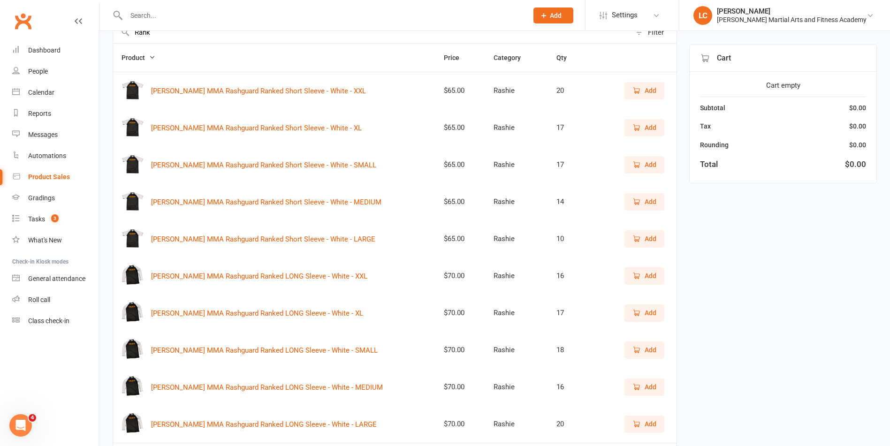
scroll to position [94, 0]
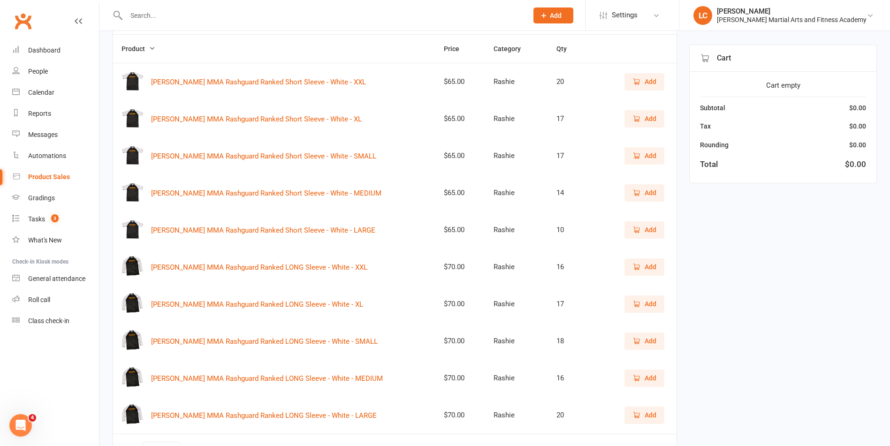
type input "Rank"
click at [644, 192] on span "Add" at bounding box center [645, 193] width 24 height 10
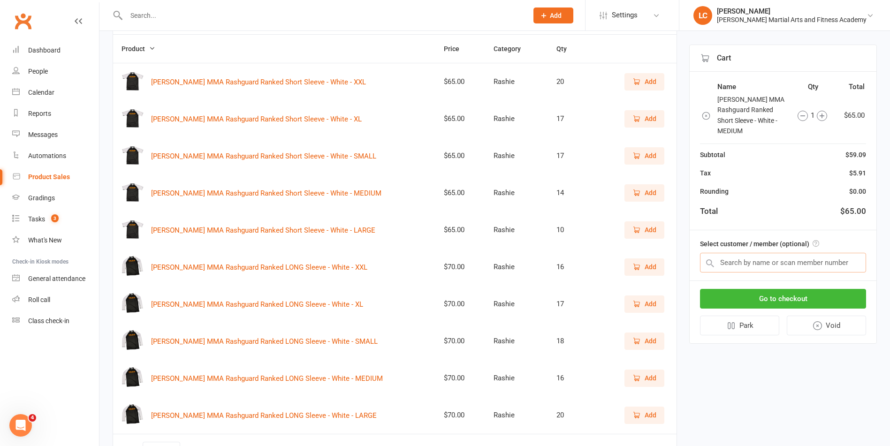
click at [779, 273] on input "text" at bounding box center [783, 263] width 166 height 20
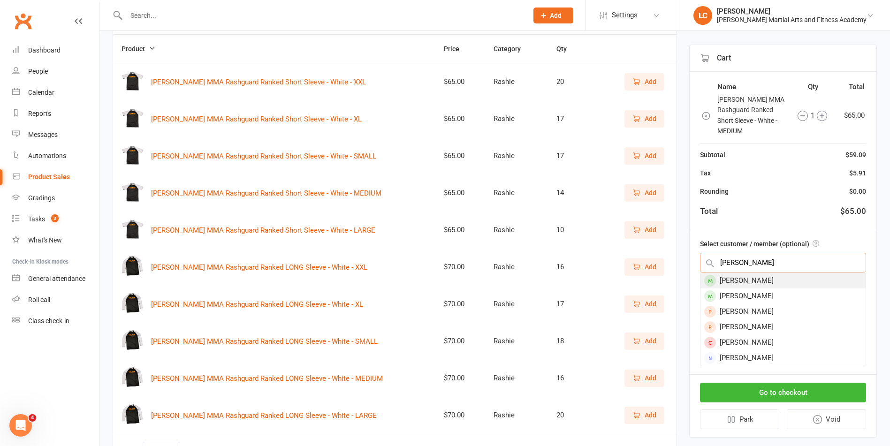
type input "[PERSON_NAME]"
click at [783, 281] on div "[PERSON_NAME]" at bounding box center [783, 280] width 165 height 15
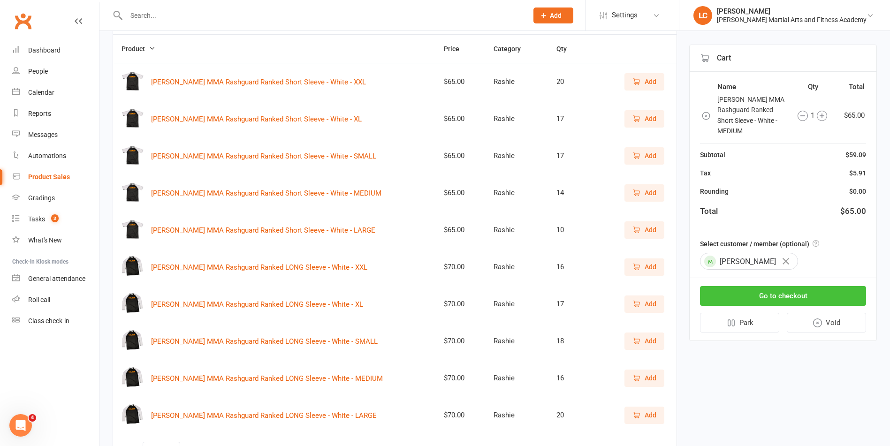
click at [778, 291] on button "Go to checkout" at bounding box center [783, 296] width 166 height 20
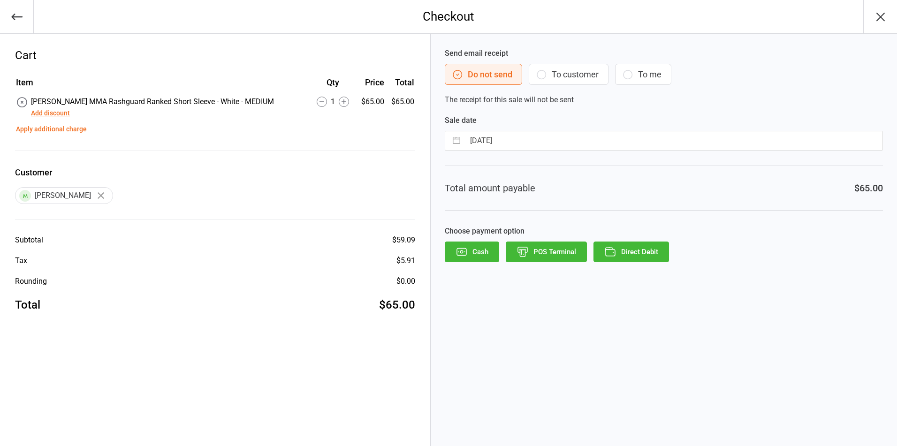
click at [533, 251] on button "POS Terminal" at bounding box center [546, 252] width 81 height 21
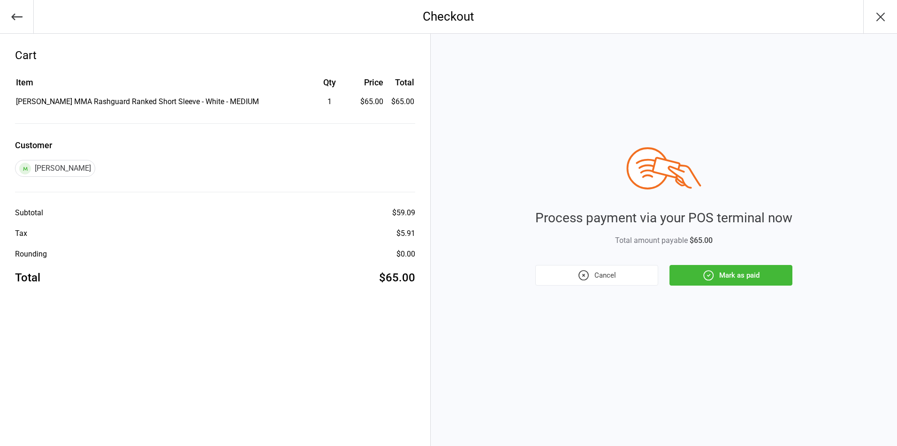
click at [724, 282] on button "Mark as paid" at bounding box center [731, 275] width 123 height 21
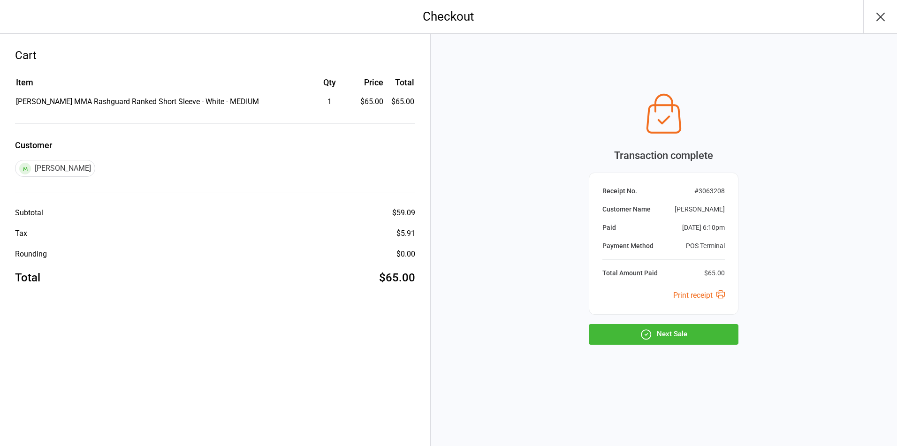
click at [684, 340] on button "Next Sale" at bounding box center [664, 334] width 150 height 21
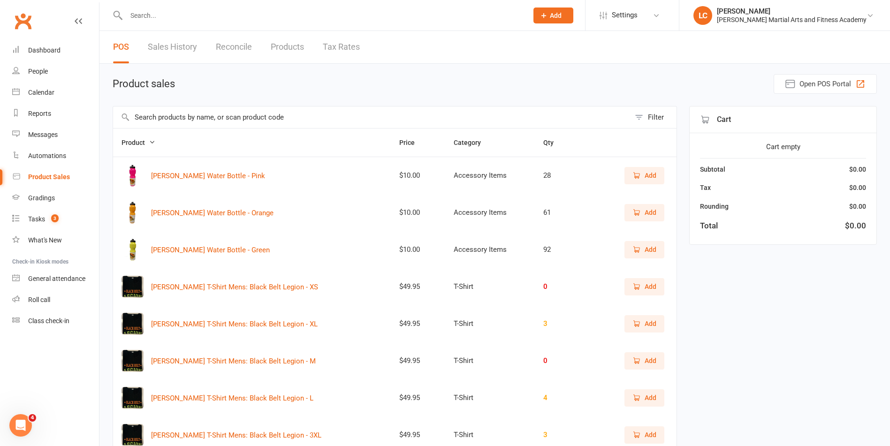
click at [214, 9] on input "text" at bounding box center [322, 15] width 398 height 13
paste input "Ryan Marsh <iimarshyii7@gmail.com>"
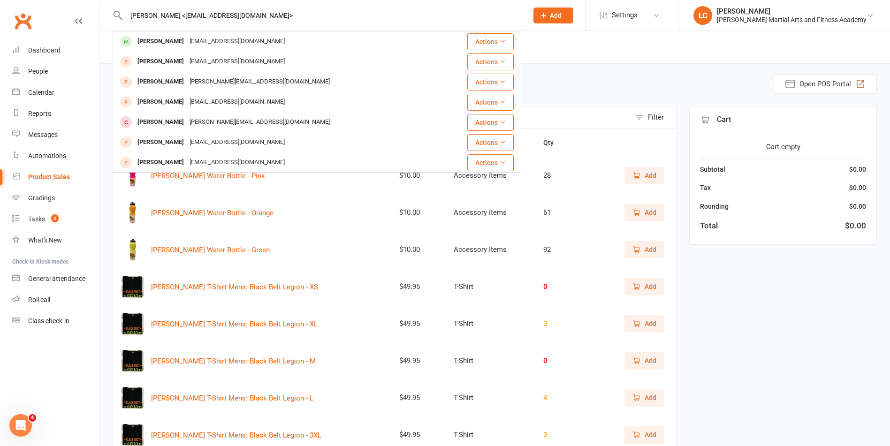
drag, startPoint x: 165, startPoint y: 15, endPoint x: 170, endPoint y: 15, distance: 5.2
click at [170, 15] on input "Ryan Marsh <iimarshyii7@gmail.com>" at bounding box center [322, 15] width 398 height 13
type input "Ryan Marsh <iimarshyii7@gmail.com>"
click at [171, 49] on div "Ryan Marsh iimarshyii7@gmail.com" at bounding box center [283, 41] width 339 height 19
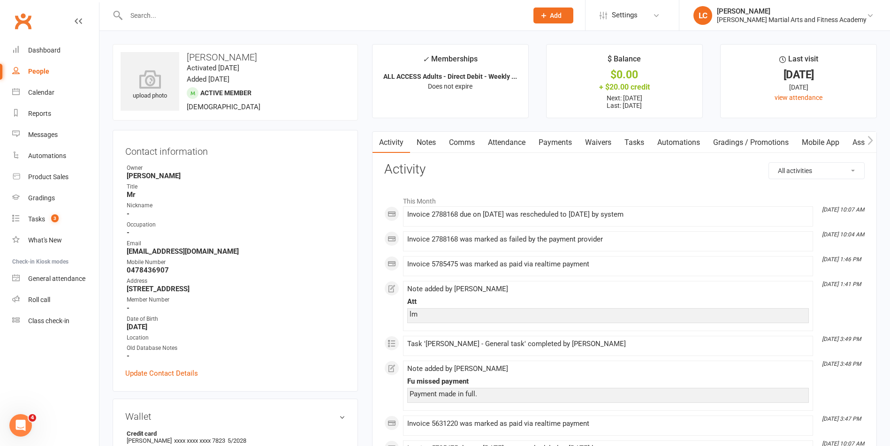
click at [562, 132] on link "Payments" at bounding box center [555, 143] width 46 height 22
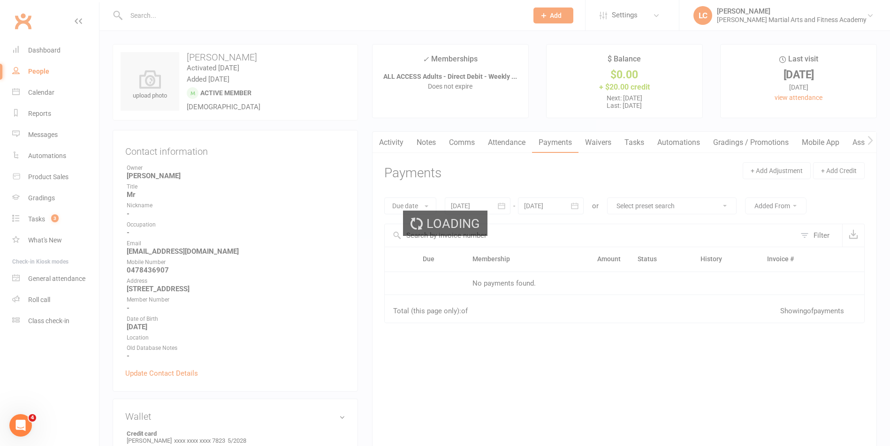
click at [564, 136] on div "Loading" at bounding box center [445, 223] width 890 height 446
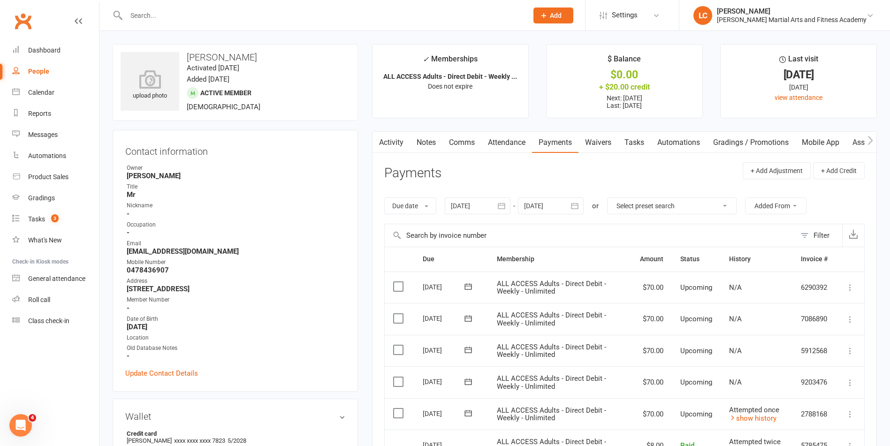
click at [423, 148] on link "Notes" at bounding box center [426, 143] width 32 height 22
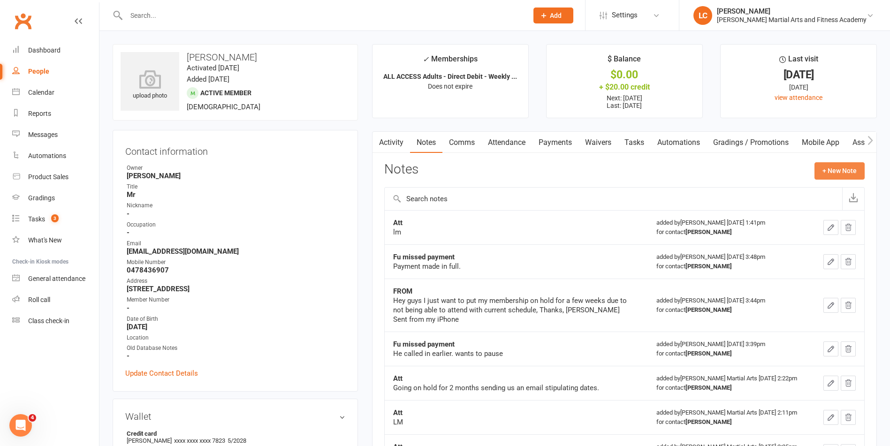
drag, startPoint x: 832, startPoint y: 166, endPoint x: 823, endPoint y: 168, distance: 9.2
click at [823, 168] on button "+ New Note" at bounding box center [840, 170] width 50 height 17
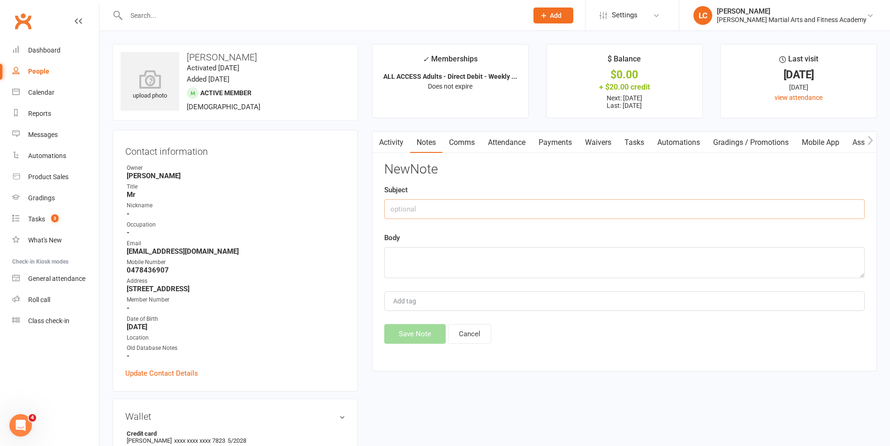
click at [460, 208] on input "text" at bounding box center [624, 209] width 481 height 20
type input "FROM"
click at [499, 258] on textarea at bounding box center [624, 262] width 481 height 31
paste textarea "Yo guys I’m emailing to hold my payments for at least a month everything’s taki…"
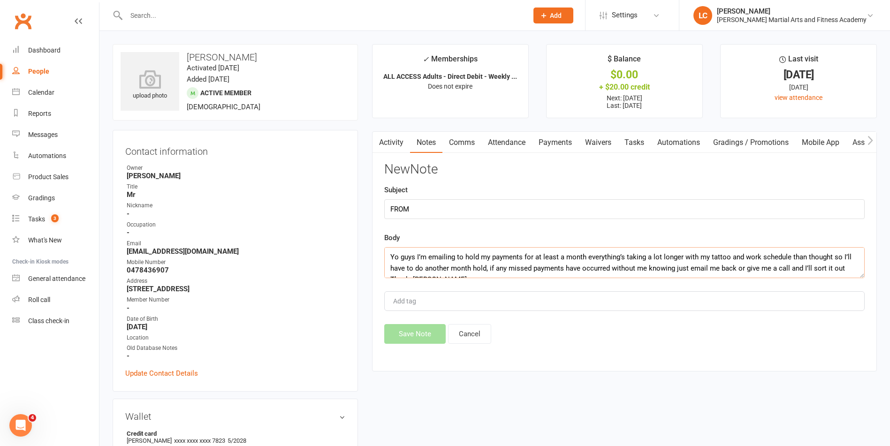
scroll to position [40, 0]
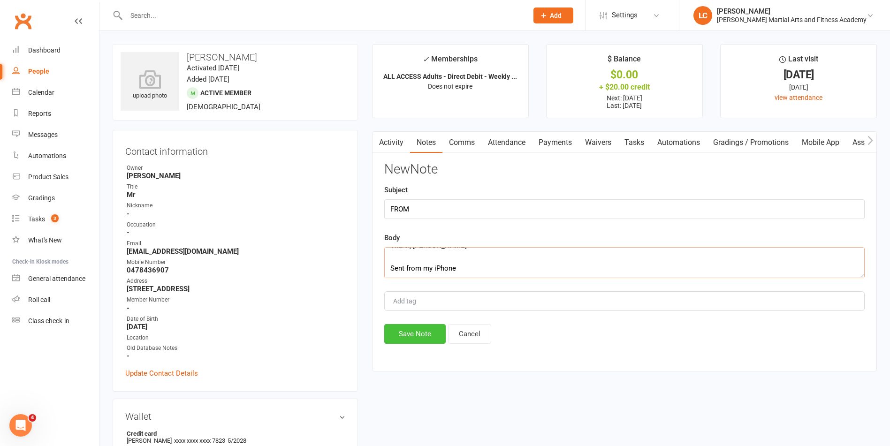
type textarea "Yo guys I’m emailing to hold my payments for at least a month everything’s taki…"
click at [397, 344] on button "Save Note" at bounding box center [414, 334] width 61 height 20
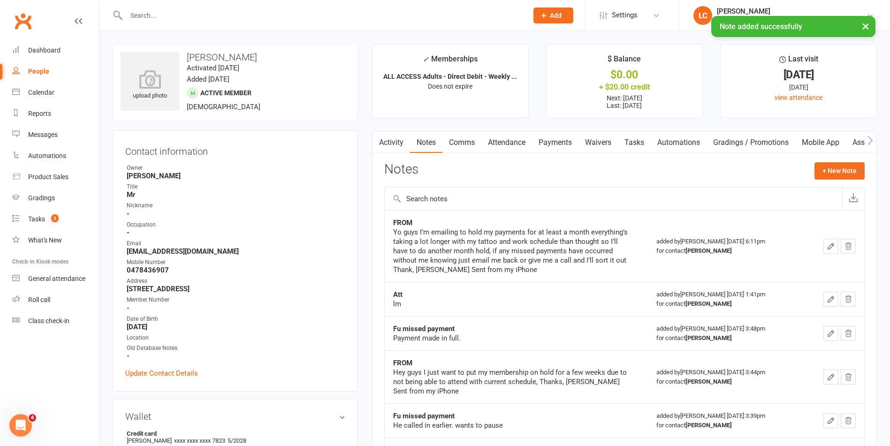
click at [532, 152] on link "Attendance" at bounding box center [507, 143] width 51 height 22
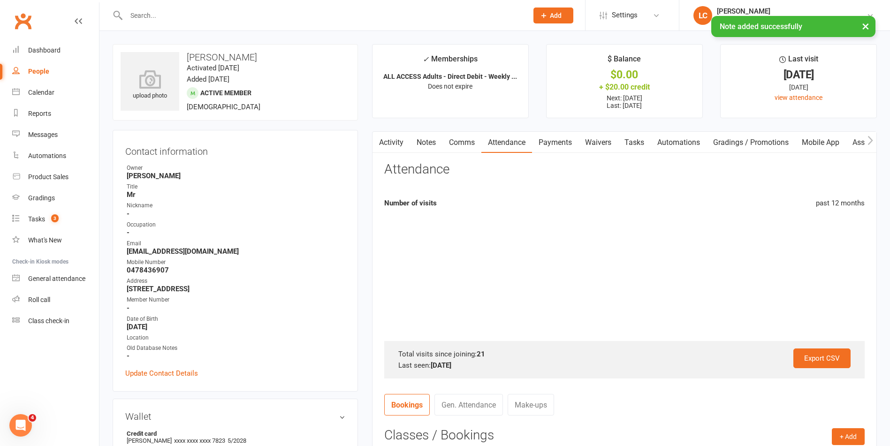
click at [573, 150] on link "Payments" at bounding box center [555, 143] width 46 height 22
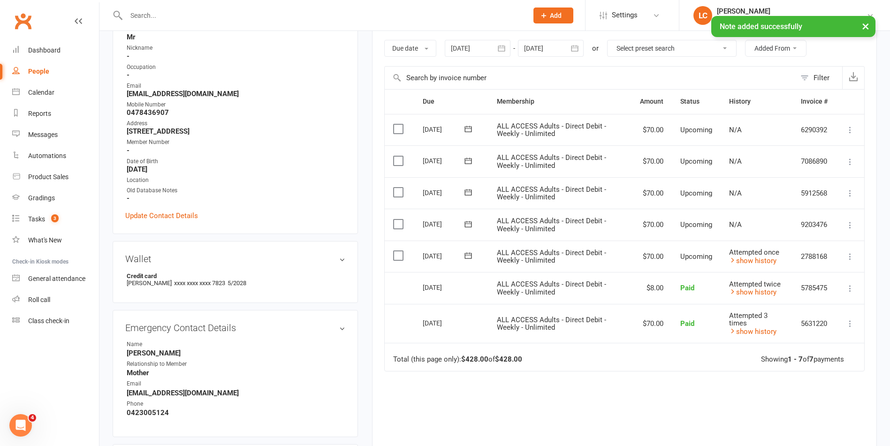
scroll to position [141, 0]
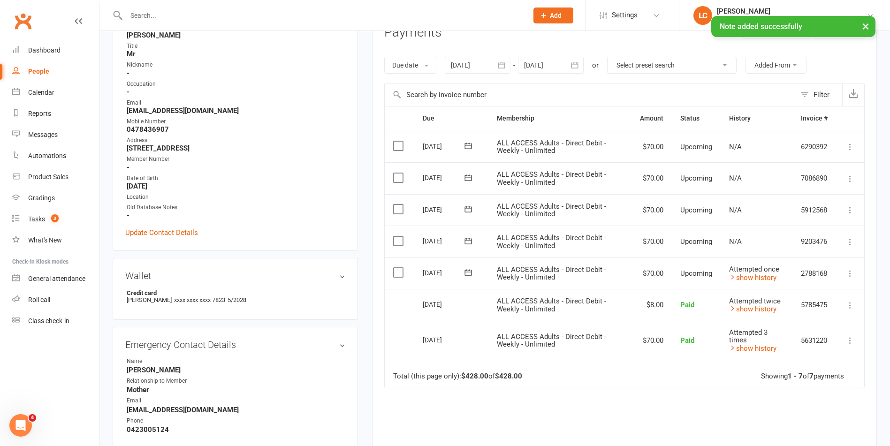
click at [470, 65] on div at bounding box center [478, 65] width 66 height 17
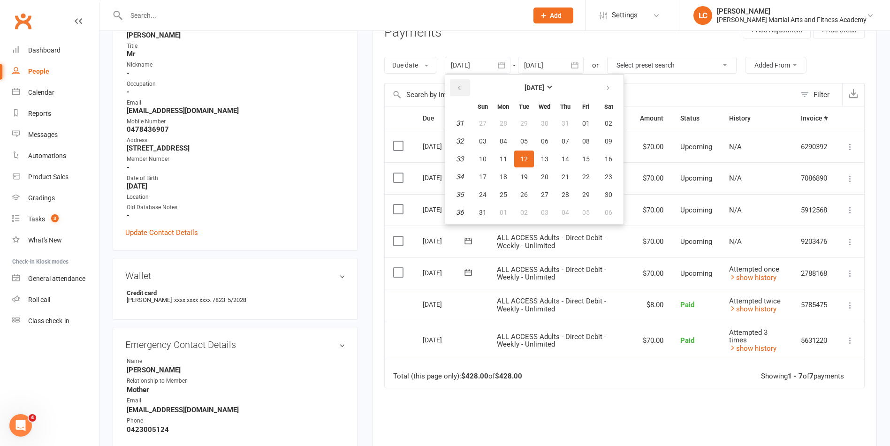
click at [458, 91] on button "button" at bounding box center [460, 87] width 20 height 17
click at [487, 138] on span "08" at bounding box center [483, 142] width 8 height 8
type input "08 Jun 2025"
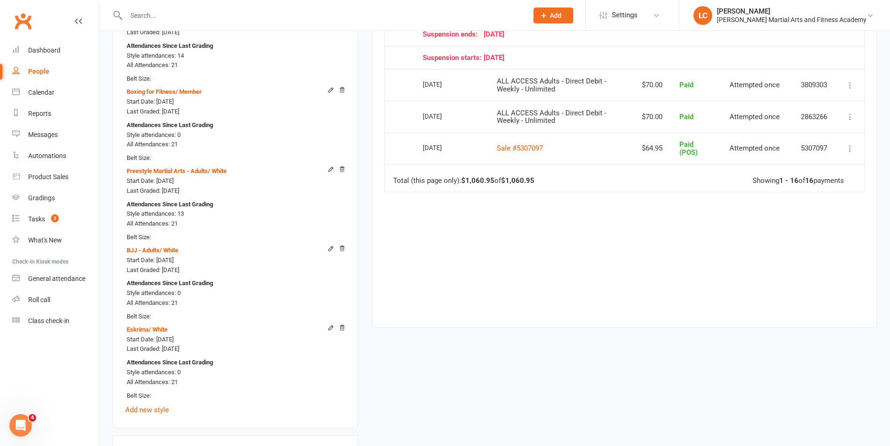
scroll to position [1033, 0]
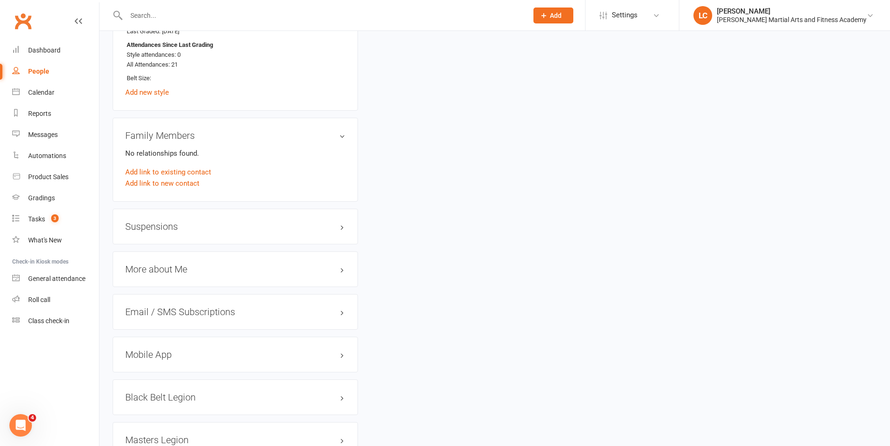
click at [163, 230] on h3 "Suspensions" at bounding box center [235, 227] width 220 height 10
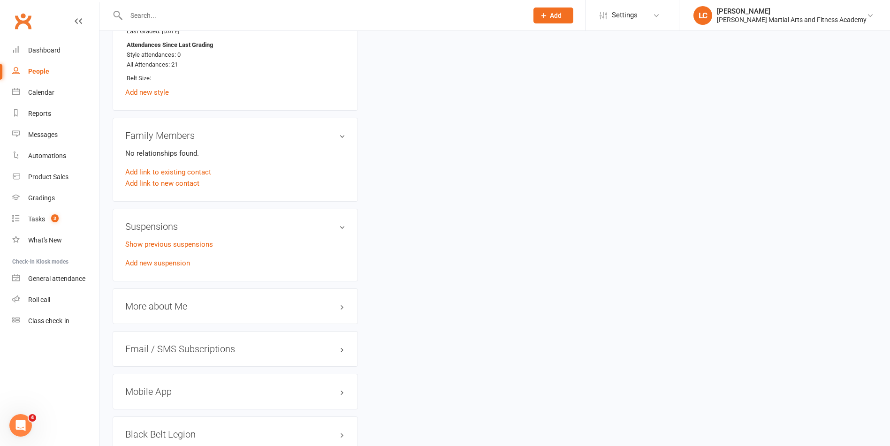
click at [162, 258] on div "Show previous suspensions Add new suspension" at bounding box center [235, 254] width 220 height 30
click at [169, 266] on link "Add new suspension" at bounding box center [157, 263] width 65 height 8
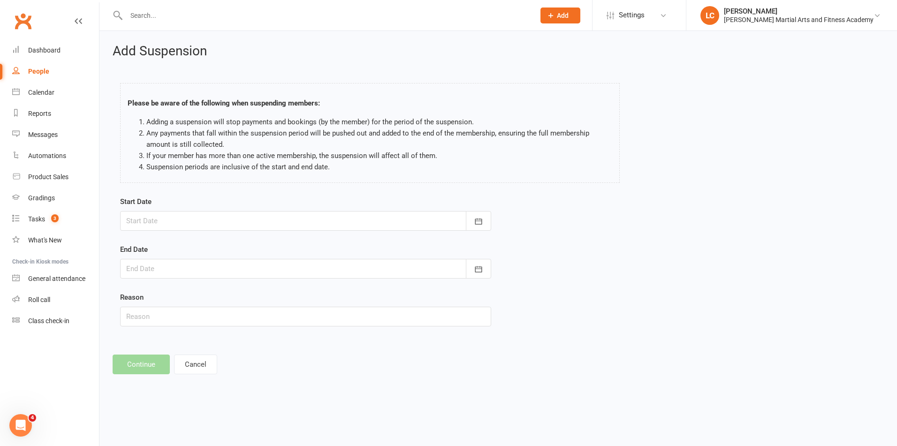
click at [495, 226] on div "Start Date September 2025 Sun Mon Tue Wed Thu Fri Sat 36 31 01 02 03 04 05 06 3…" at bounding box center [305, 268] width 385 height 144
click at [477, 220] on icon "button" at bounding box center [478, 221] width 7 height 6
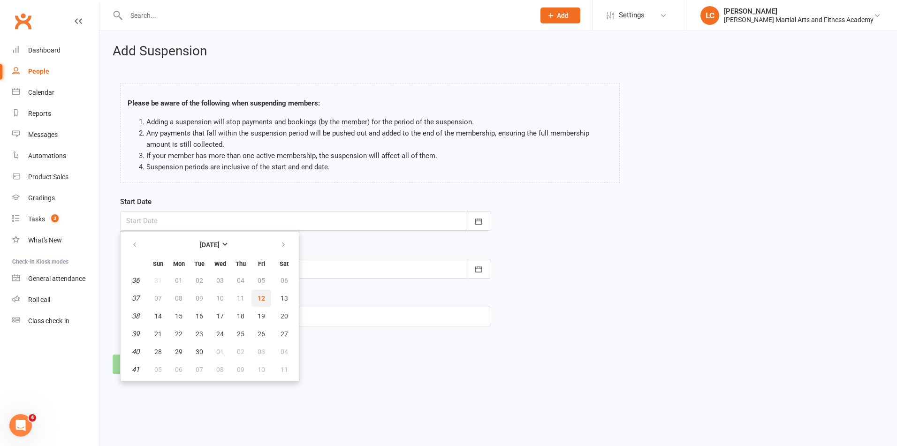
click at [264, 301] on span "12" at bounding box center [262, 299] width 8 height 8
type input "12 Sep 2025"
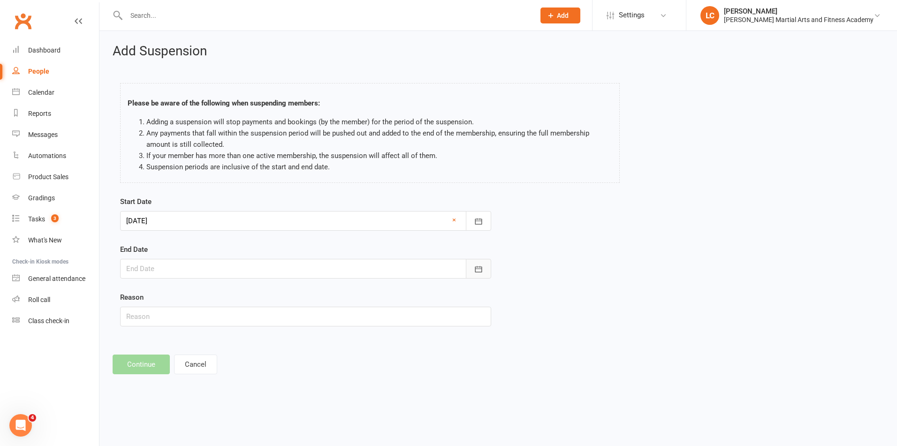
click at [475, 270] on icon "button" at bounding box center [478, 269] width 7 height 6
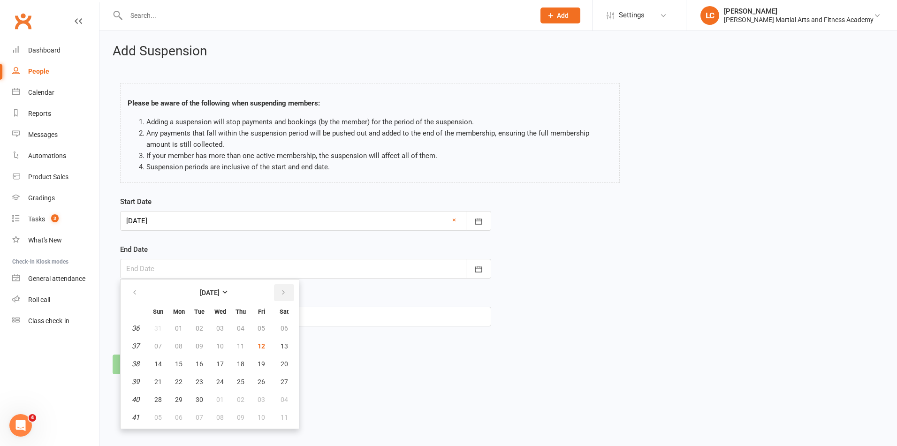
click at [291, 291] on button "button" at bounding box center [284, 292] width 20 height 17
click at [161, 370] on button "12" at bounding box center [158, 364] width 20 height 17
type input "12 Oct 2025"
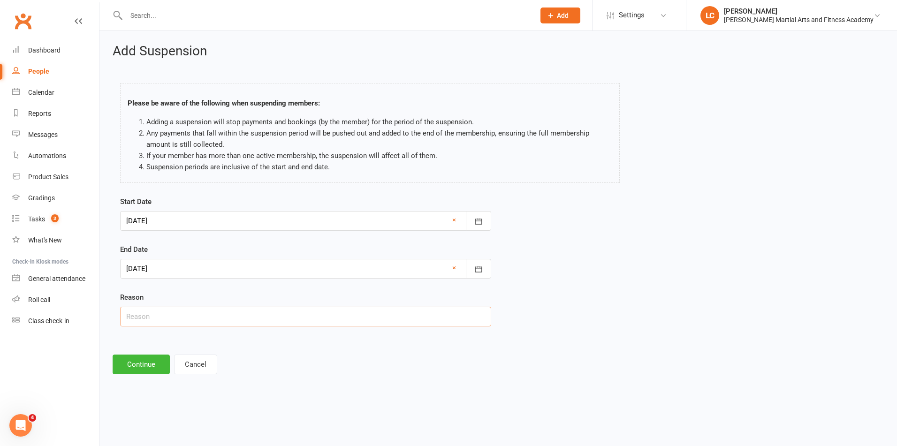
click at [177, 325] on input "text" at bounding box center [305, 317] width 371 height 20
type input "AWAY"
click at [152, 376] on div "Add Suspension Please be aware of the following when suspending members: Adding…" at bounding box center [499, 209] width 798 height 357
click at [154, 369] on button "Continue" at bounding box center [141, 365] width 57 height 20
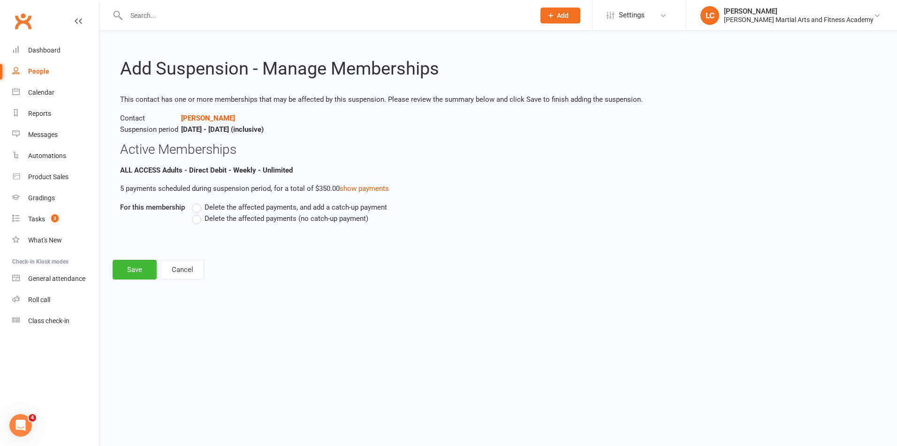
click at [201, 206] on label "Delete the affected payments, and add a catch-up payment" at bounding box center [289, 207] width 195 height 11
click at [198, 202] on input "Delete the affected payments, and add a catch-up payment" at bounding box center [195, 202] width 6 height 0
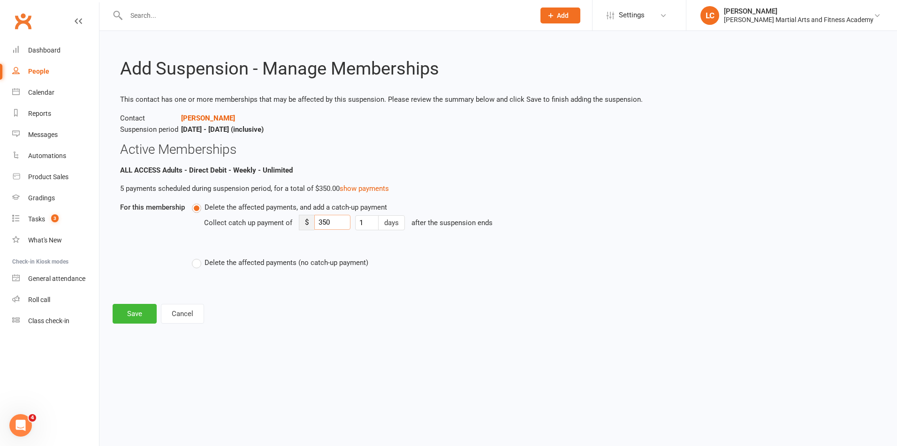
drag, startPoint x: 329, startPoint y: 225, endPoint x: 293, endPoint y: 225, distance: 36.1
click at [293, 225] on div "Collect catch up payment of $ 350 1 days after the suspension ends" at bounding box center [443, 229] width 478 height 33
type input "8"
click at [149, 311] on button "Save" at bounding box center [135, 314] width 44 height 20
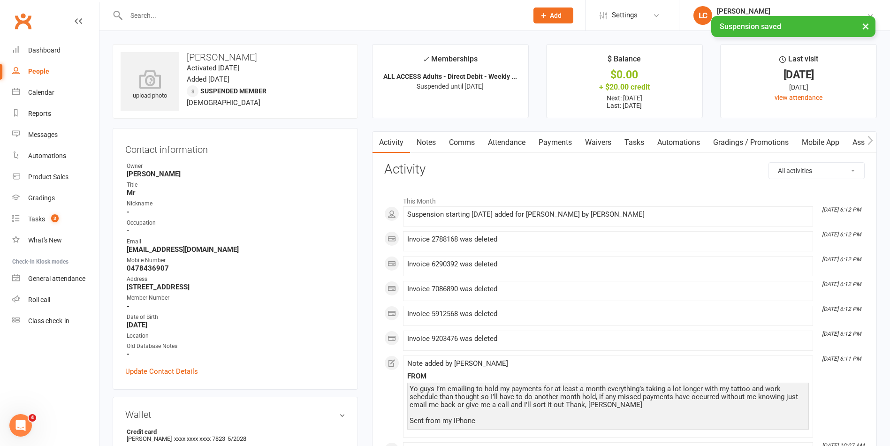
click at [466, 141] on link "Comms" at bounding box center [462, 143] width 39 height 22
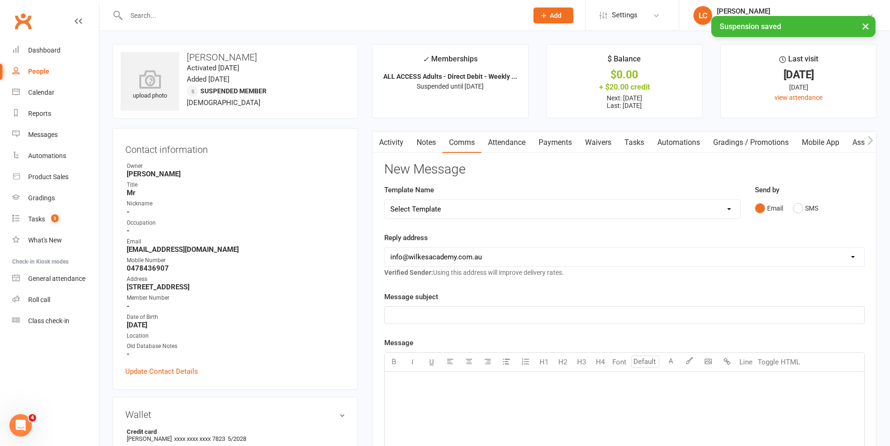
click at [452, 214] on select "Select Template [Email] Birthday Party Enquiry [Email] 2-5yo Grading Form [Emai…" at bounding box center [563, 209] width 356 height 19
select select "40"
click at [385, 200] on select "Select Template [Email] Birthday Party Enquiry [Email] 2-5yo Grading Form [Emai…" at bounding box center [563, 209] width 356 height 19
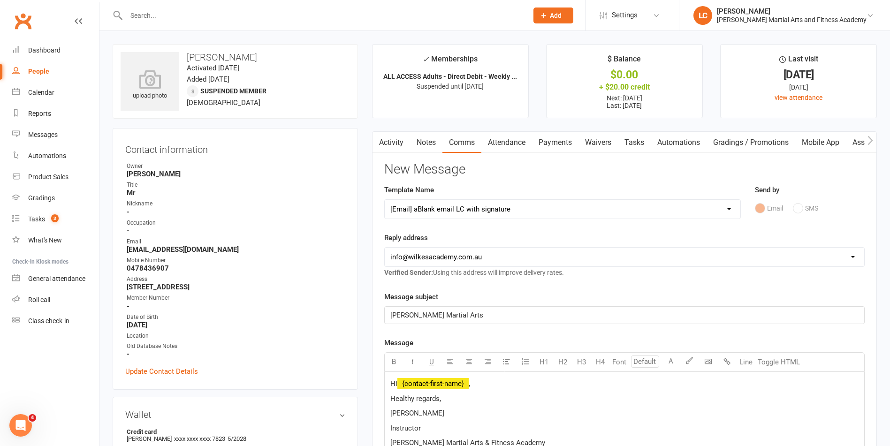
click at [470, 386] on span "," at bounding box center [469, 384] width 1 height 8
click at [482, 382] on p "Hi ﻿ {contact-first-name} ," at bounding box center [625, 383] width 468 height 11
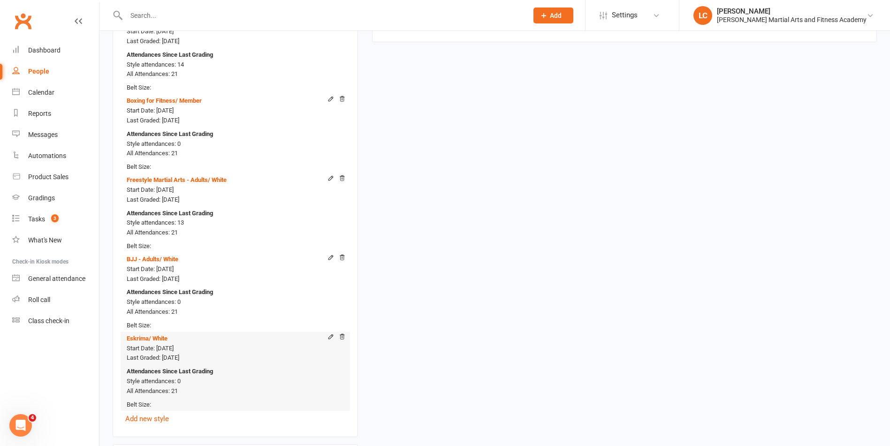
scroll to position [986, 0]
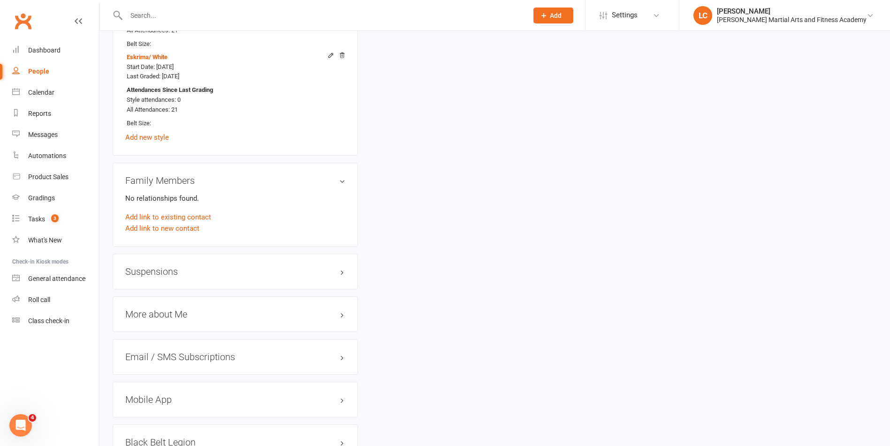
click at [189, 277] on div "Suspensions" at bounding box center [235, 272] width 245 height 36
click at [189, 274] on h3 "Suspensions" at bounding box center [235, 272] width 220 height 10
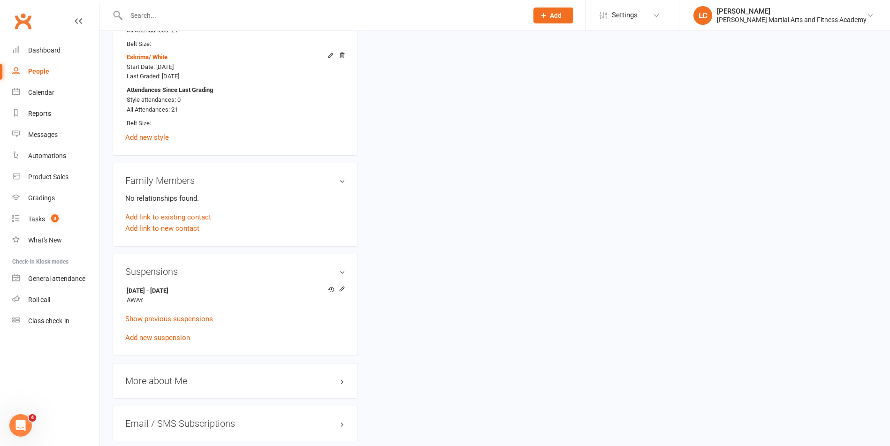
click at [193, 273] on h3 "Suspensions" at bounding box center [235, 272] width 220 height 10
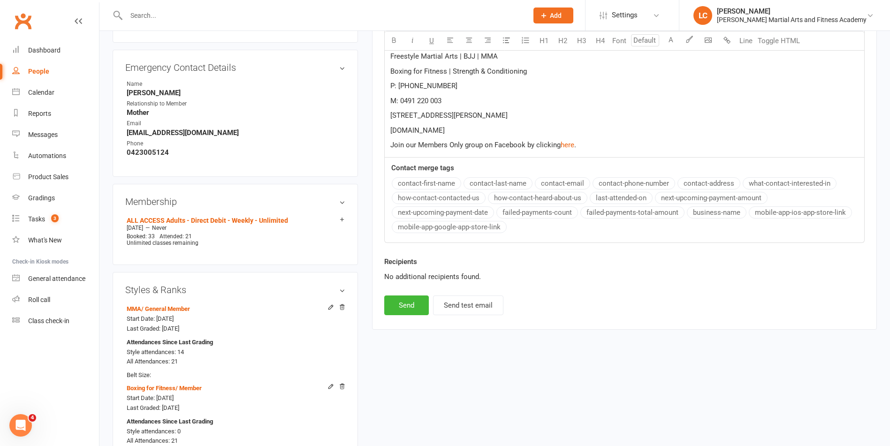
scroll to position [188, 0]
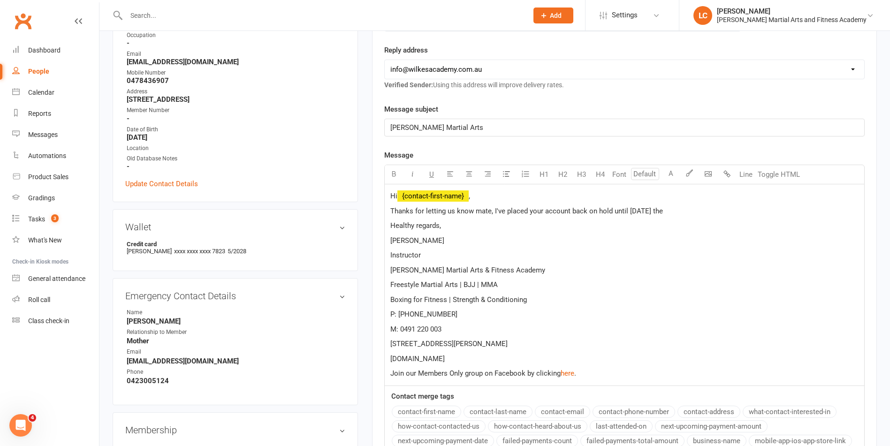
click at [675, 208] on p "Thanks for letting us know mate, I've placed your account back on hold until Mo…" at bounding box center [625, 211] width 468 height 11
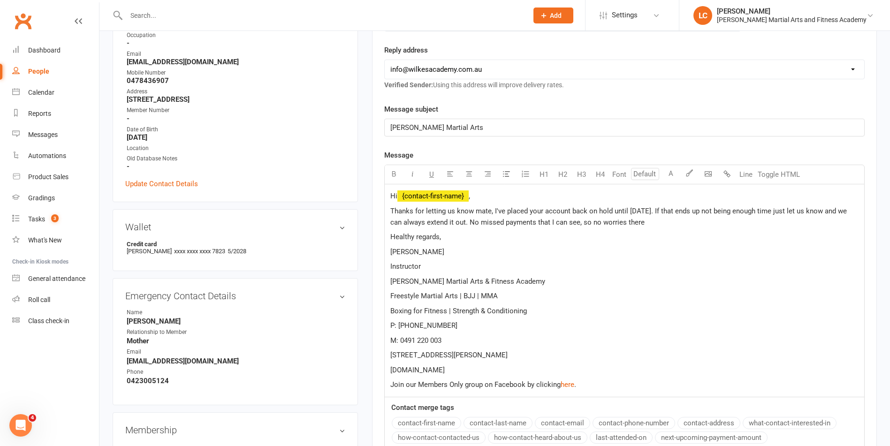
click at [712, 222] on p "Thanks for letting us know mate, I've placed your account back on hold until Mo…" at bounding box center [625, 217] width 468 height 23
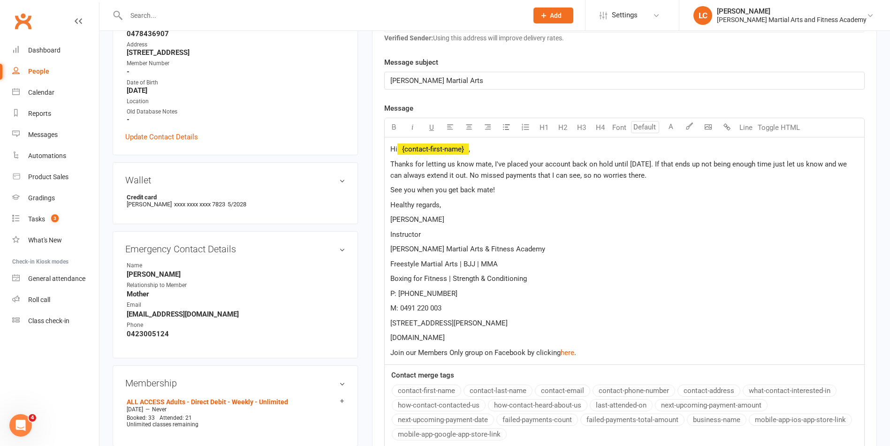
scroll to position [376, 0]
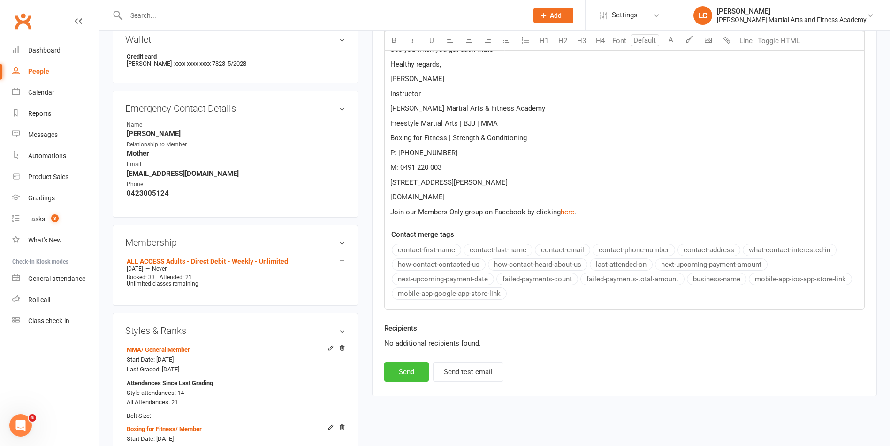
click at [399, 375] on button "Send" at bounding box center [406, 372] width 45 height 20
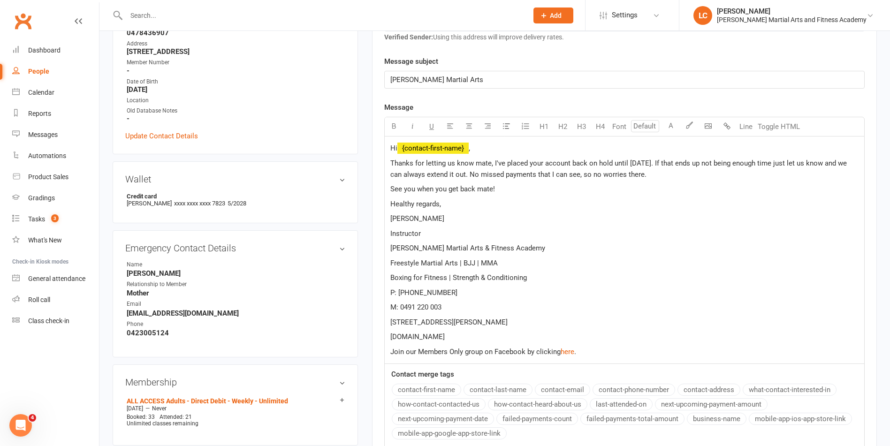
scroll to position [47, 0]
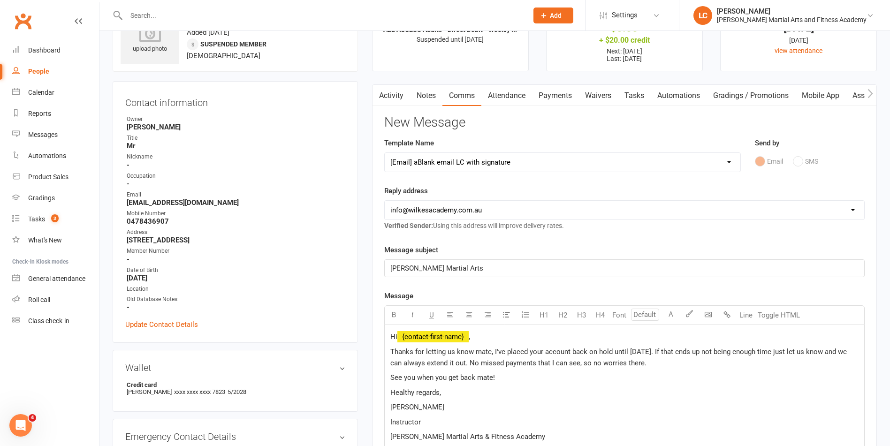
select select
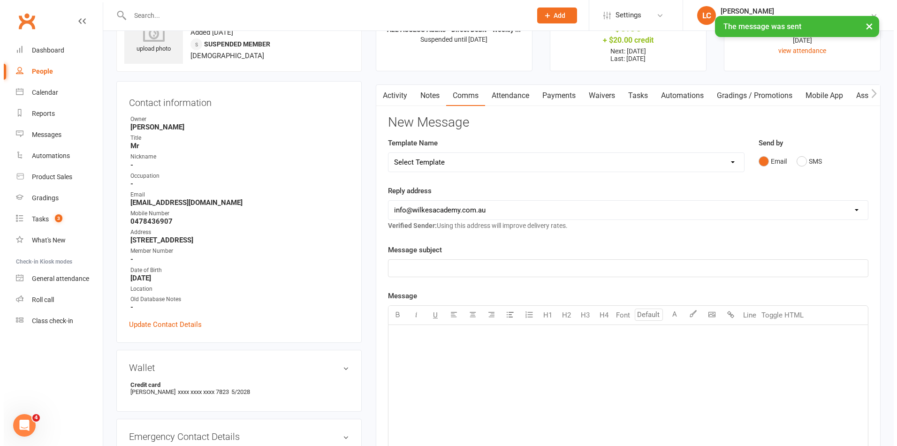
scroll to position [0, 0]
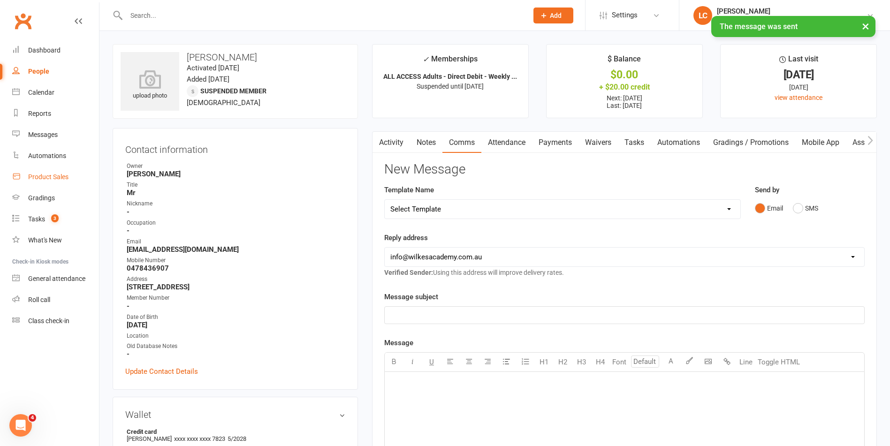
click at [34, 174] on div "Product Sales" at bounding box center [48, 177] width 40 height 8
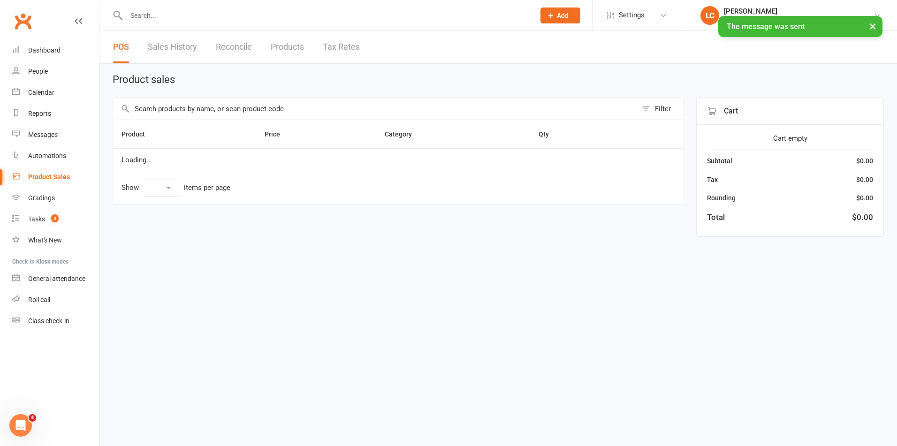
select select "10"
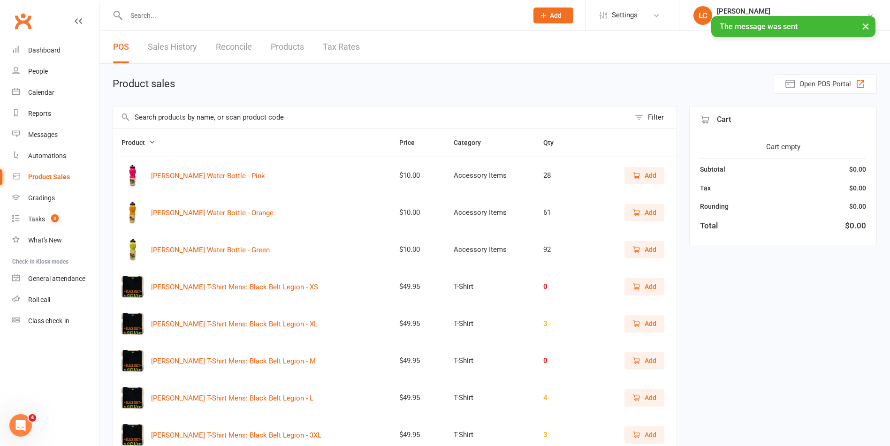
click at [241, 115] on input "text" at bounding box center [371, 118] width 517 height 22
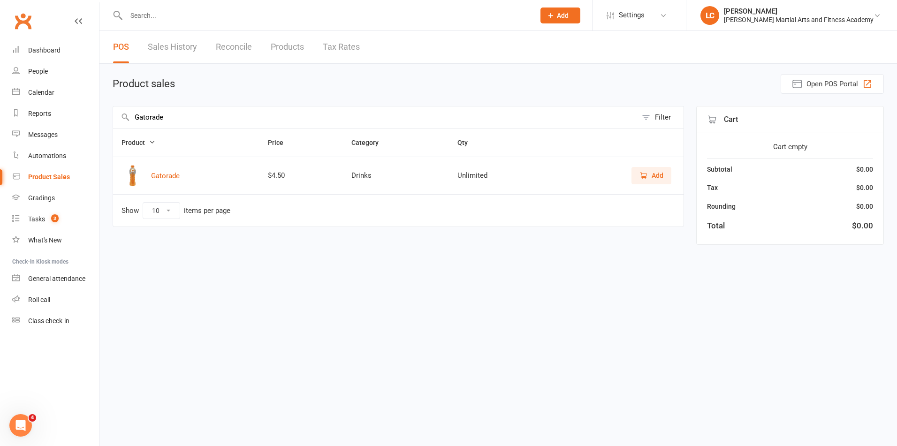
type input "Gatorade"
drag, startPoint x: 646, startPoint y: 172, endPoint x: 679, endPoint y: 219, distance: 57.3
click at [648, 172] on icon "button" at bounding box center [644, 175] width 8 height 8
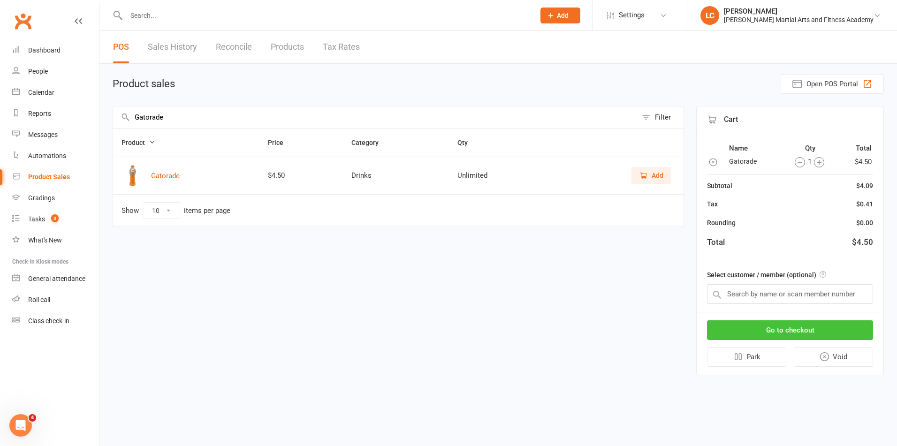
click at [793, 330] on button "Go to checkout" at bounding box center [790, 331] width 166 height 20
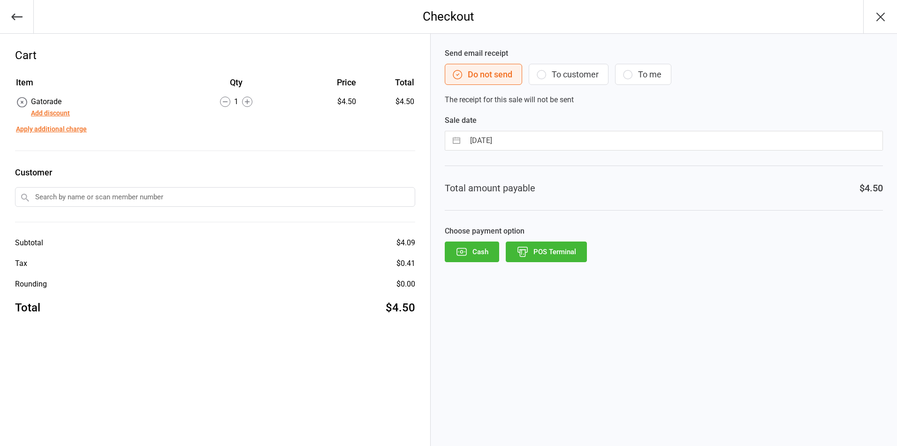
click at [552, 249] on button "POS Terminal" at bounding box center [546, 252] width 81 height 21
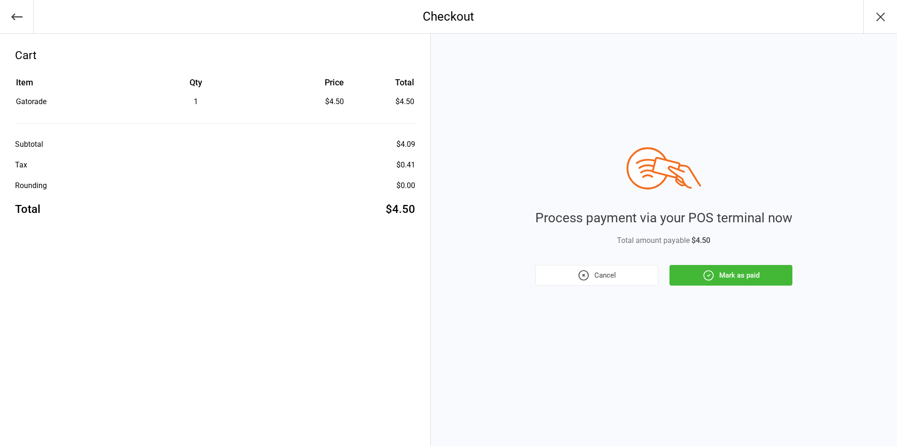
click at [749, 278] on button "Mark as paid" at bounding box center [731, 275] width 123 height 21
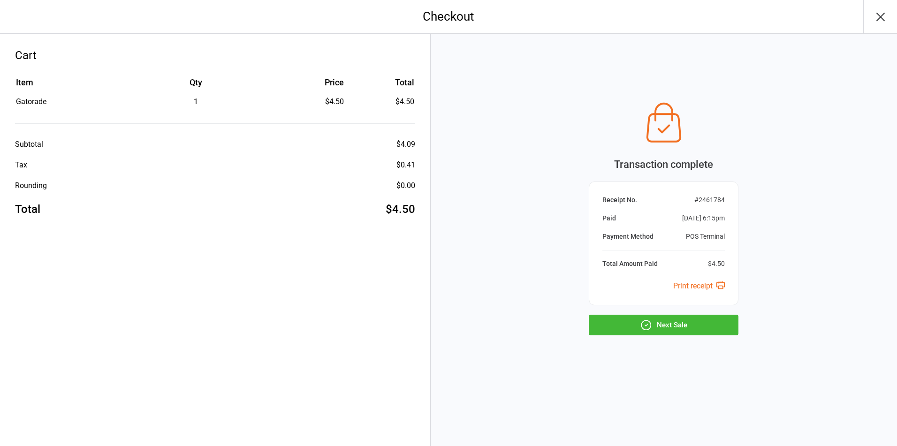
click at [668, 325] on button "Next Sale" at bounding box center [664, 325] width 150 height 21
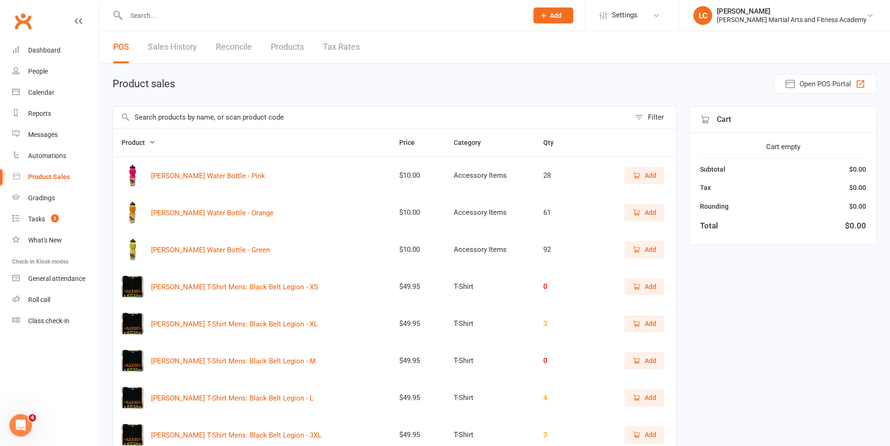
click at [265, 13] on input "text" at bounding box center [322, 15] width 398 height 13
